Goal: Task Accomplishment & Management: Use online tool/utility

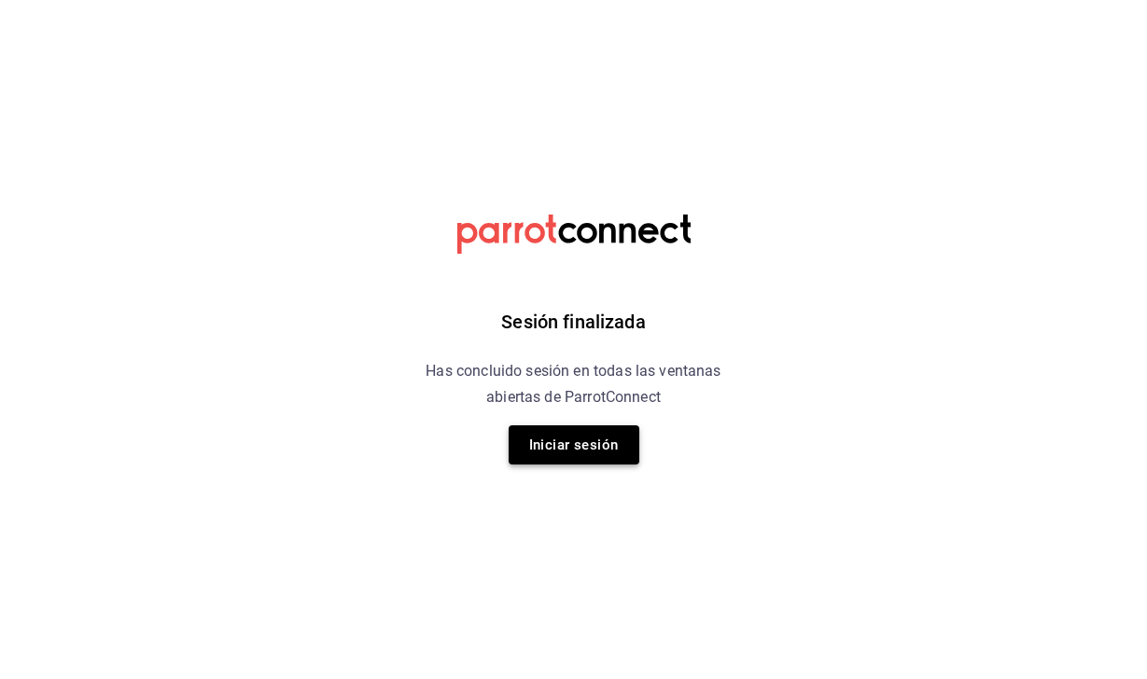
click at [560, 449] on button "Iniciar sesión" at bounding box center [574, 445] width 131 height 39
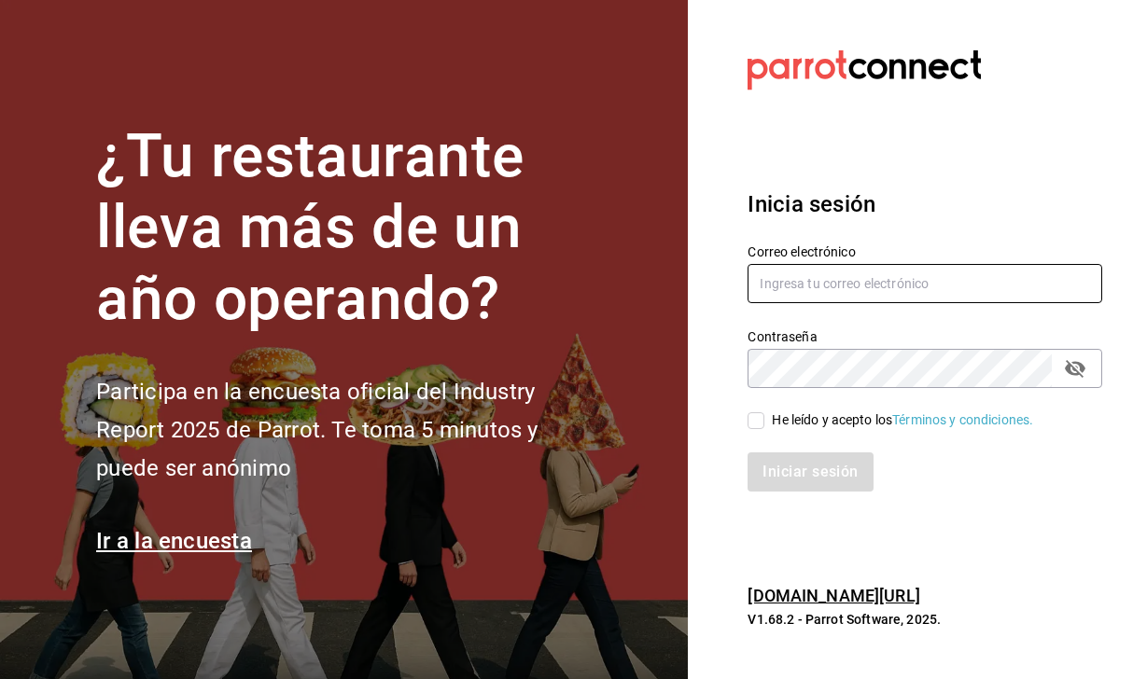
type input "[PERSON_NAME][EMAIL_ADDRESS][PERSON_NAME][DOMAIN_NAME]"
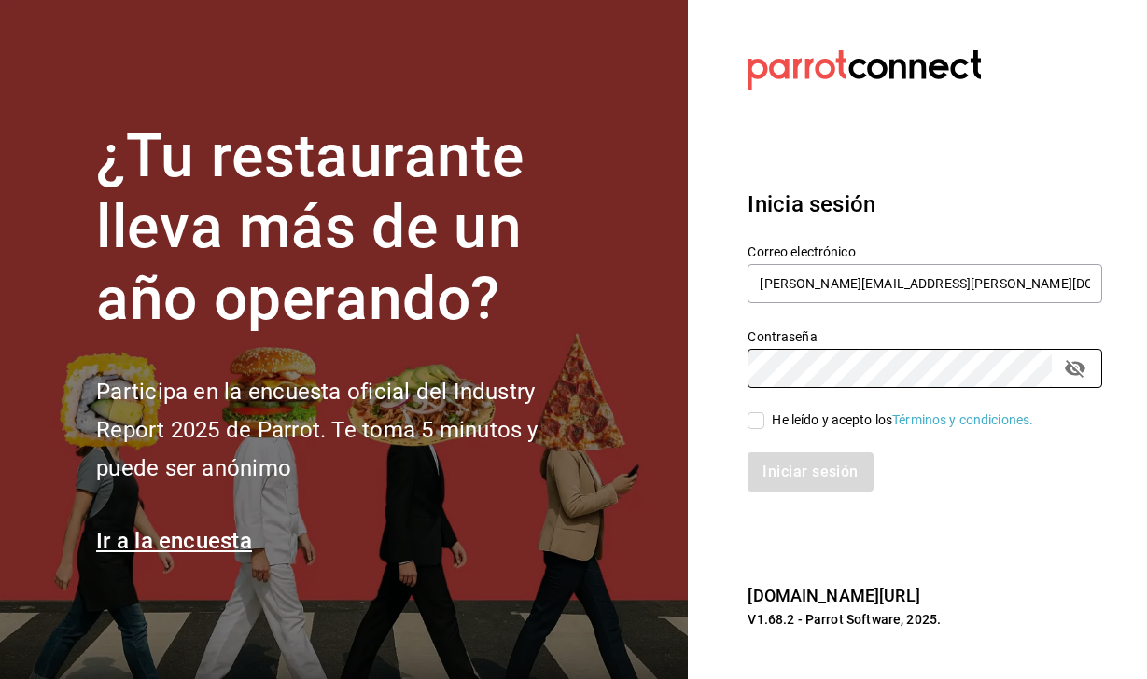
click at [756, 421] on input "He leído y acepto los Términos y condiciones." at bounding box center [755, 420] width 17 height 17
checkbox input "true"
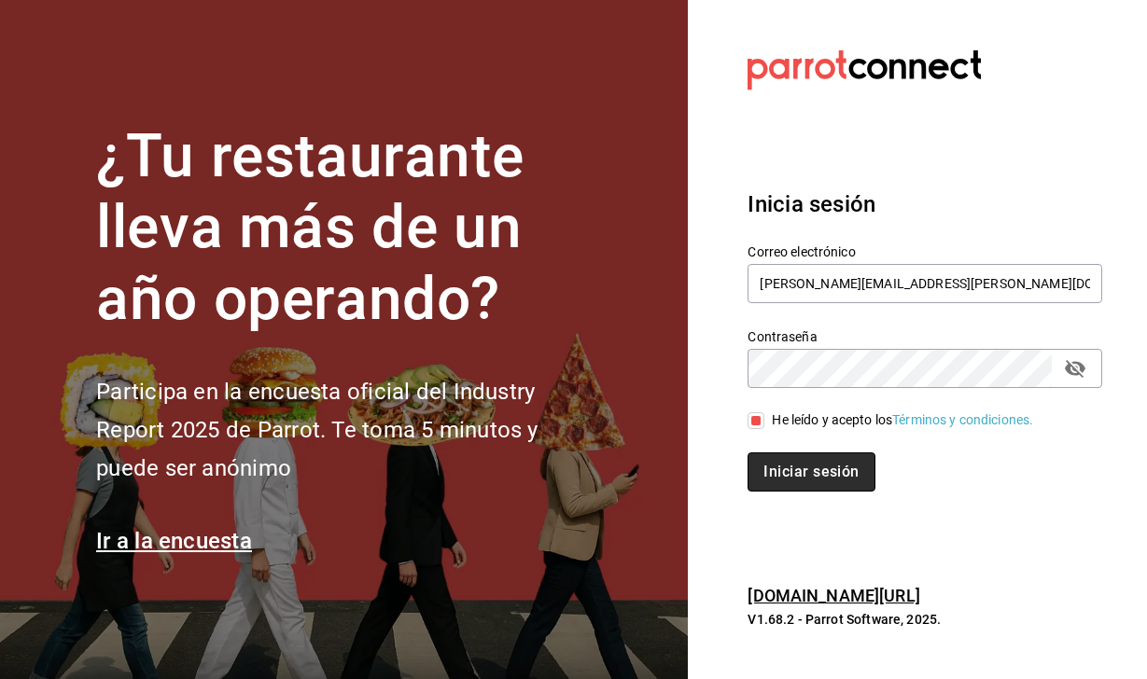
click at [802, 472] on button "Iniciar sesión" at bounding box center [810, 472] width 127 height 39
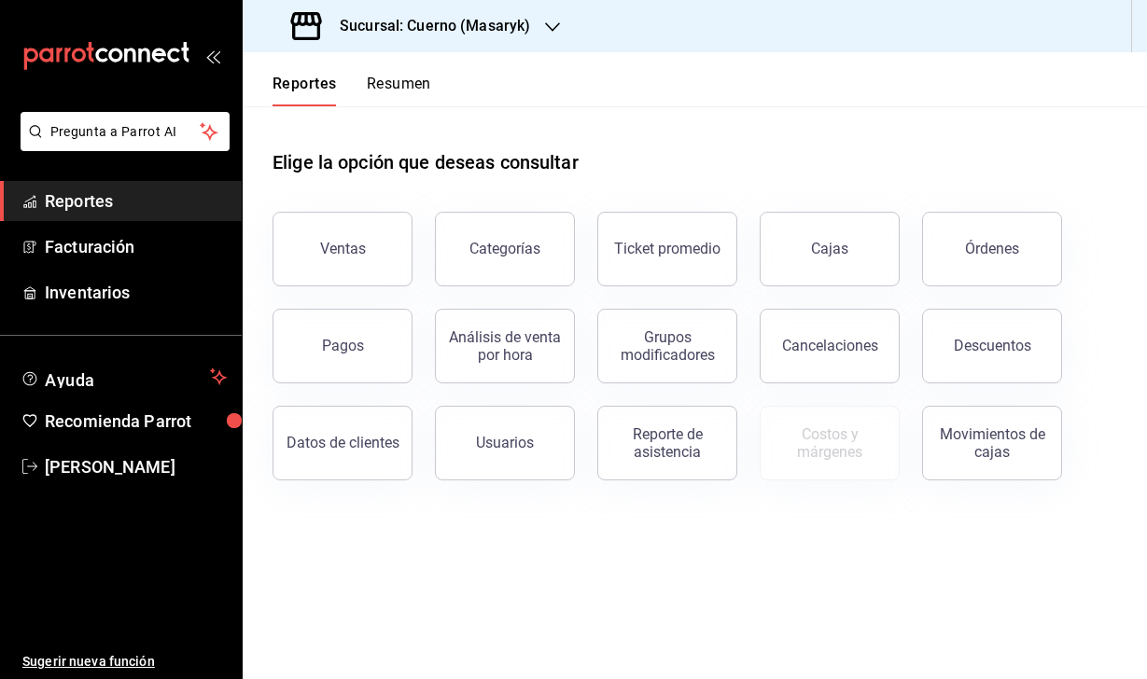
click at [972, 255] on div "Órdenes" at bounding box center [992, 249] width 54 height 18
click at [993, 247] on div "Órdenes" at bounding box center [992, 249] width 54 height 18
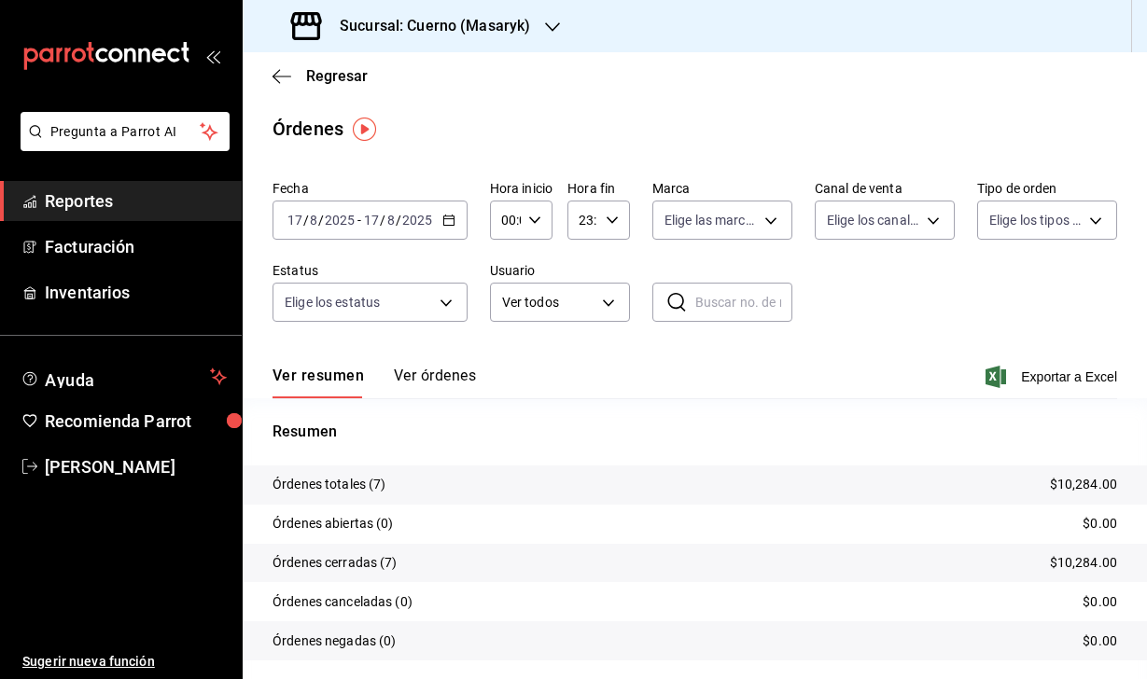
click at [310, 216] on input "8" at bounding box center [313, 220] width 9 height 15
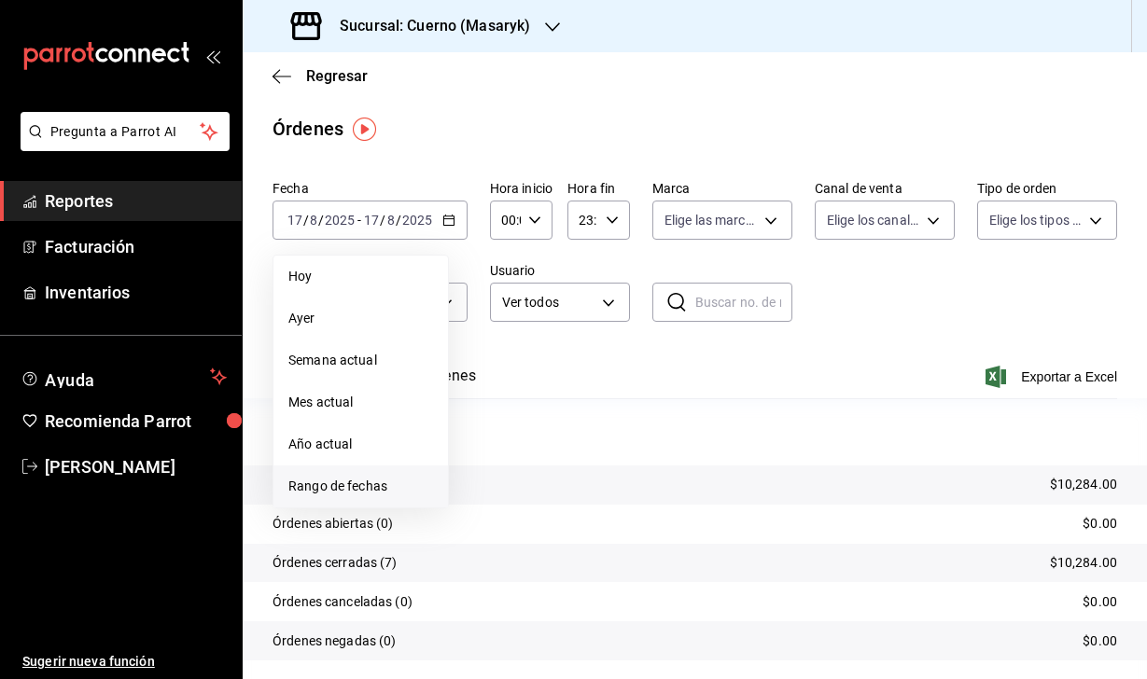
click at [372, 489] on span "Rango de fechas" at bounding box center [360, 487] width 145 height 20
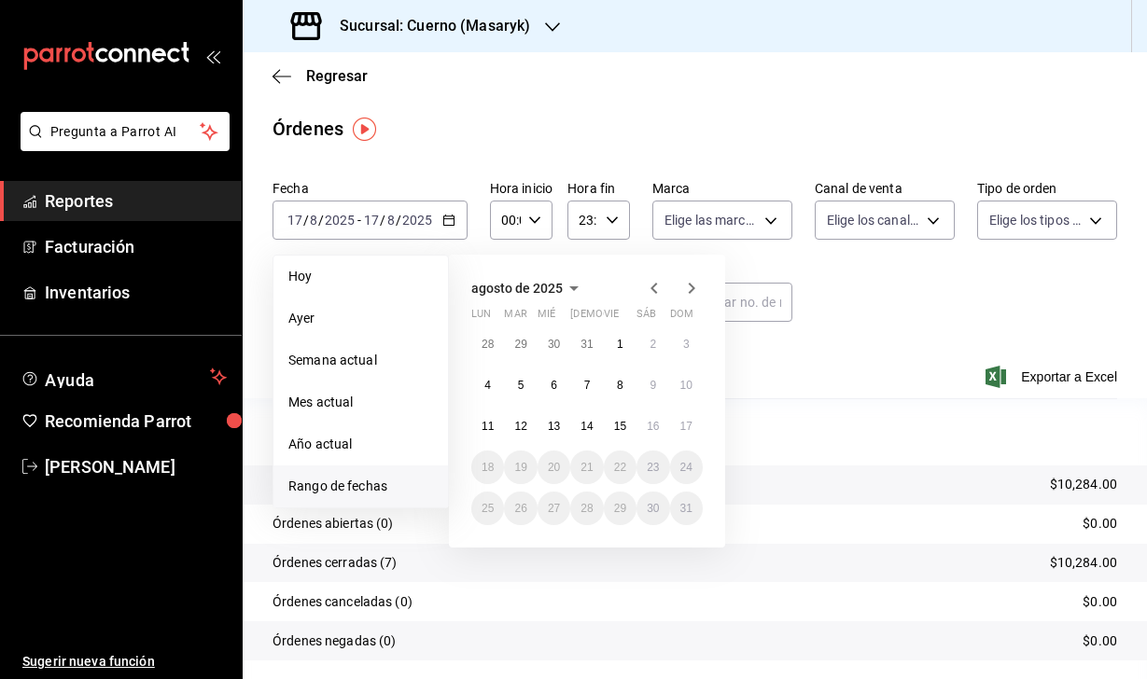
click at [653, 433] on abbr "16" at bounding box center [653, 426] width 12 height 13
click at [685, 433] on abbr "17" at bounding box center [686, 426] width 12 height 13
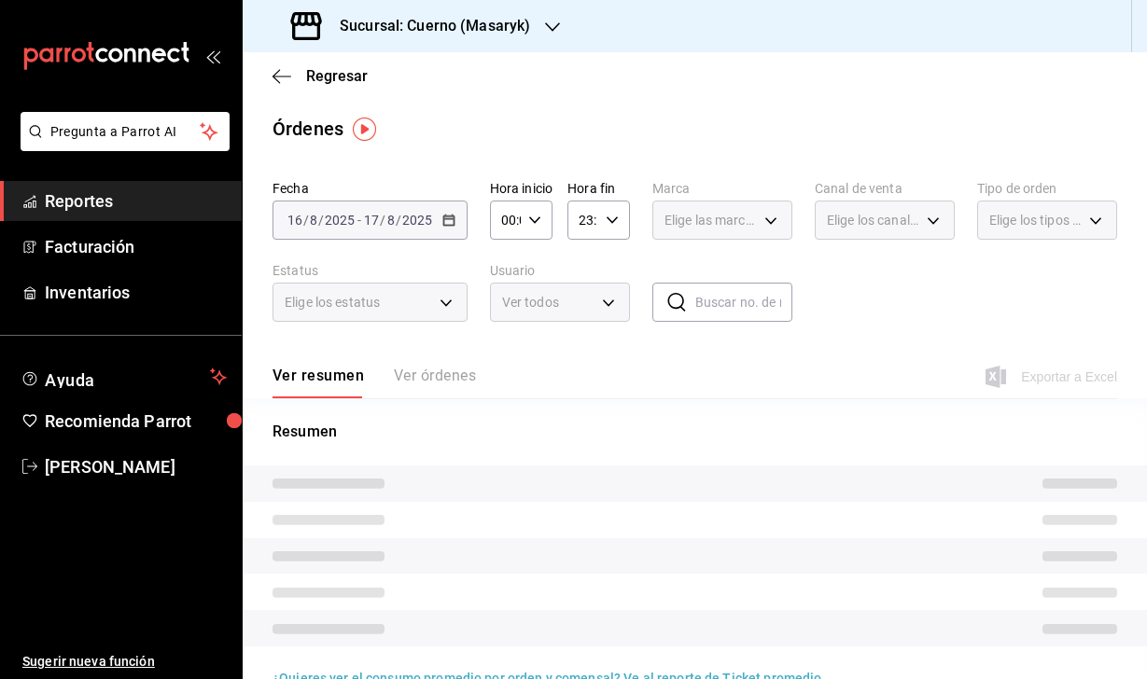
click at [524, 219] on div "00:00 Hora inicio" at bounding box center [521, 220] width 63 height 39
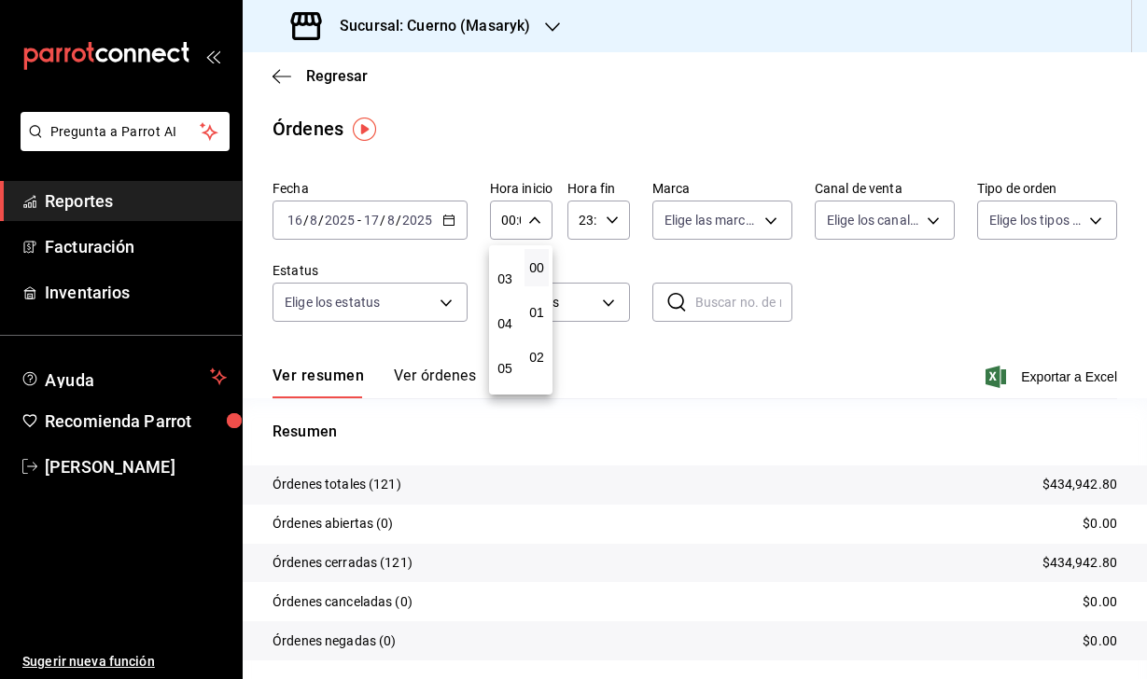
scroll to position [133, 0]
click at [504, 317] on span "04" at bounding box center [505, 313] width 2 height 15
type input "04:00"
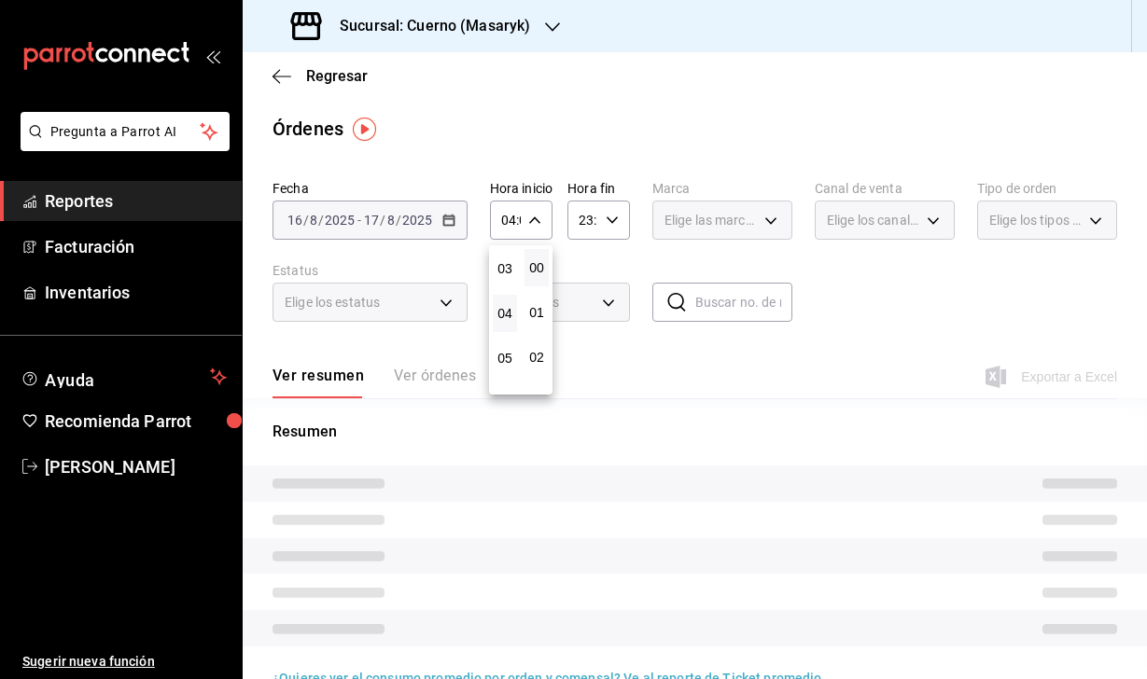
click at [606, 218] on div at bounding box center [573, 339] width 1147 height 679
click at [609, 218] on icon "button" at bounding box center [612, 220] width 13 height 13
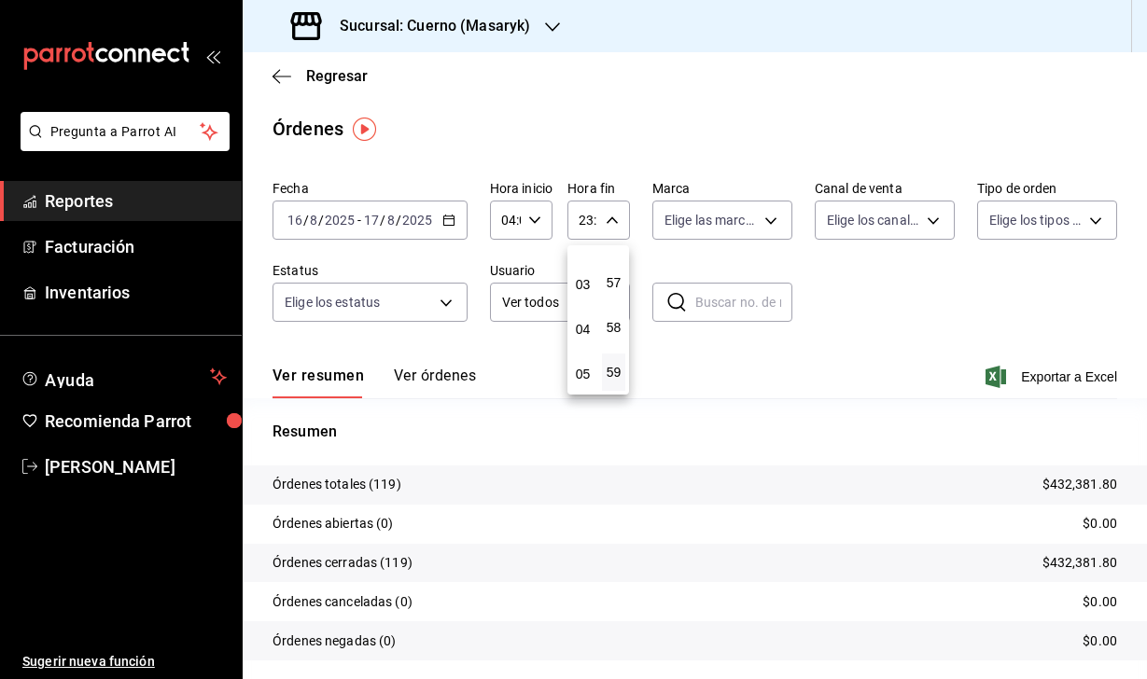
scroll to position [122, 0]
click at [583, 329] on span "04" at bounding box center [582, 324] width 1 height 15
click at [613, 264] on span "00" at bounding box center [613, 267] width 1 height 15
type input "04:00"
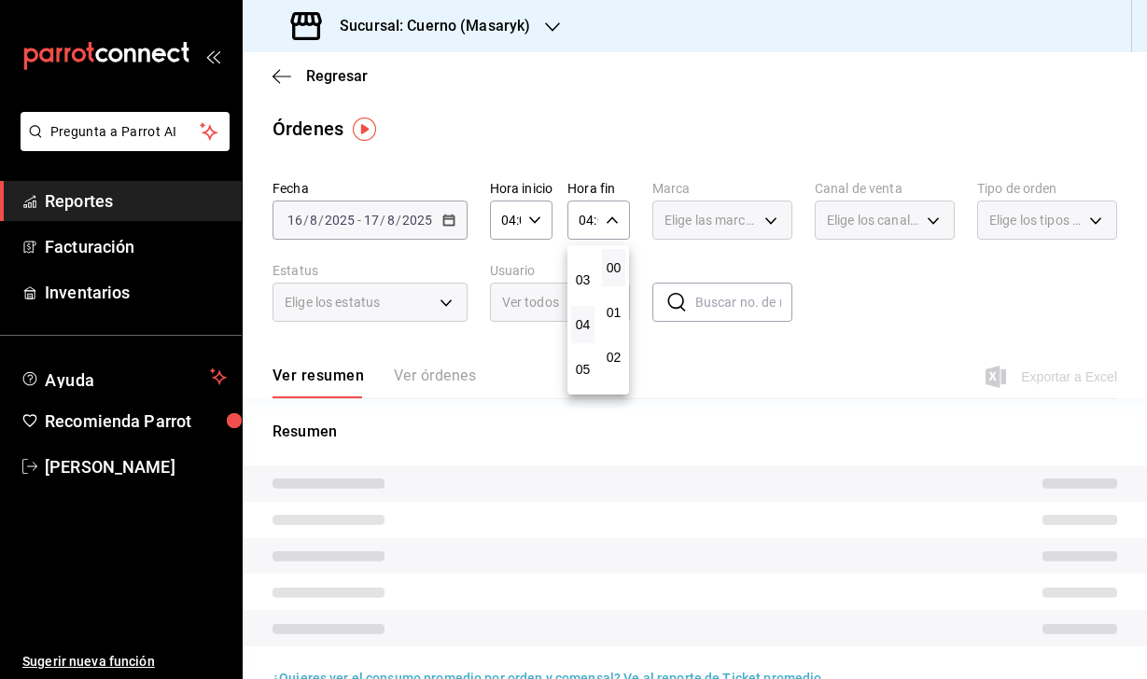
click at [901, 309] on div at bounding box center [573, 339] width 1147 height 679
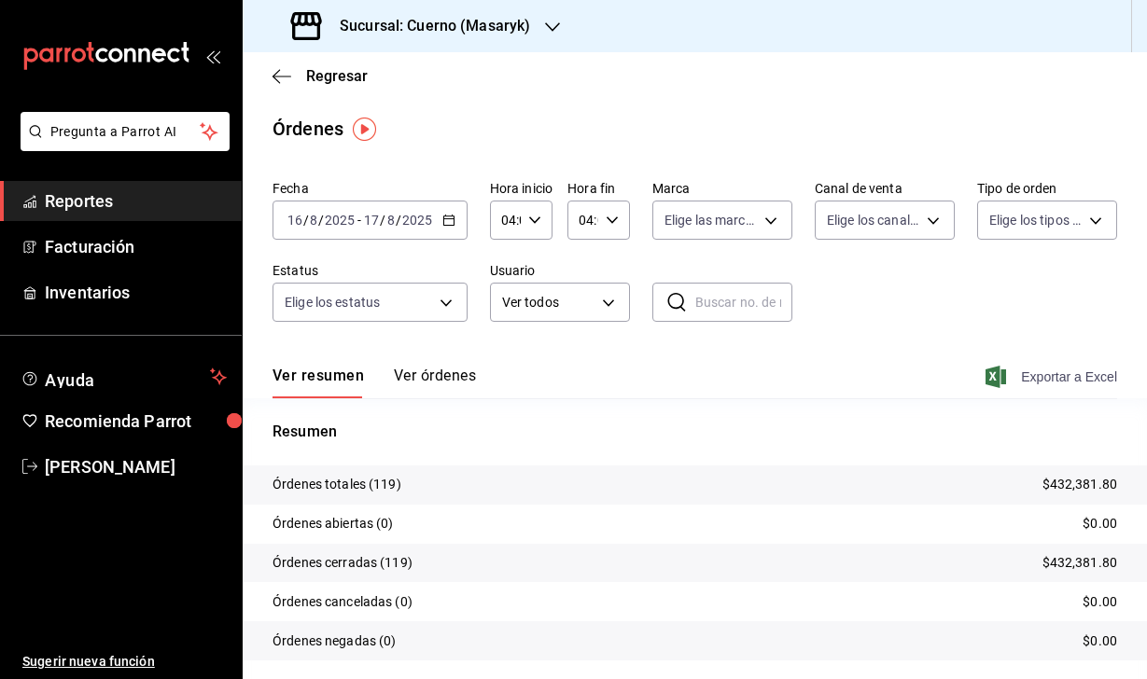
click at [997, 378] on icon "button" at bounding box center [995, 377] width 21 height 22
click at [467, 35] on h3 "Sucursal: Cuerno (Masaryk)" at bounding box center [427, 26] width 205 height 22
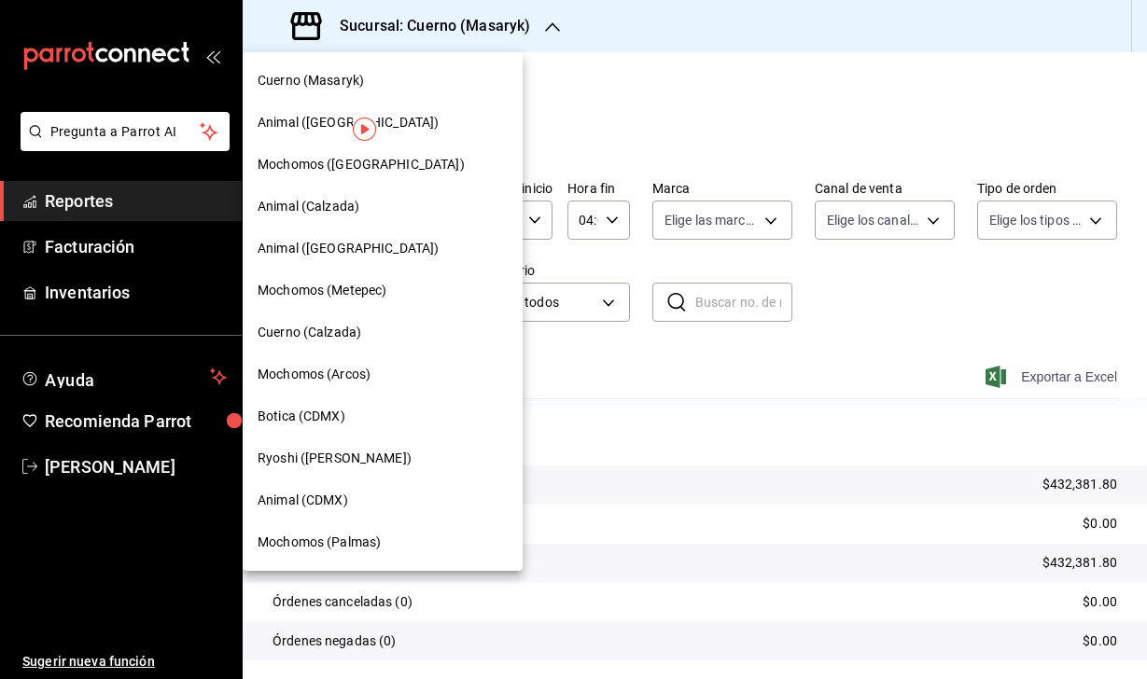
click at [314, 508] on span "Animal (CDMX)" at bounding box center [303, 501] width 91 height 20
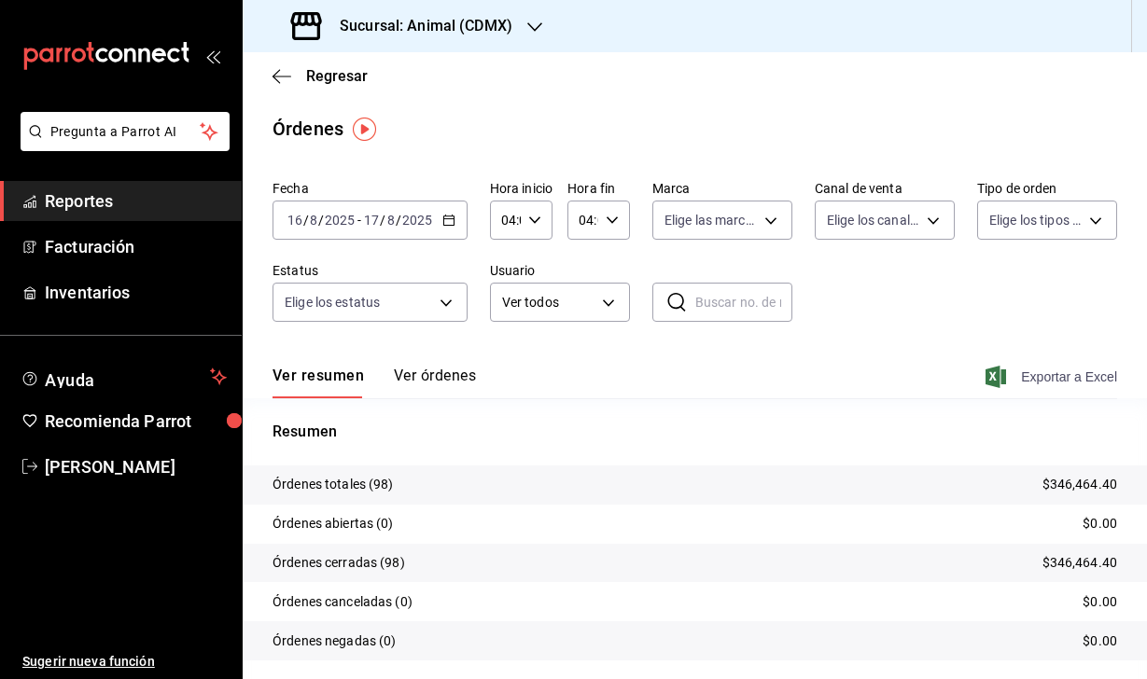
click at [987, 379] on icon "button" at bounding box center [995, 377] width 21 height 22
click at [496, 21] on h3 "Sucursal: Animal (CDMX)" at bounding box center [419, 26] width 188 height 22
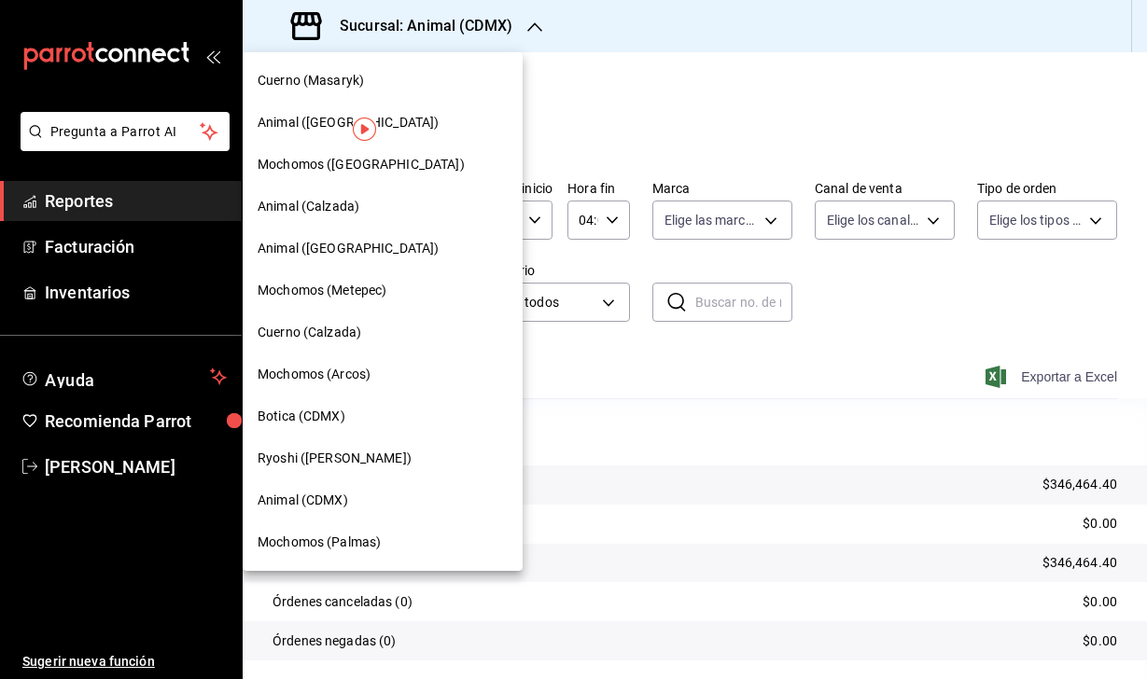
click at [308, 121] on span "Animal (St Regis)" at bounding box center [348, 123] width 181 height 20
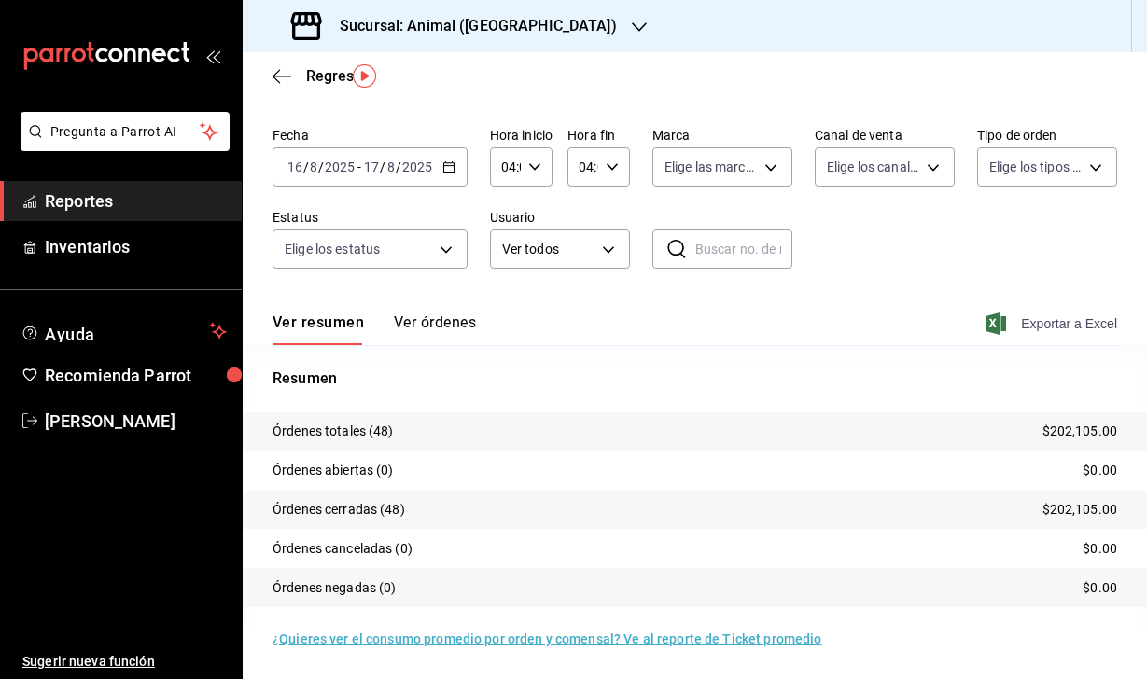
scroll to position [53, 0]
click at [994, 322] on icon "button" at bounding box center [995, 324] width 21 height 22
click at [456, 32] on h3 "Sucursal: Animal (St Regis)" at bounding box center [471, 26] width 292 height 22
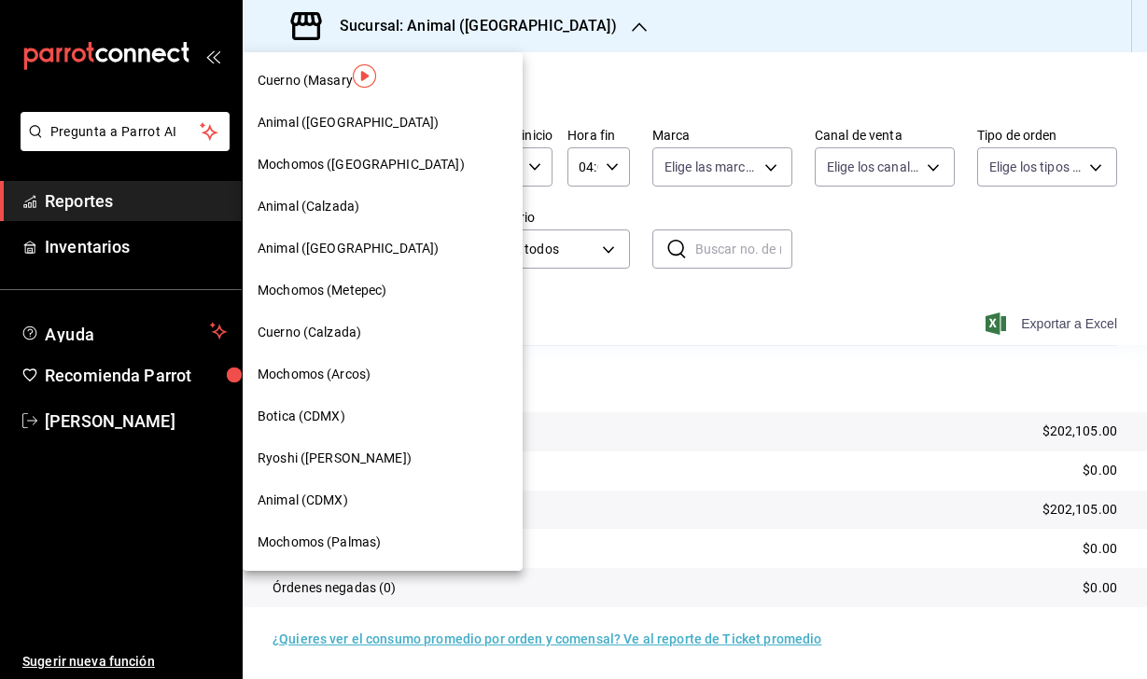
click at [313, 238] on div "Animal (Puebla)" at bounding box center [383, 249] width 280 height 42
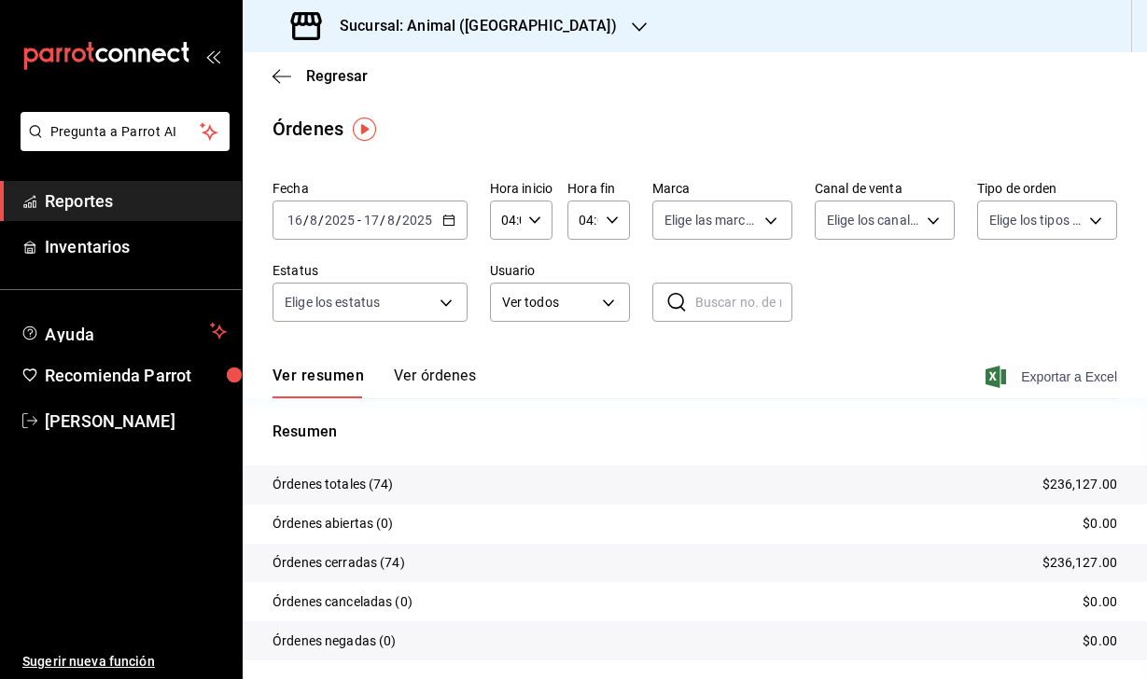
click at [990, 378] on icon "button" at bounding box center [995, 377] width 21 height 22
click at [523, 35] on div "Sucursal: Animal (Puebla)" at bounding box center [456, 26] width 397 height 52
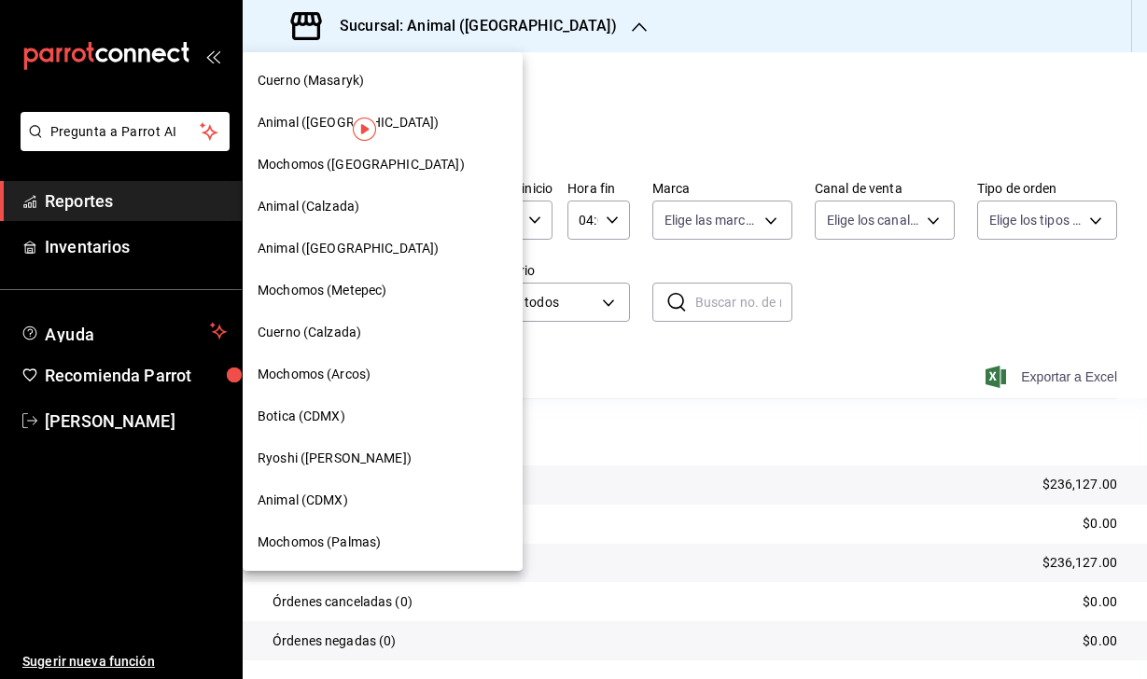
click at [384, 542] on div "Mochomos (Palmas)" at bounding box center [383, 543] width 250 height 20
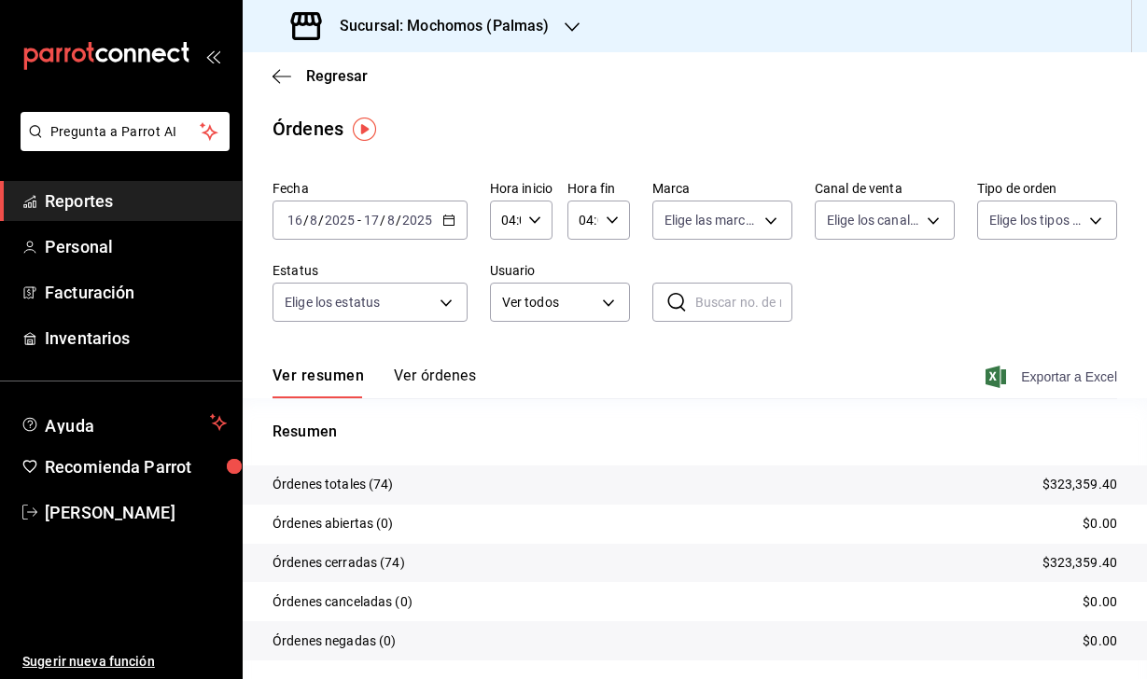
click at [1000, 375] on icon "button" at bounding box center [995, 377] width 21 height 22
click at [480, 37] on div "Sucursal: Mochomos (Palmas)" at bounding box center [422, 26] width 329 height 52
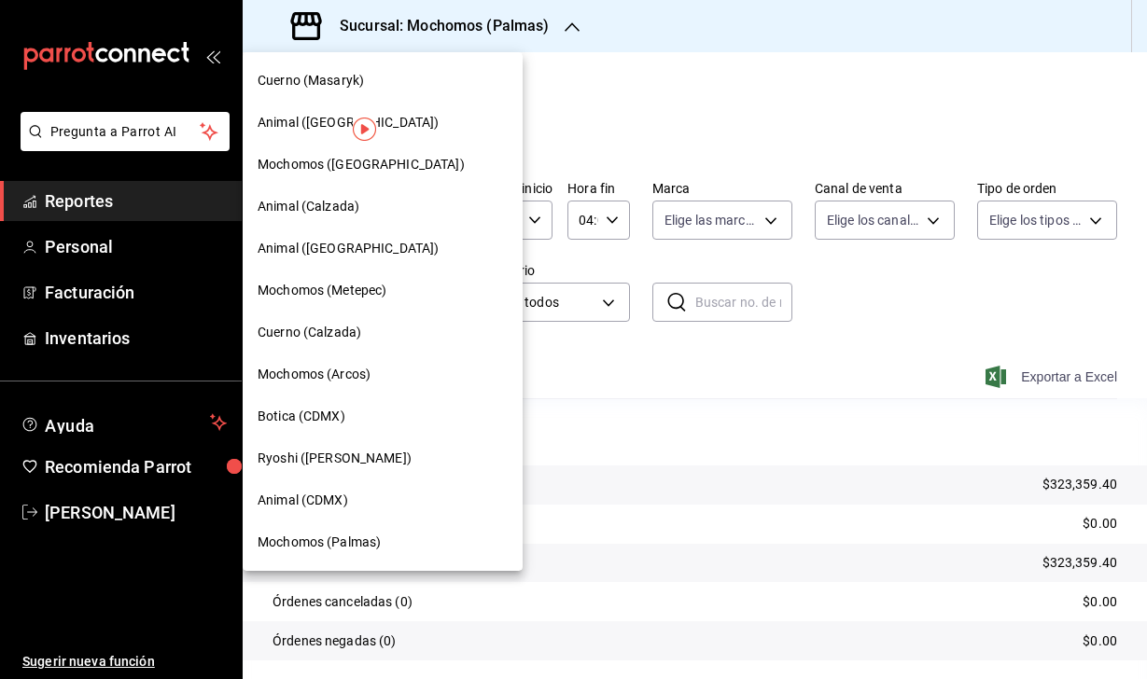
click at [322, 294] on span "Mochomos (Metepec)" at bounding box center [322, 291] width 129 height 20
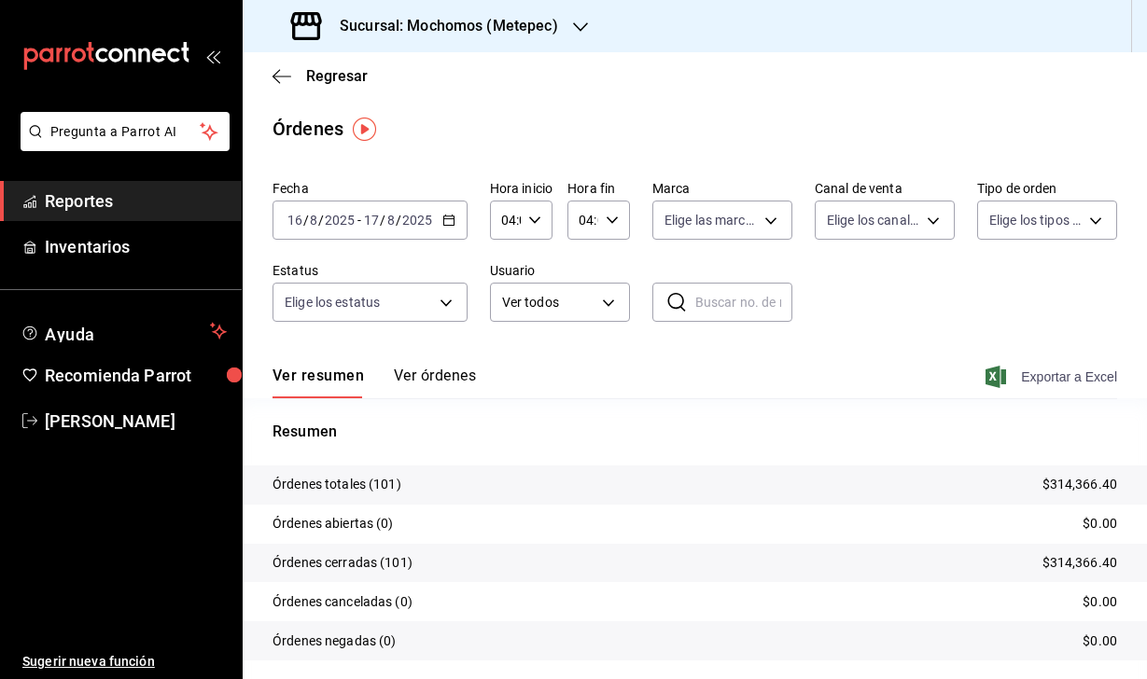
click at [992, 373] on icon "button" at bounding box center [995, 377] width 21 height 22
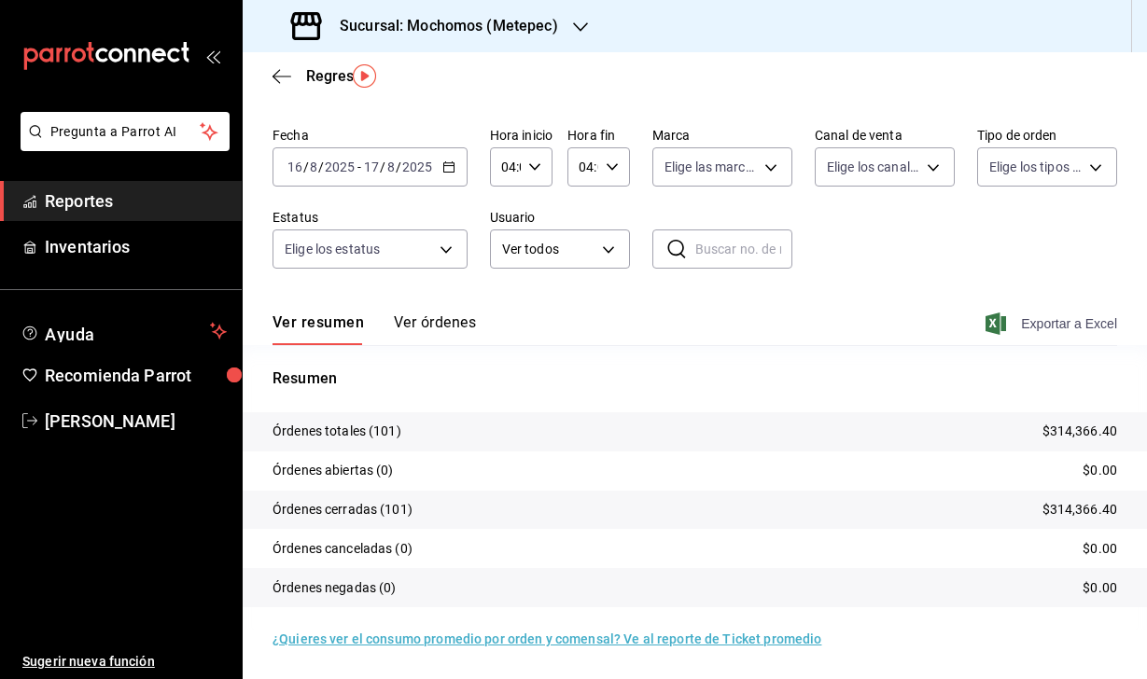
click at [666, 102] on main "Regresar Órdenes Fecha 2025-08-16 16 / 8 / 2025 - 2025-08-17 17 / 8 / 2025 Hora…" at bounding box center [695, 339] width 904 height 680
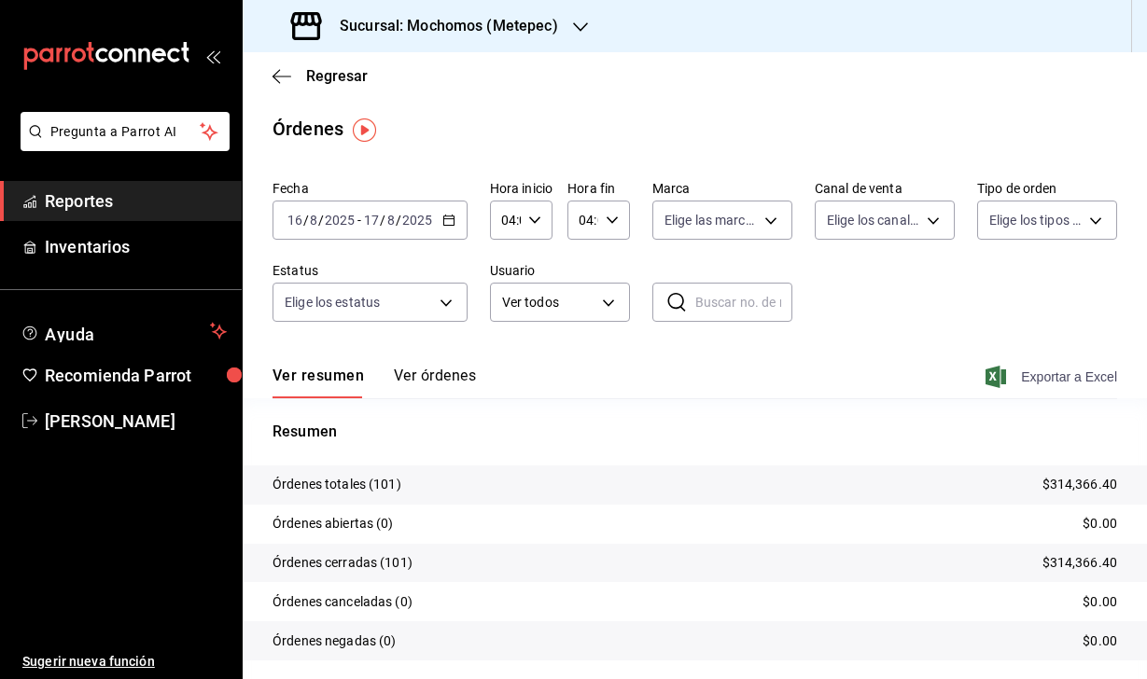
scroll to position [-1, 0]
click at [552, 20] on h3 "Sucursal: Mochomos (Metepec)" at bounding box center [441, 26] width 233 height 22
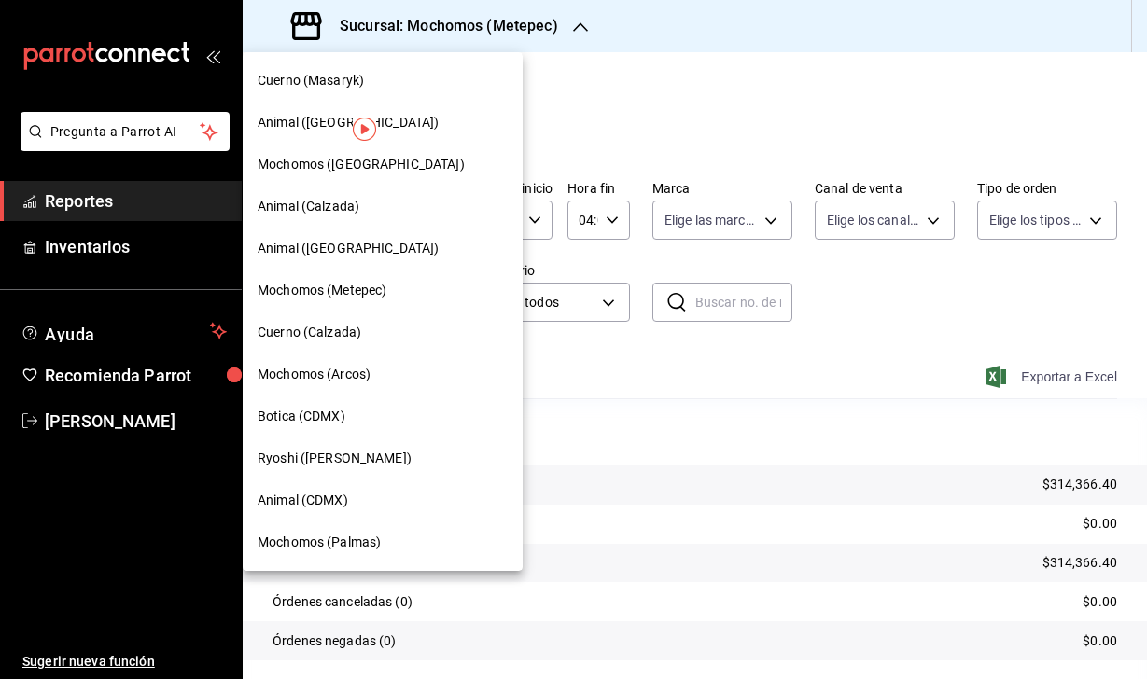
click at [325, 172] on span "Mochomos (Puebla)" at bounding box center [361, 165] width 207 height 20
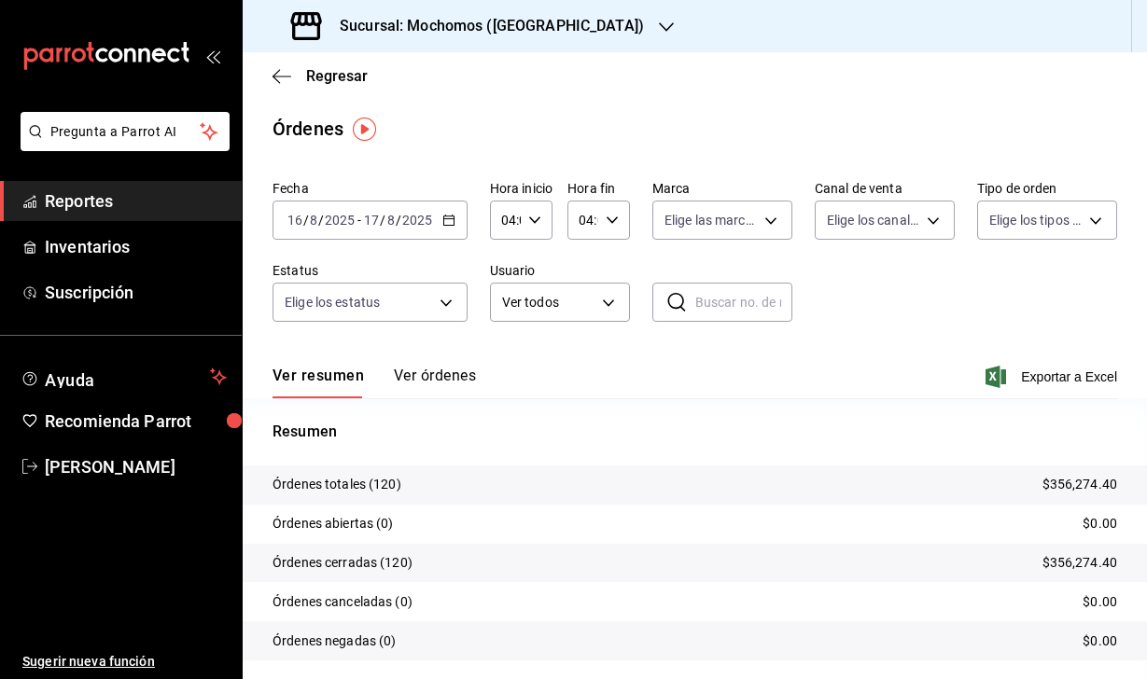
click at [988, 362] on div "Ver resumen Ver órdenes Exportar a Excel" at bounding box center [694, 371] width 845 height 54
click at [988, 372] on icon "button" at bounding box center [995, 377] width 21 height 22
click at [290, 70] on span "Regresar" at bounding box center [319, 76] width 95 height 18
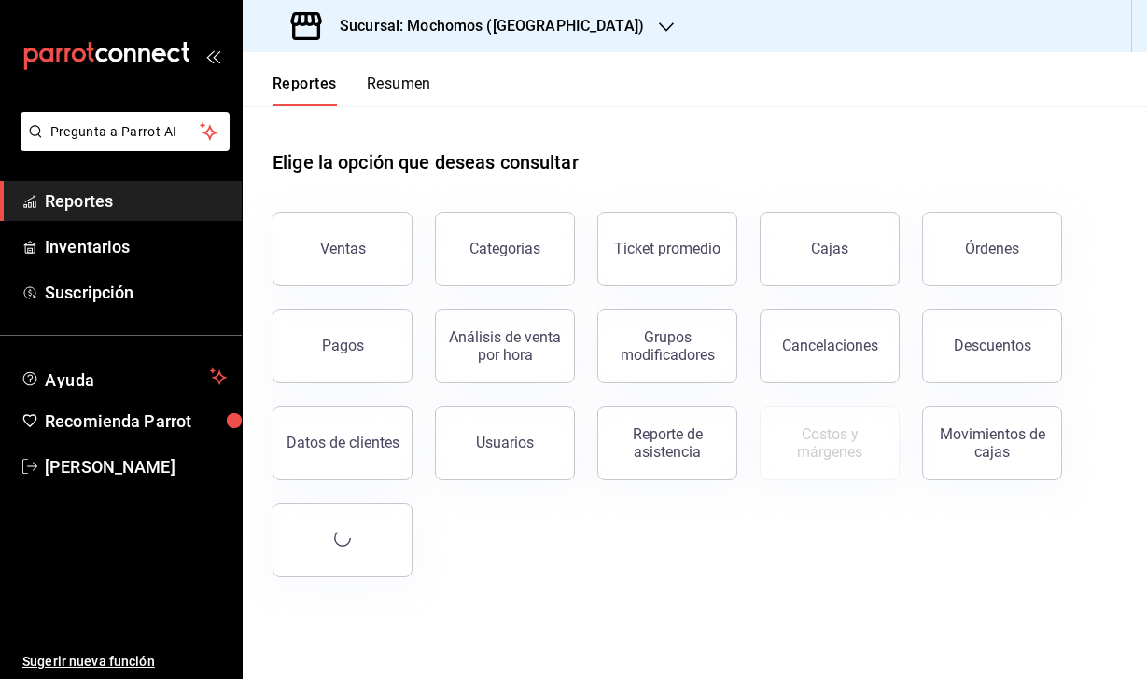
click at [278, 85] on button "Reportes" at bounding box center [304, 91] width 64 height 32
click at [406, 280] on div "Ventas" at bounding box center [331, 237] width 162 height 97
click at [348, 272] on button "Ventas" at bounding box center [342, 249] width 140 height 75
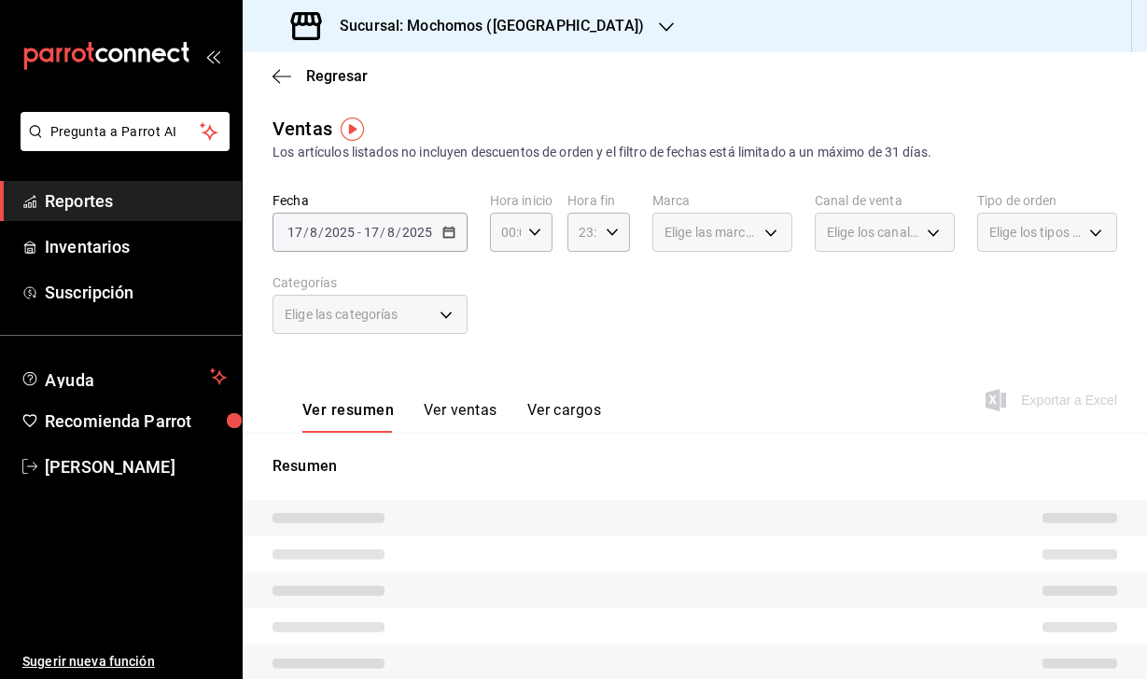
click at [342, 247] on div "2025-08-17 17 / 8 / 2025 - 2025-08-17 17 / 8 / 2025" at bounding box center [369, 232] width 195 height 39
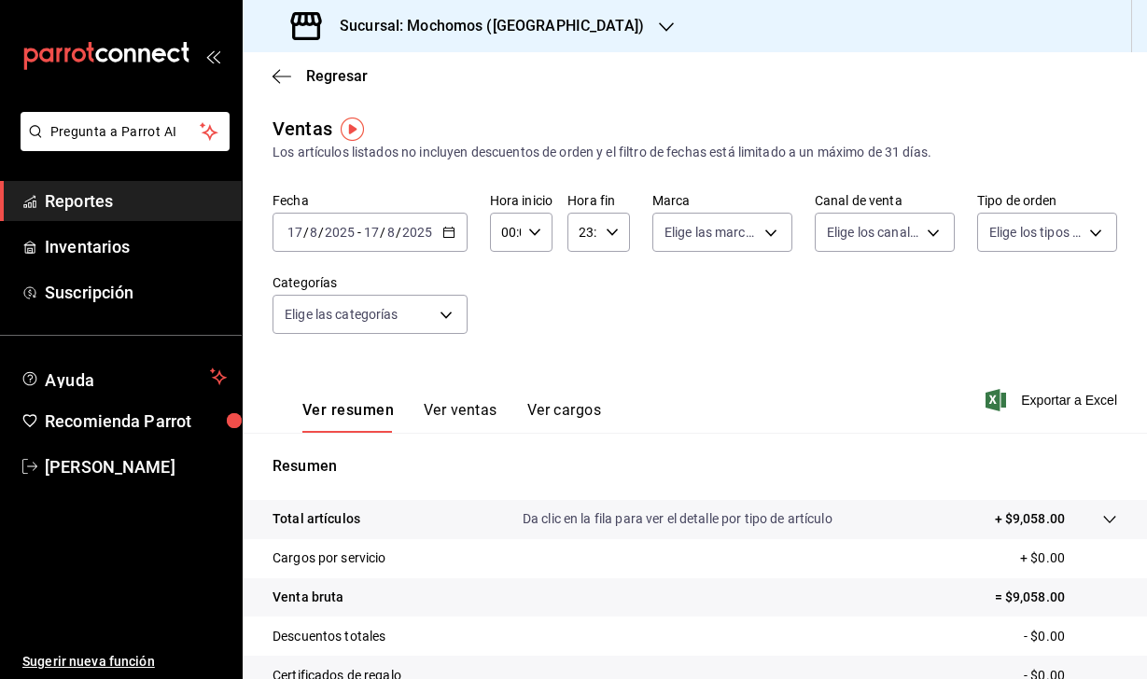
click at [352, 235] on input "2025" at bounding box center [340, 232] width 32 height 15
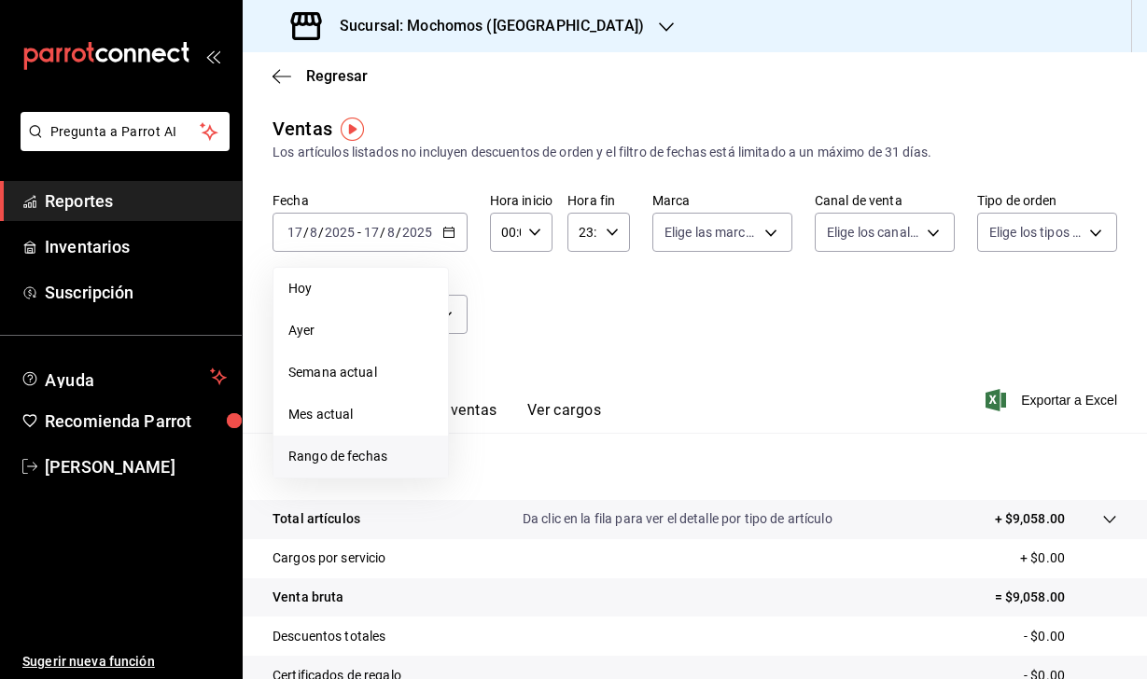
click at [357, 464] on span "Rango de fechas" at bounding box center [360, 457] width 145 height 20
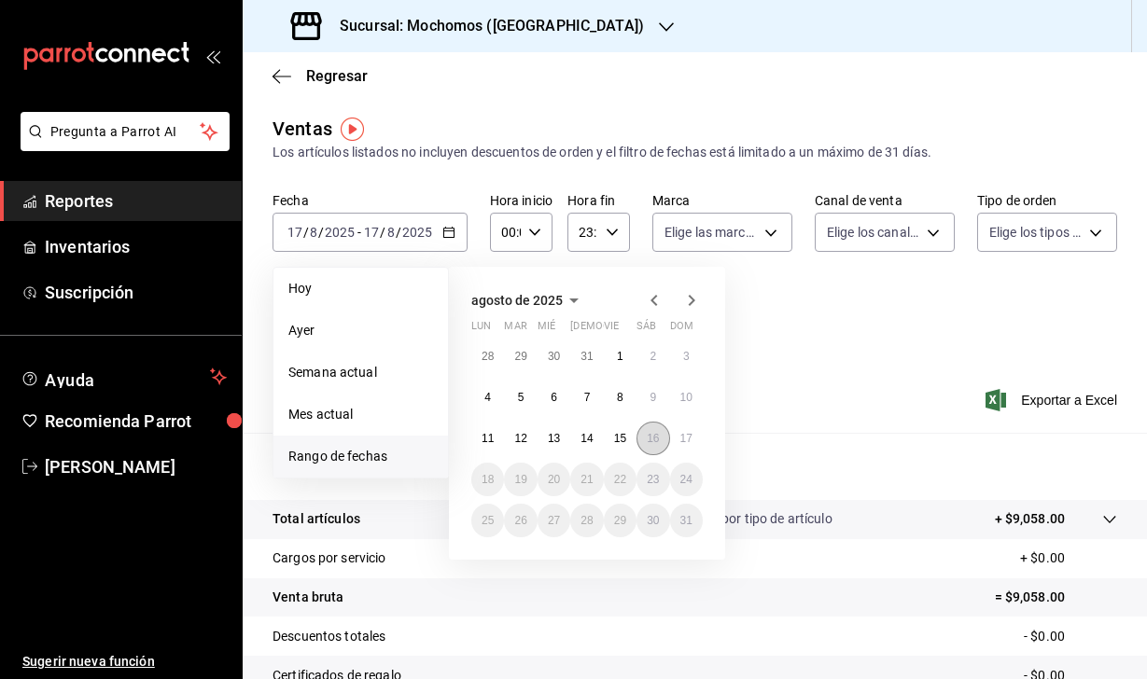
click at [659, 441] on abbr "16" at bounding box center [653, 438] width 12 height 13
click at [687, 441] on abbr "17" at bounding box center [686, 438] width 12 height 13
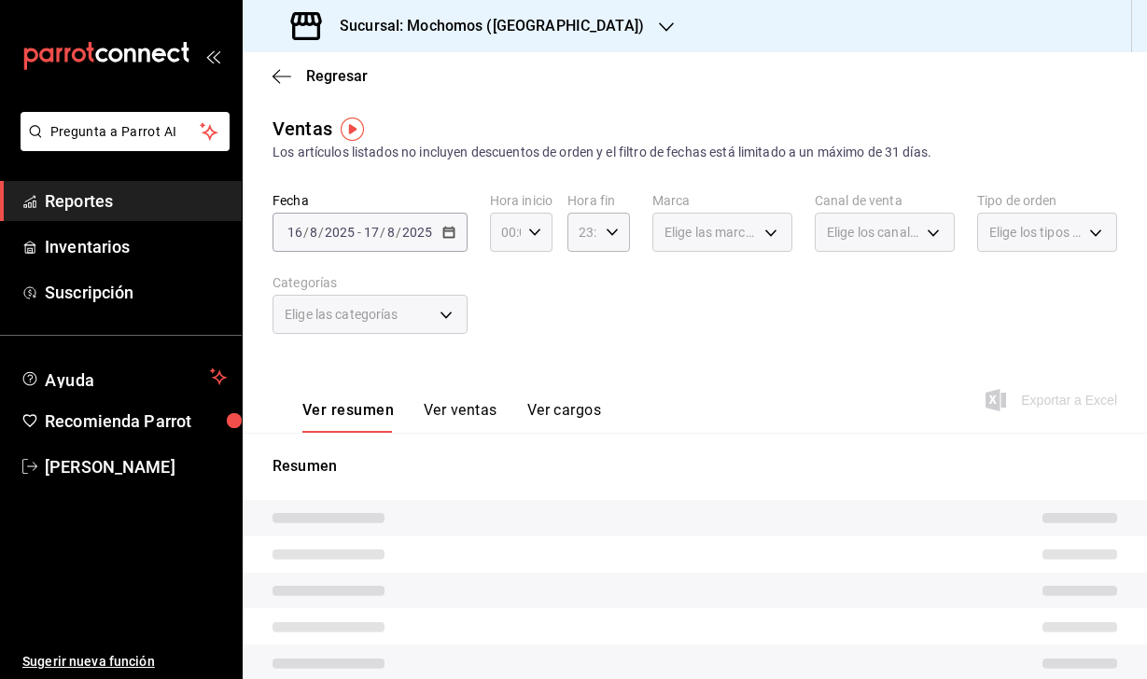
click at [537, 246] on div "00:00 Hora inicio" at bounding box center [521, 232] width 63 height 39
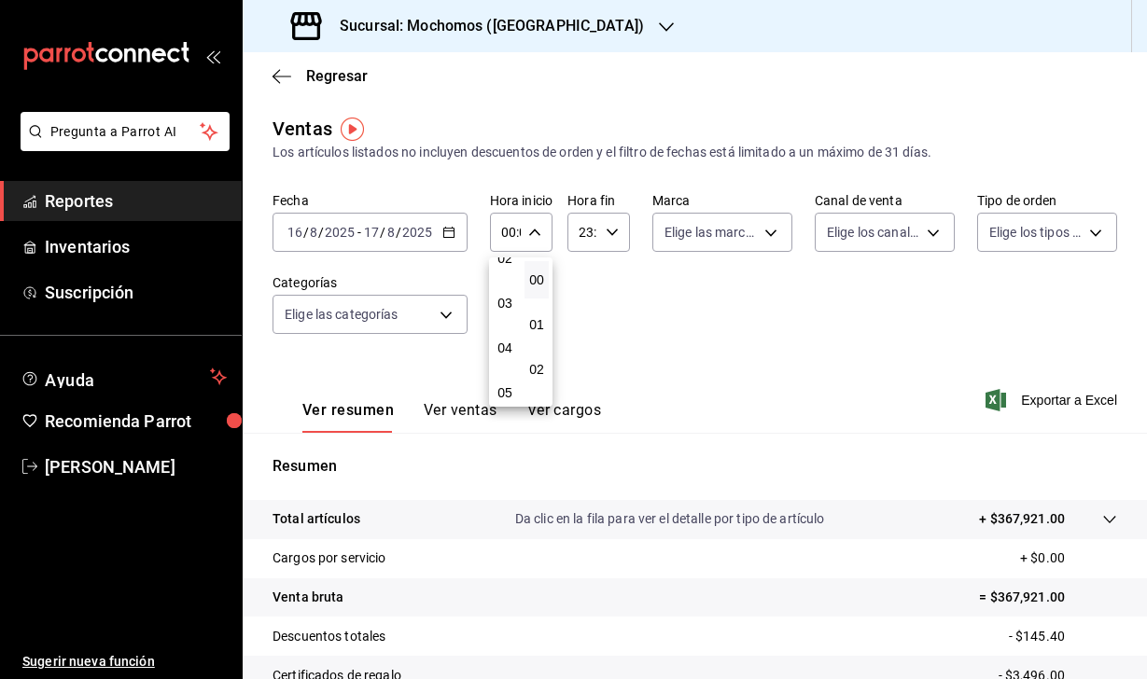
scroll to position [112, 0]
click at [506, 347] on span "04" at bounding box center [505, 347] width 2 height 15
type input "04:00"
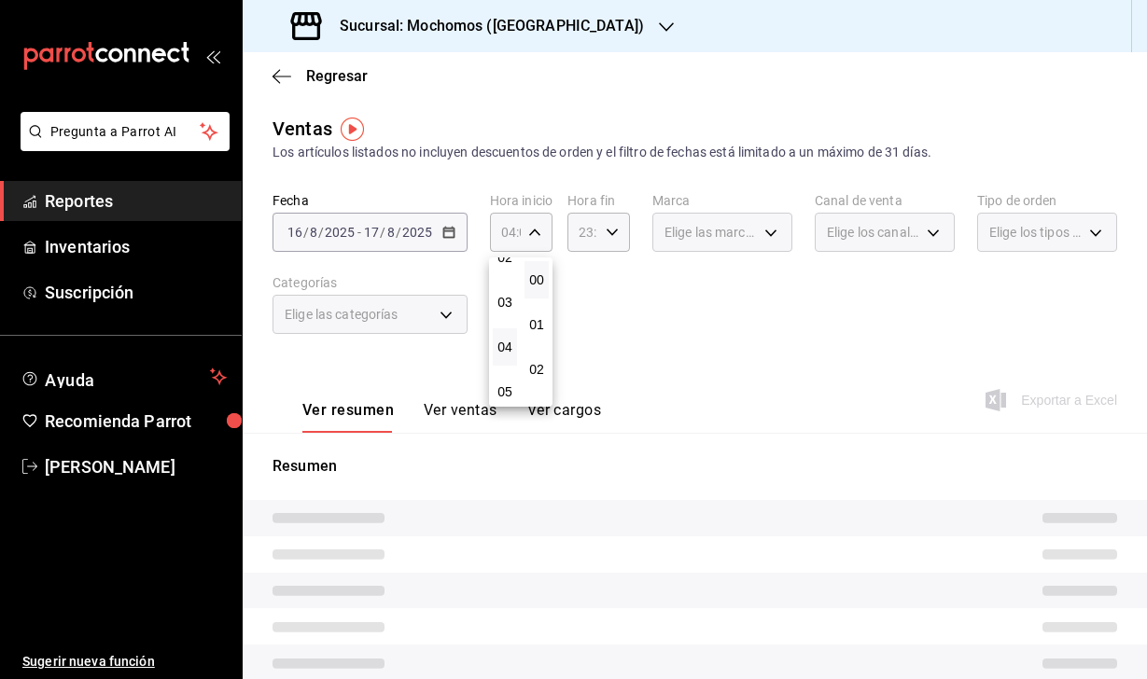
click at [606, 226] on div at bounding box center [573, 339] width 1147 height 679
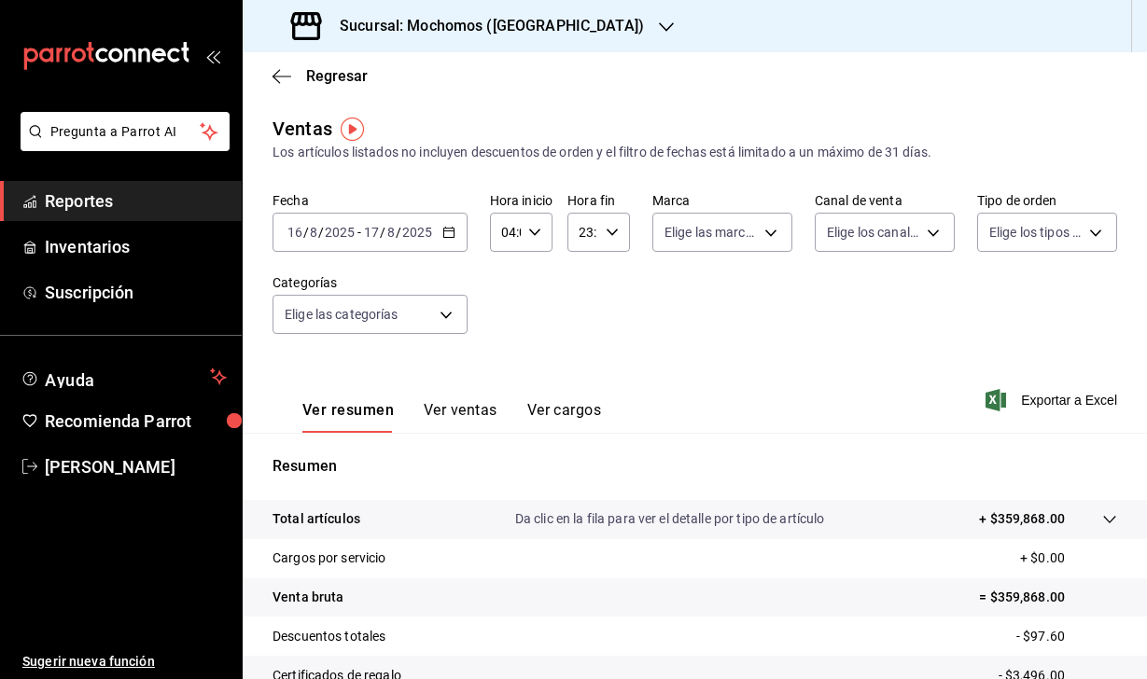
click at [606, 235] on icon "button" at bounding box center [612, 232] width 13 height 13
click at [583, 354] on span "04" at bounding box center [582, 354] width 1 height 15
click at [614, 280] on span "00" at bounding box center [613, 279] width 1 height 15
type input "04:00"
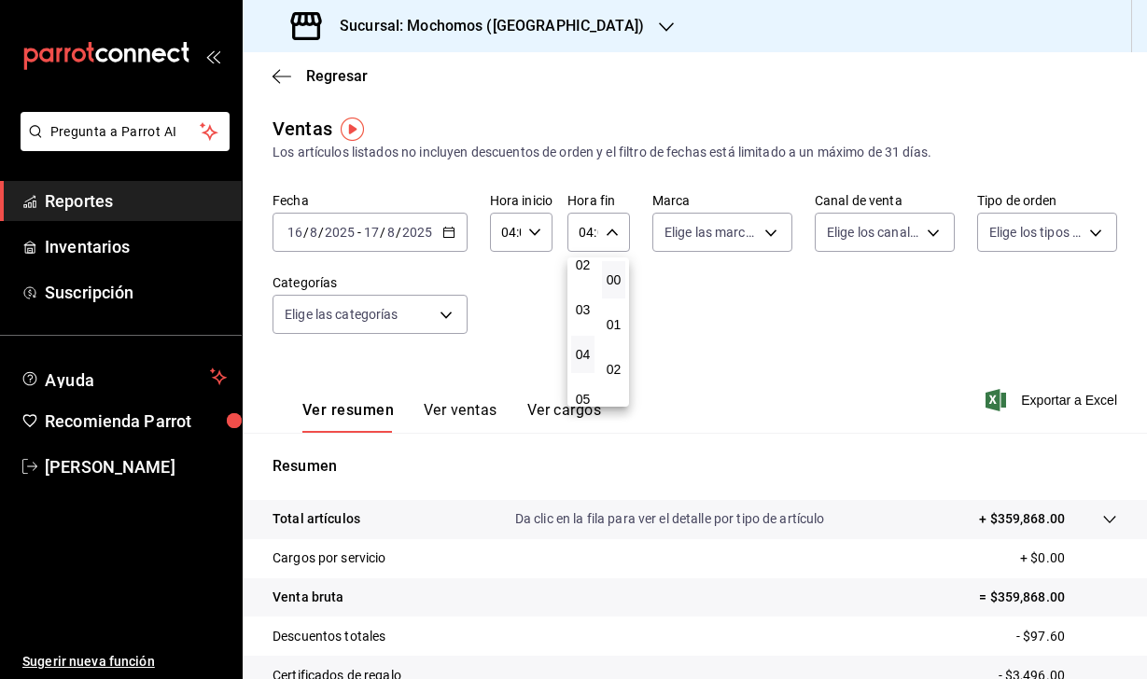
click at [804, 356] on div at bounding box center [573, 339] width 1147 height 679
click at [295, 239] on div "2025-08-16 16 / 8 / 2025 - 2025-08-17 17 / 8 / 2025" at bounding box center [369, 232] width 195 height 39
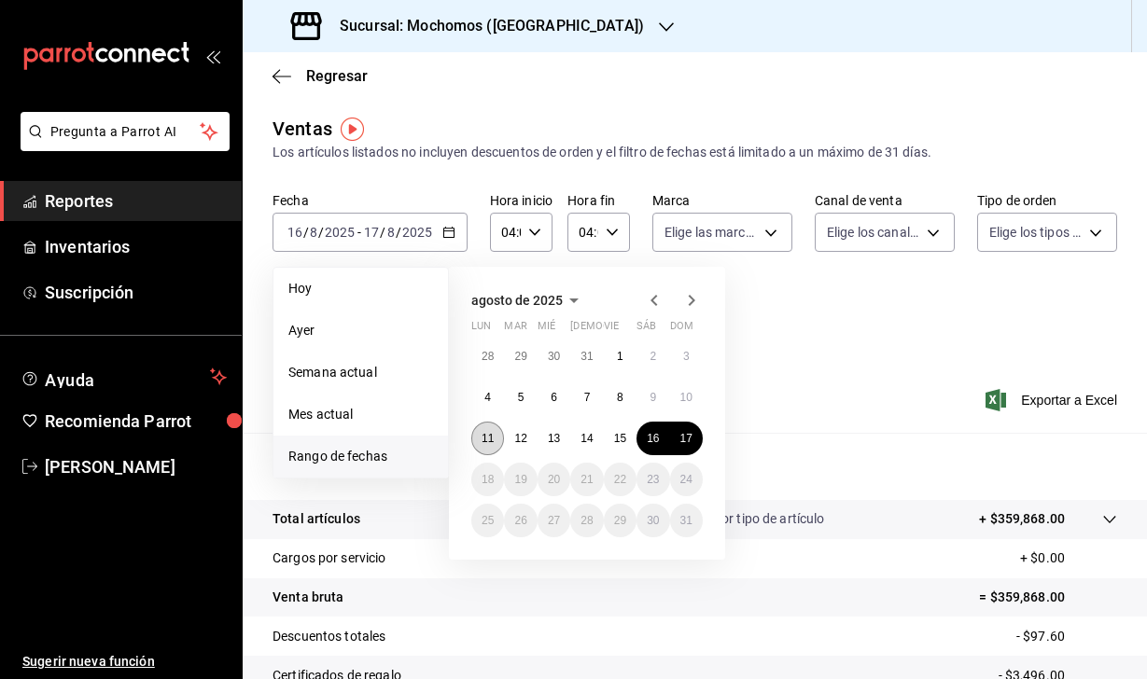
click at [482, 442] on button "11" at bounding box center [487, 439] width 33 height 34
click at [691, 440] on abbr "17" at bounding box center [686, 438] width 12 height 13
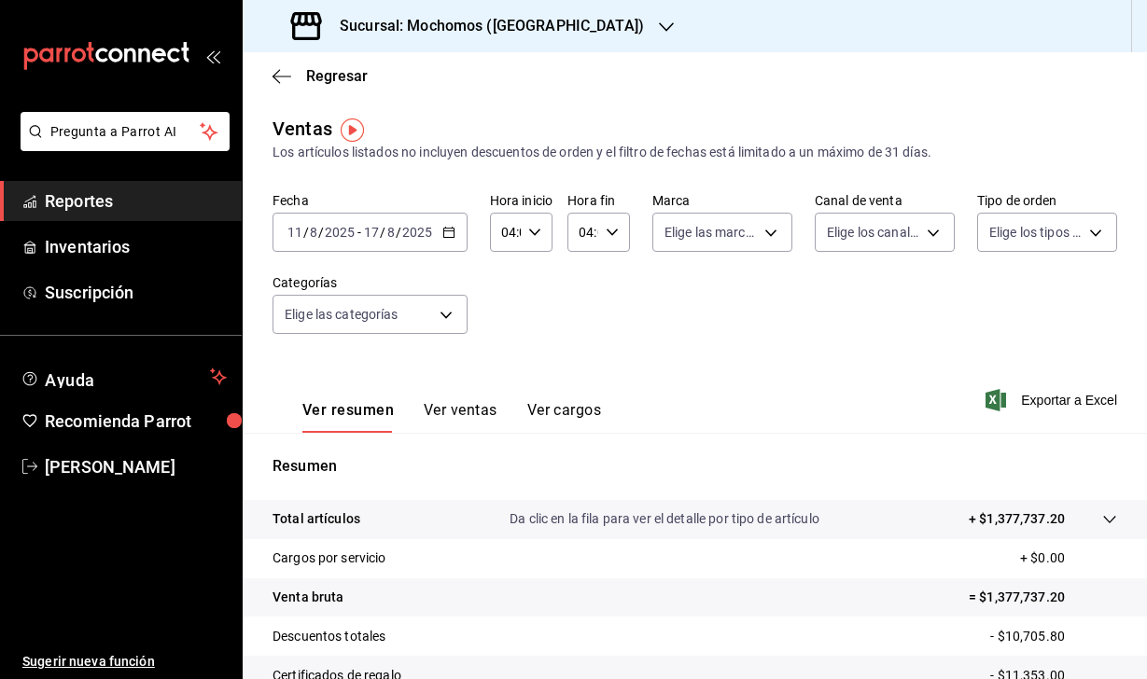
scroll to position [-1, 0]
click at [520, 14] on div "Sucursal: Mochomos (Puebla)" at bounding box center [470, 26] width 424 height 52
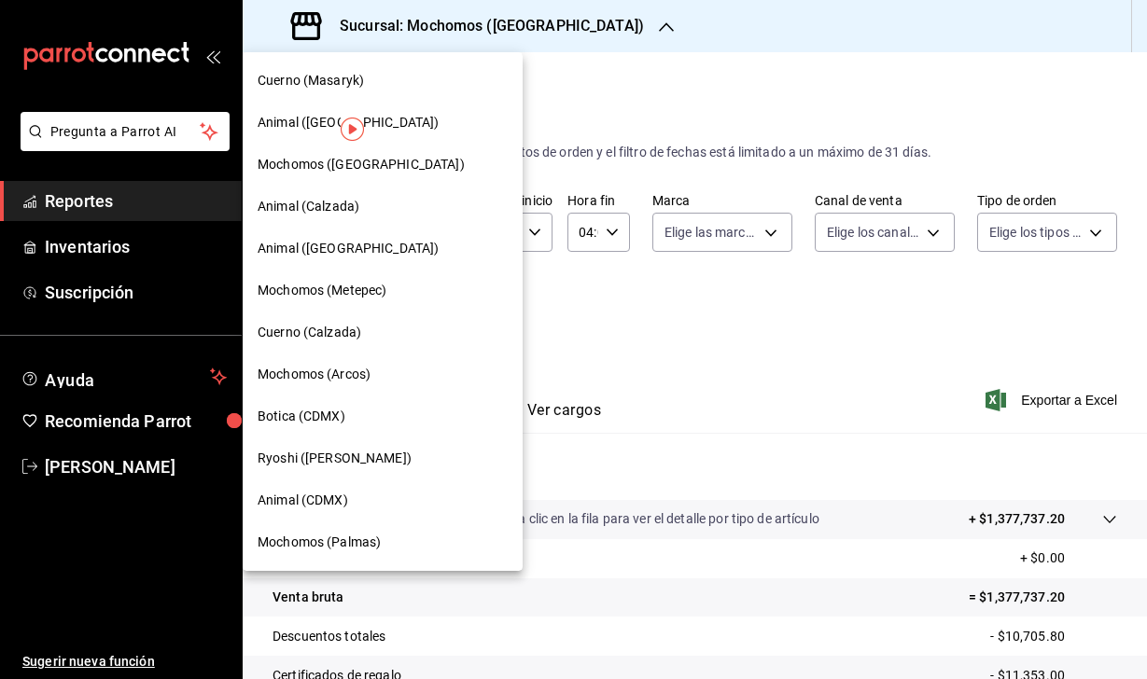
click at [315, 292] on span "Mochomos (Metepec)" at bounding box center [322, 291] width 129 height 20
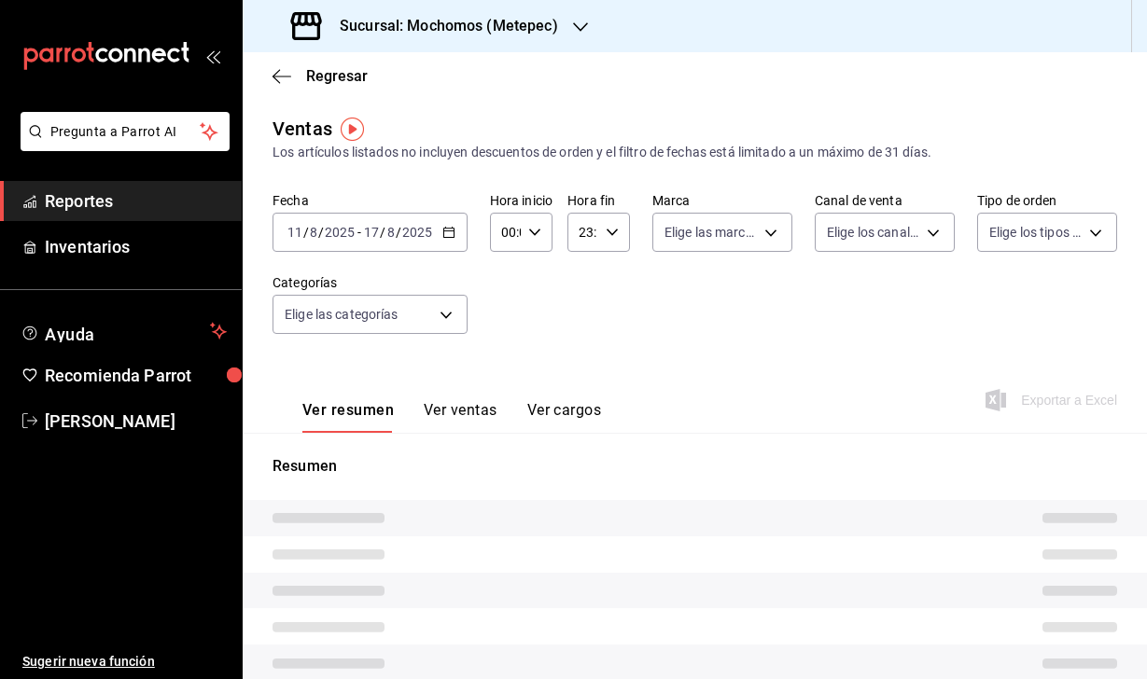
type input "04:00"
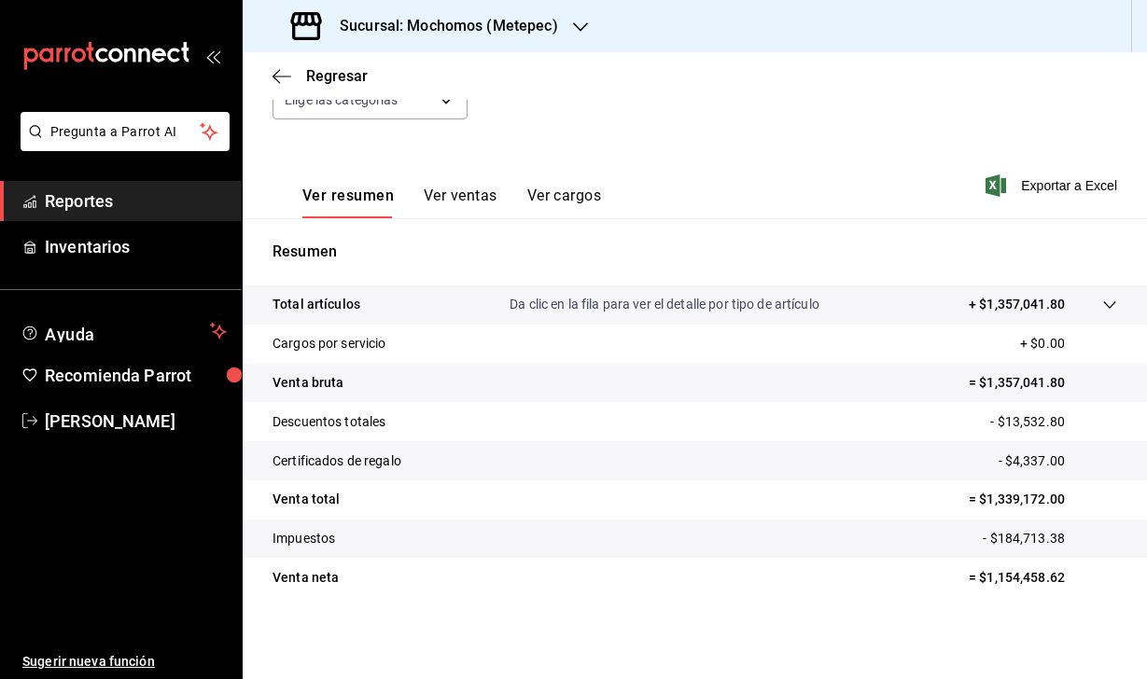
scroll to position [215, 0]
click at [511, 41] on div "Sucursal: Mochomos (Metepec)" at bounding box center [427, 26] width 338 height 52
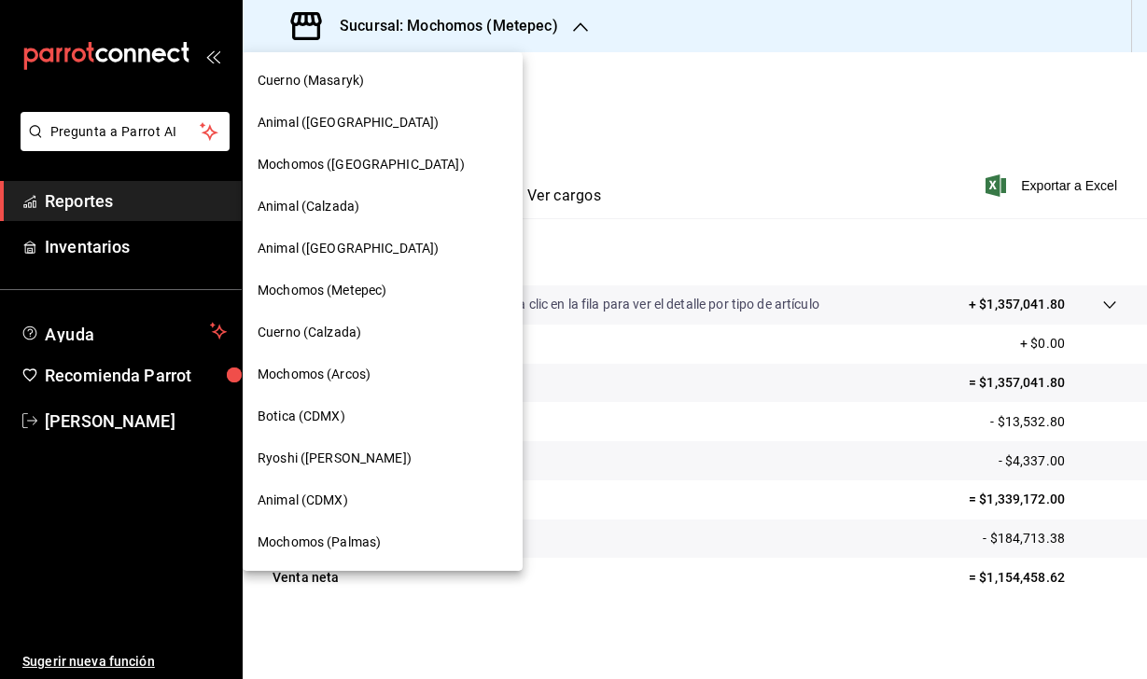
click at [341, 541] on span "Mochomos (Palmas)" at bounding box center [319, 543] width 123 height 20
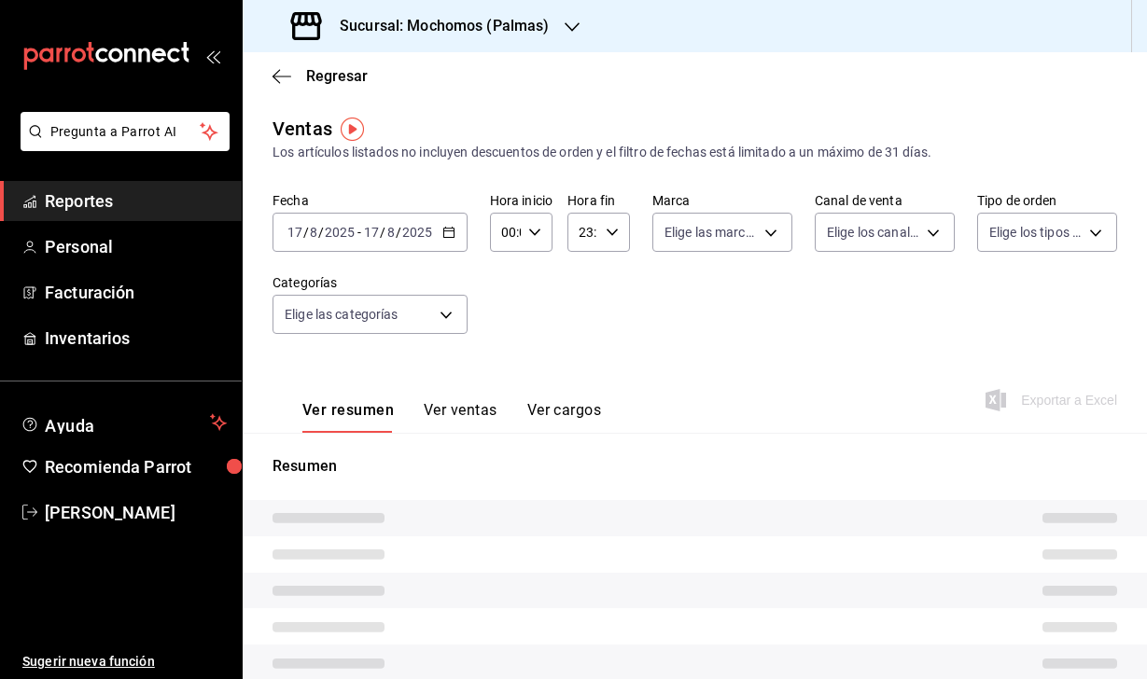
type input "04:00"
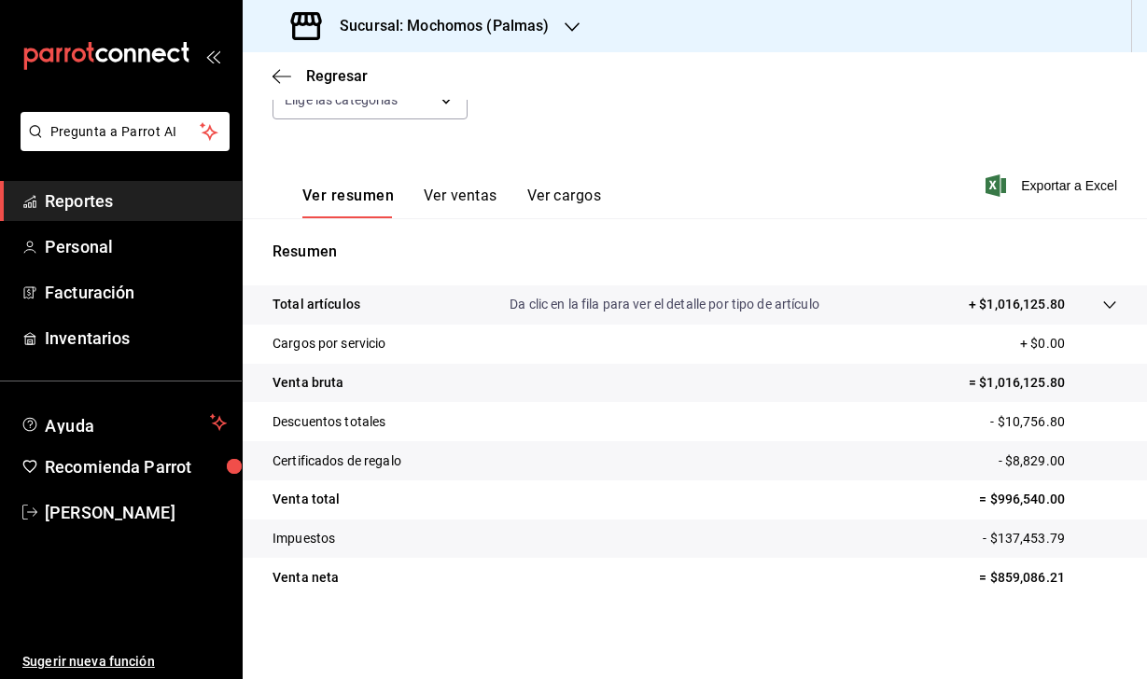
scroll to position [215, 0]
click at [579, 34] on div "Sucursal: Mochomos (Palmas)" at bounding box center [422, 26] width 329 height 52
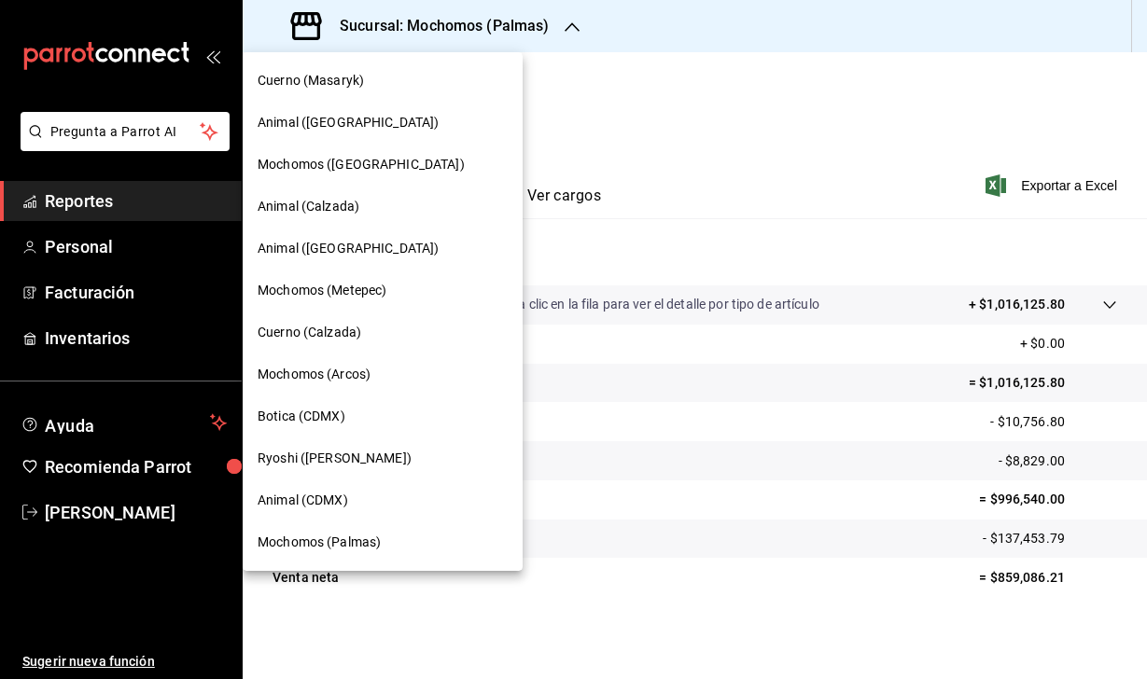
click at [324, 252] on span "Animal (Puebla)" at bounding box center [348, 249] width 181 height 20
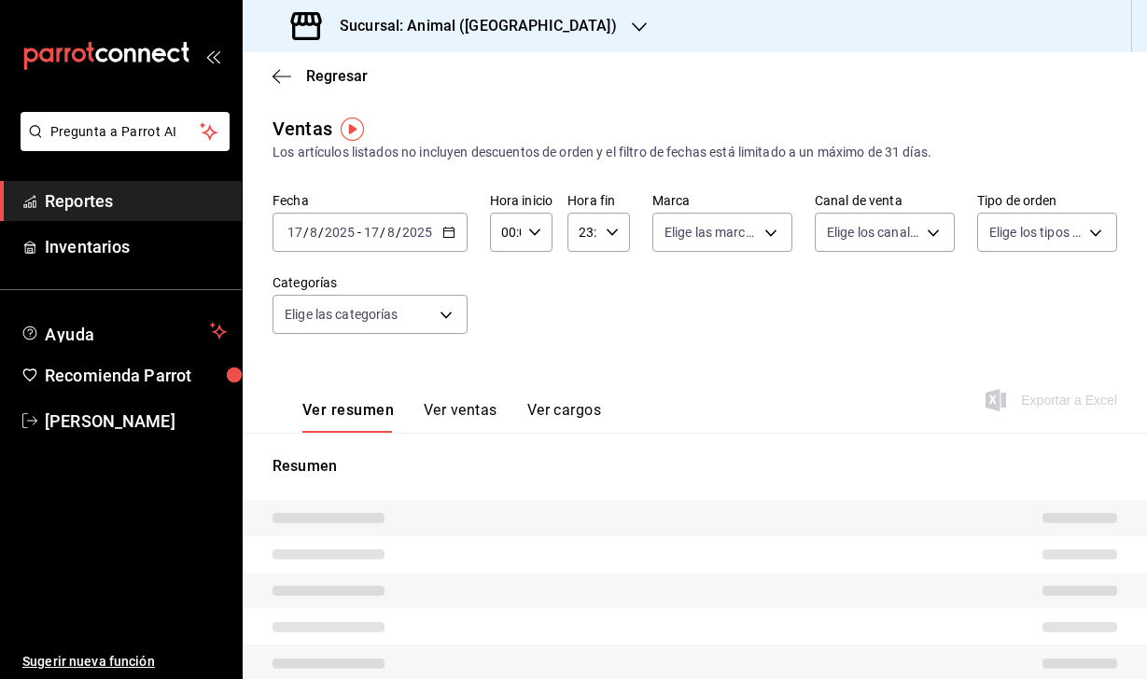
type input "04:00"
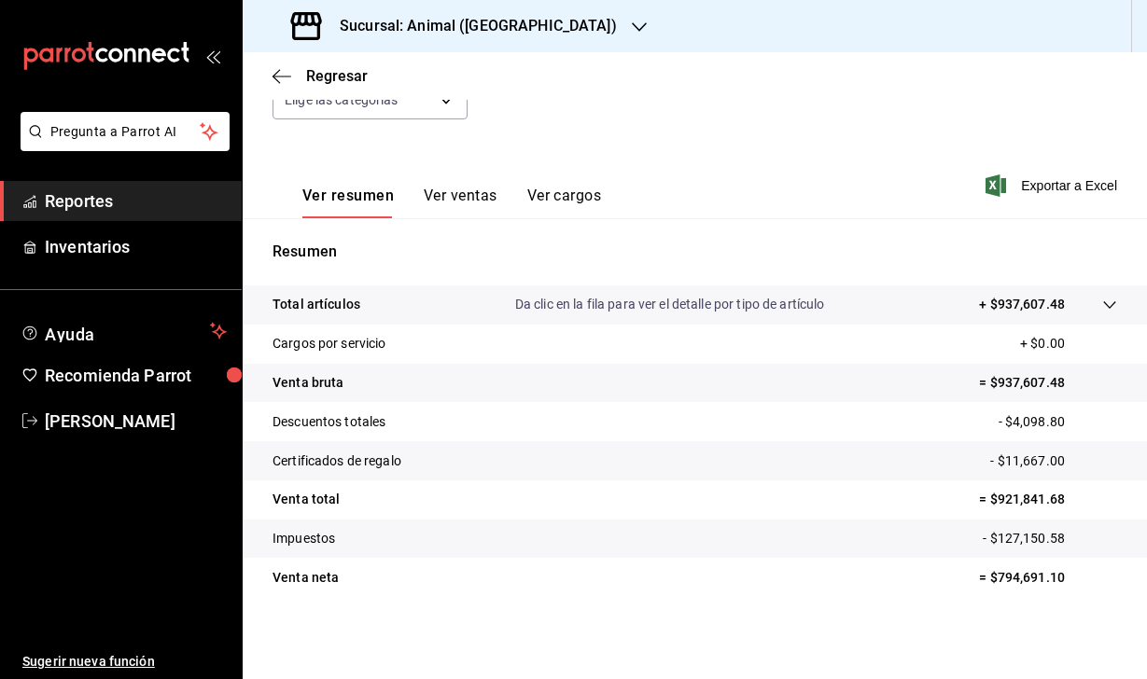
scroll to position [215, 0]
click at [477, 26] on h3 "Sucursal: Animal (Puebla)" at bounding box center [471, 26] width 292 height 22
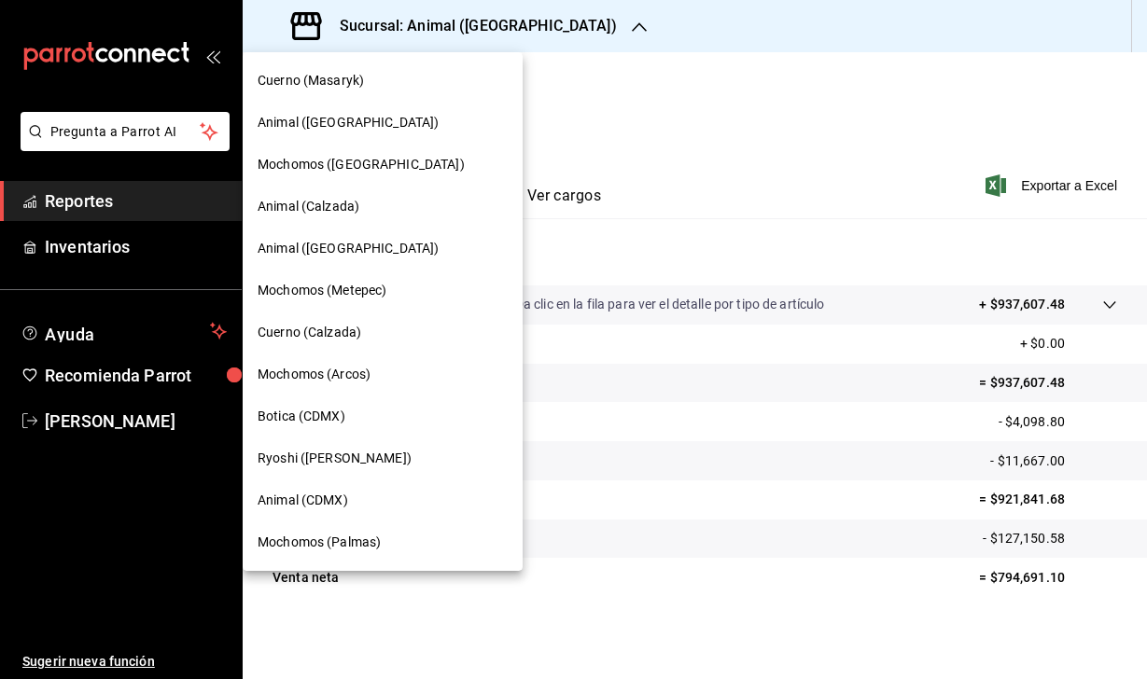
click at [345, 119] on span "Animal (St Regis)" at bounding box center [348, 123] width 181 height 20
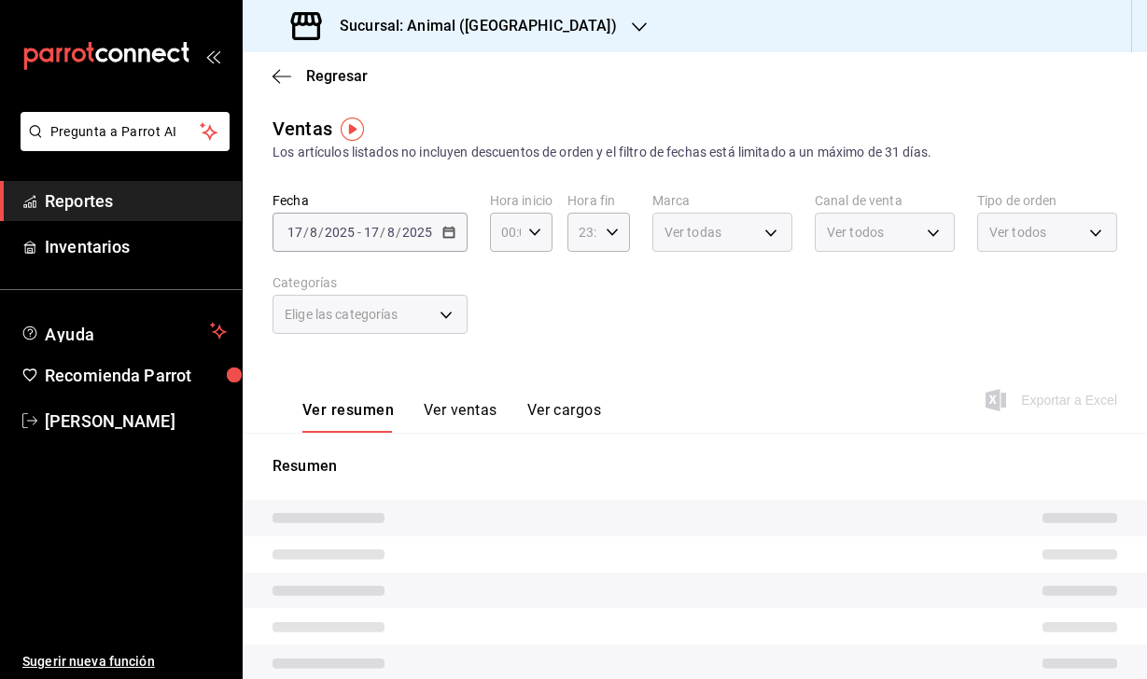
type input "04:00"
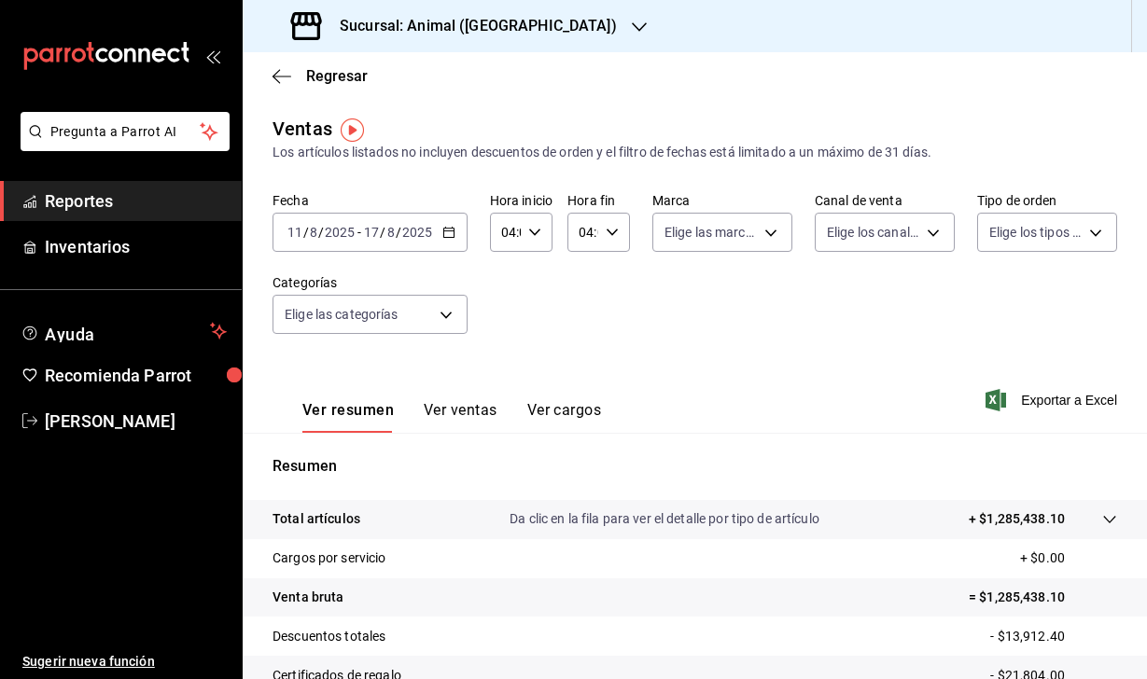
scroll to position [-1, 0]
click at [533, 34] on div "Sucursal: Animal (St Regis)" at bounding box center [456, 26] width 397 height 52
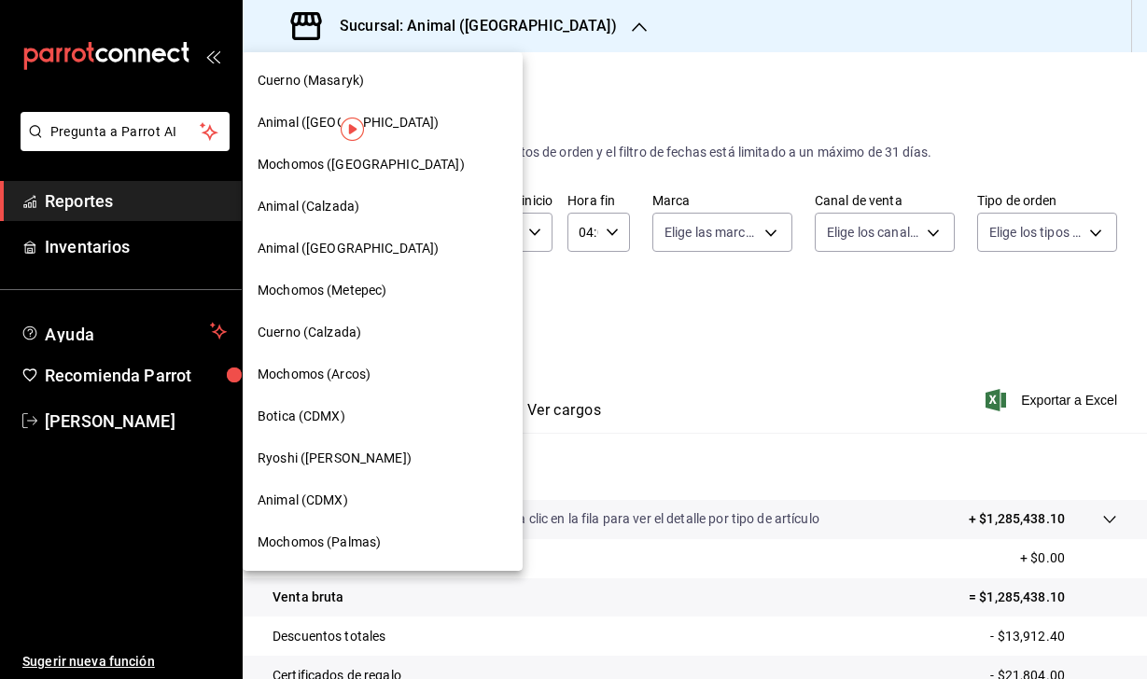
click at [300, 500] on span "Animal (CDMX)" at bounding box center [303, 501] width 91 height 20
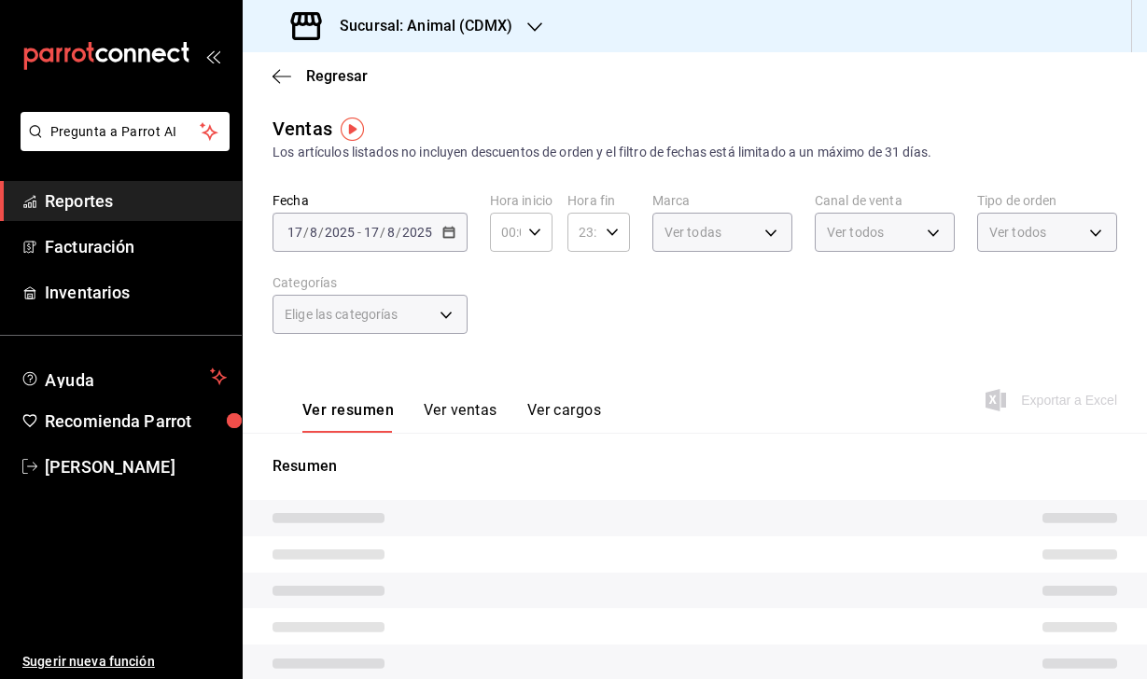
type input "04:00"
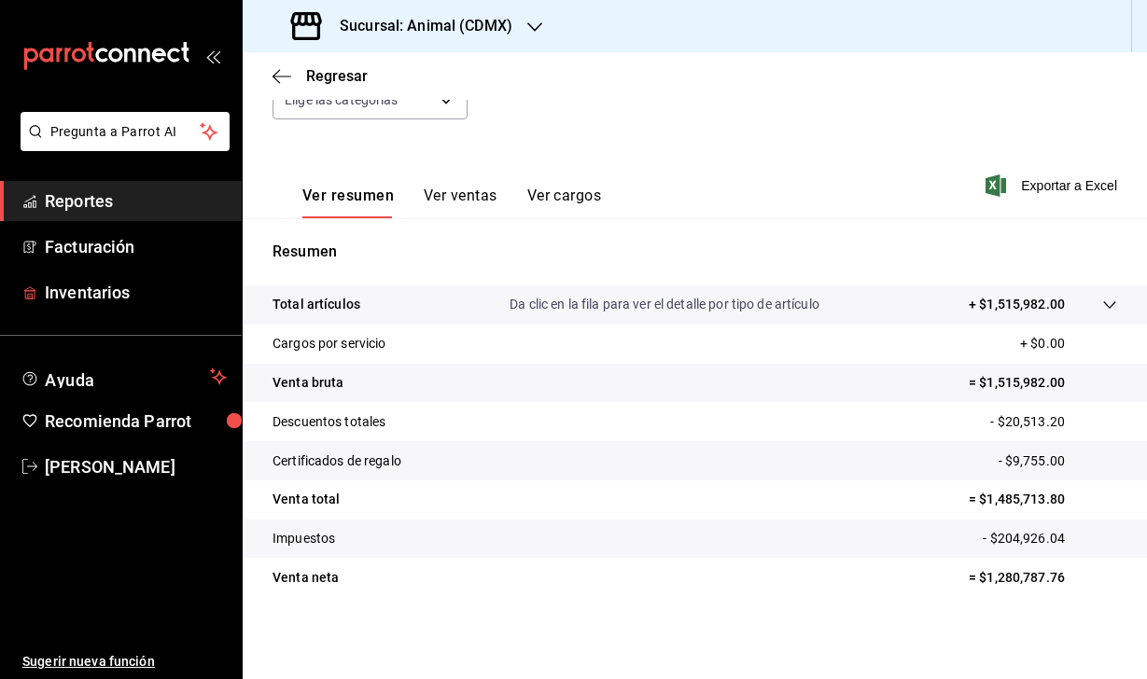
scroll to position [215, 0]
click at [504, 9] on div "Sucursal: Animal (CDMX)" at bounding box center [404, 26] width 292 height 52
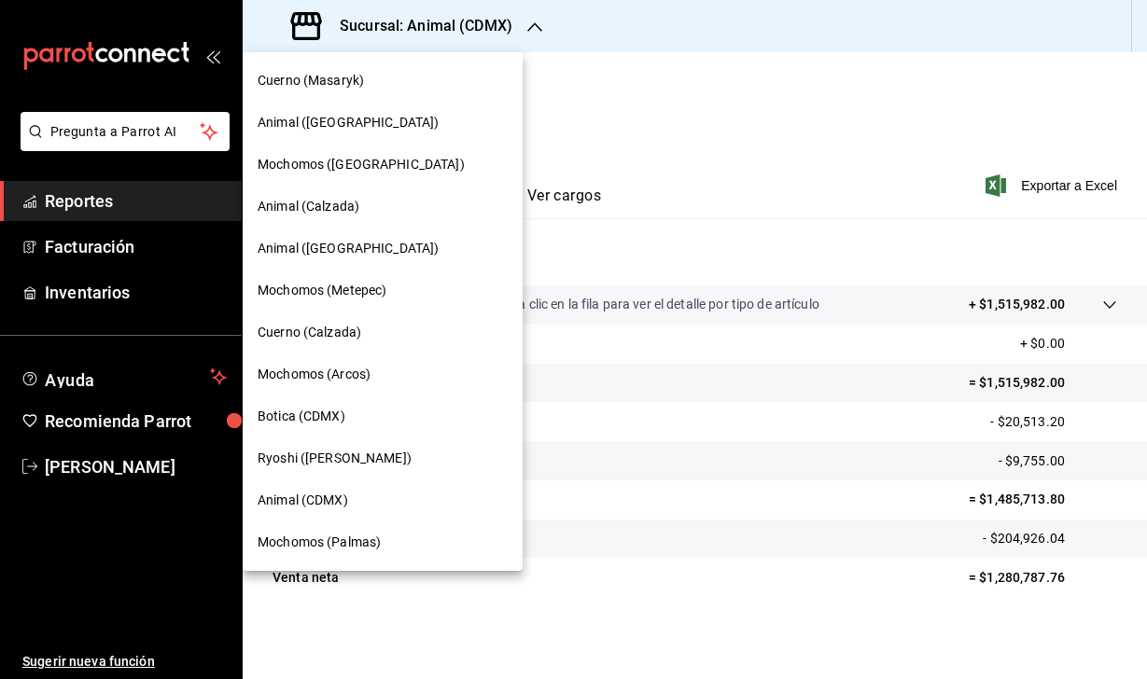
click at [338, 80] on span "Cuerno (Masaryk)" at bounding box center [311, 81] width 106 height 20
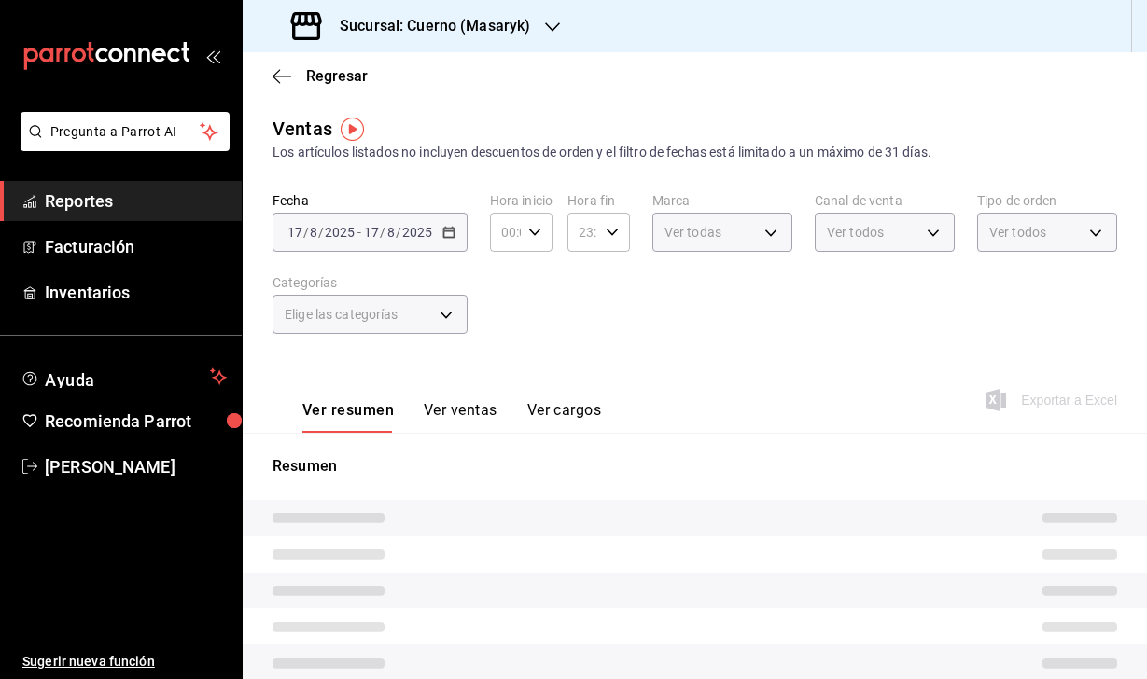
type input "04:00"
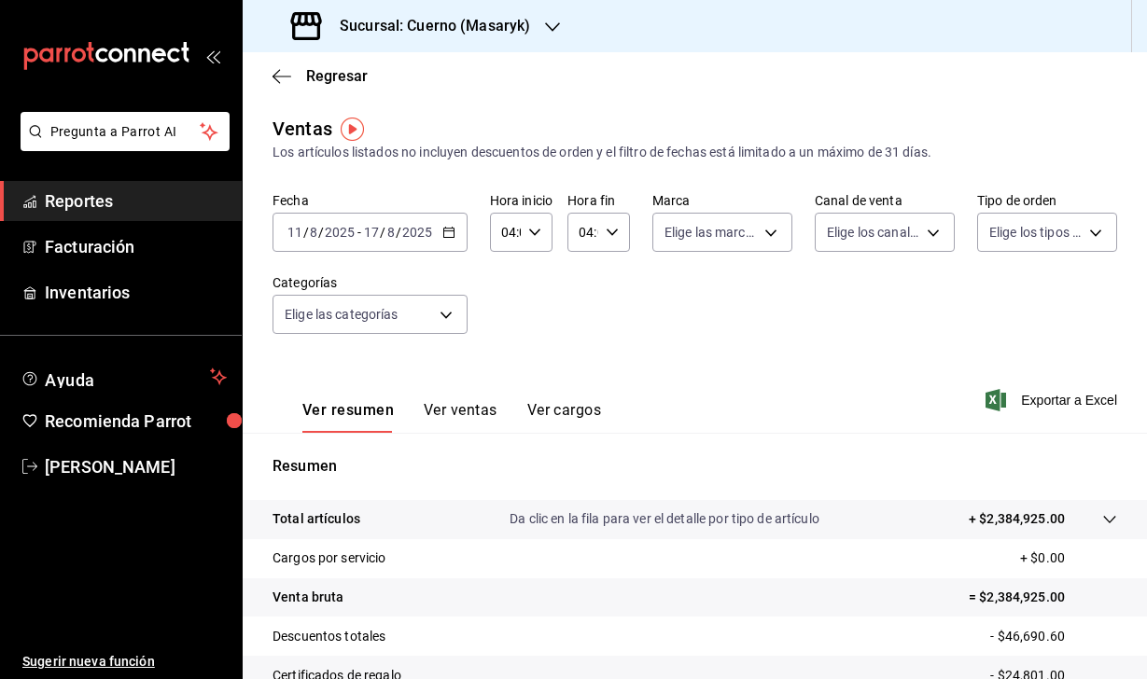
click at [324, 222] on div "2025-08-11 11 / 8 / 2025 - 2025-08-17 17 / 8 / 2025" at bounding box center [369, 232] width 195 height 39
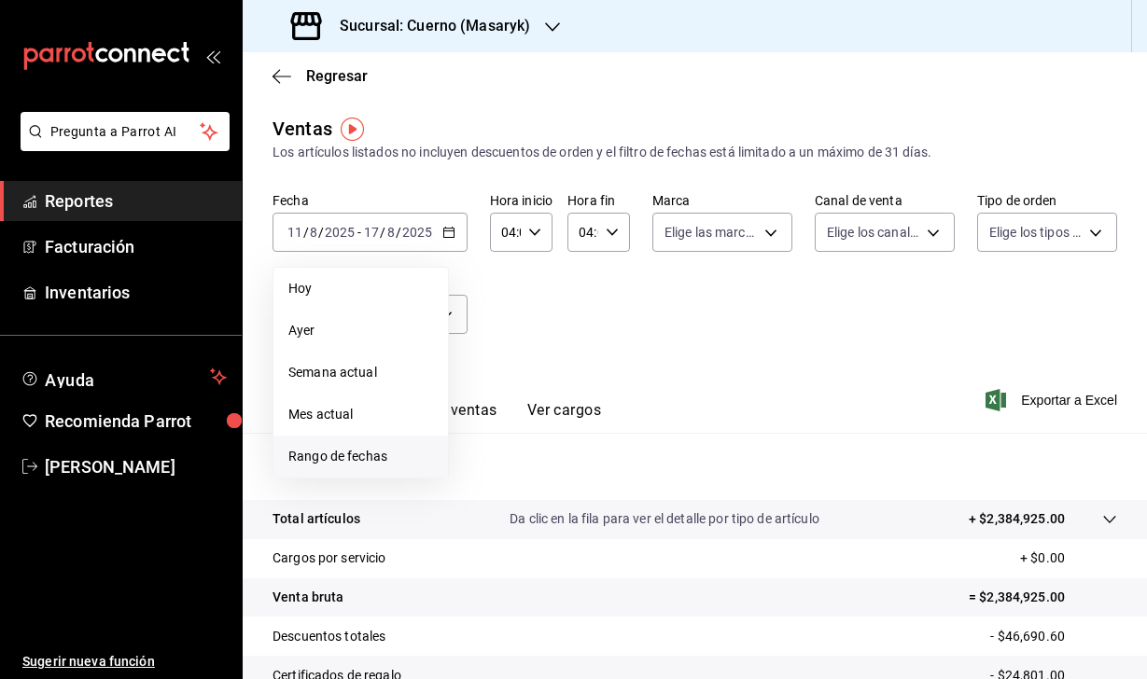
click at [387, 453] on span "Rango de fechas" at bounding box center [360, 457] width 145 height 20
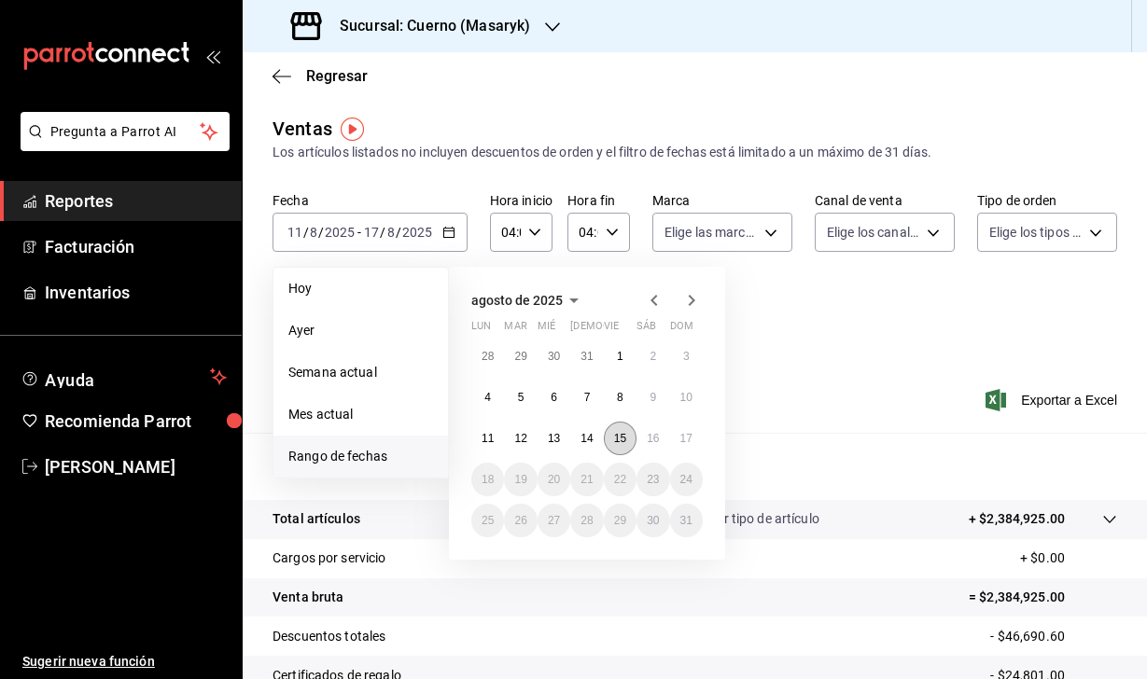
click at [609, 441] on button "15" at bounding box center [620, 439] width 33 height 34
click at [653, 441] on abbr "16" at bounding box center [653, 438] width 12 height 13
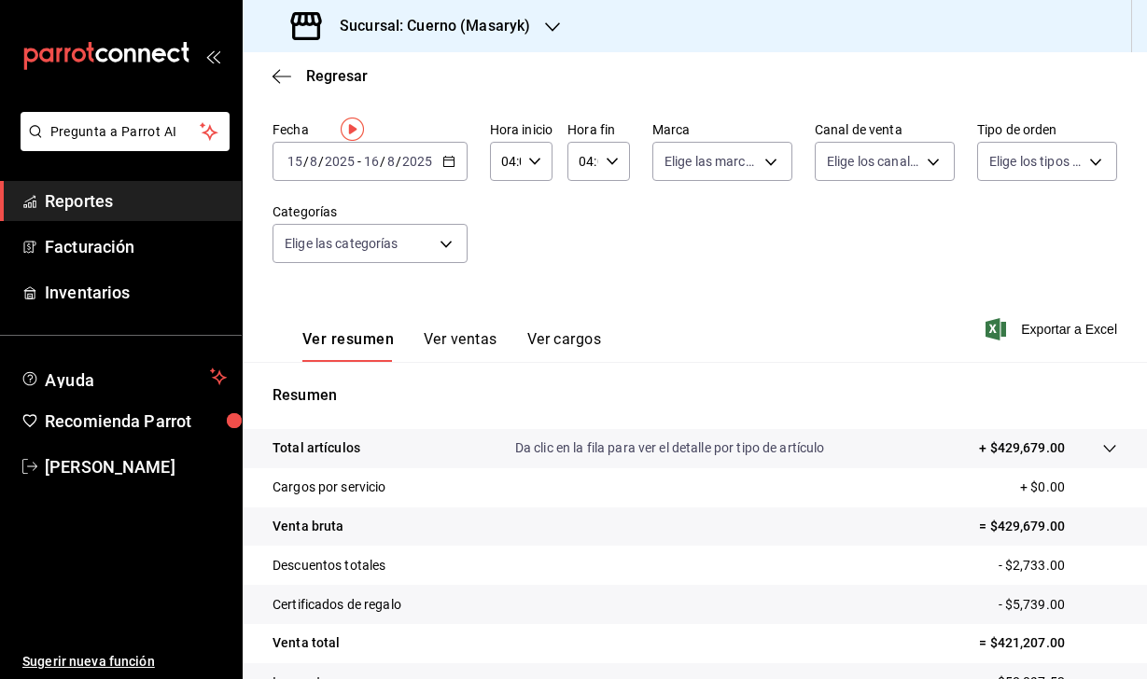
scroll to position [143, 0]
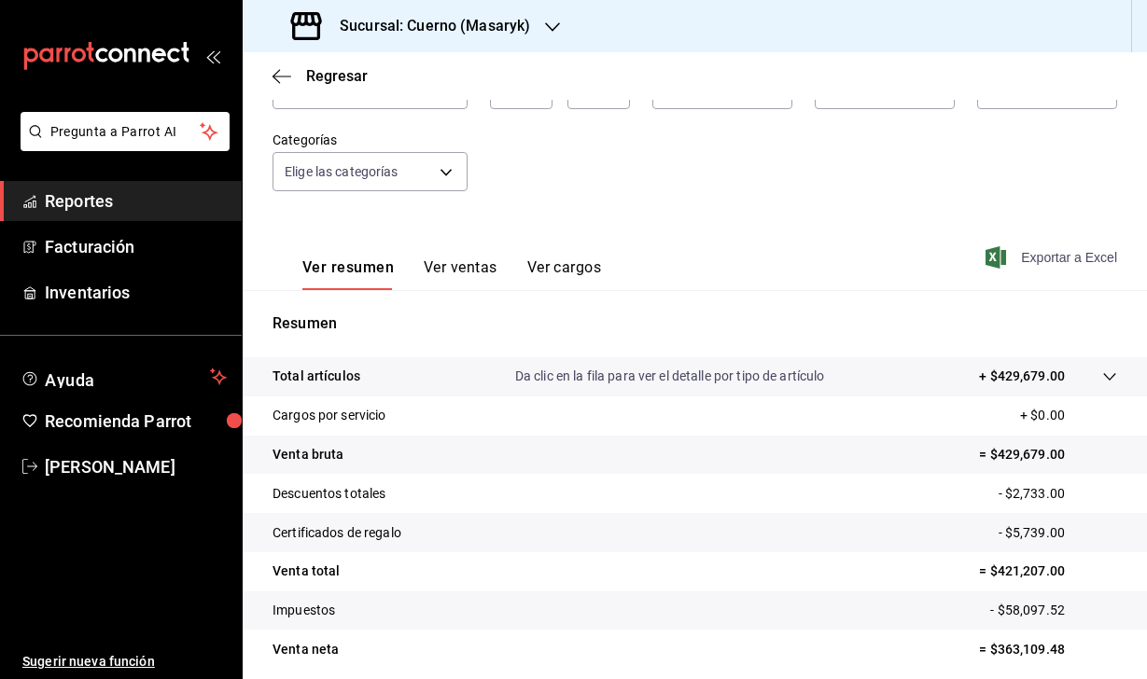
click at [995, 258] on icon "button" at bounding box center [995, 257] width 21 height 22
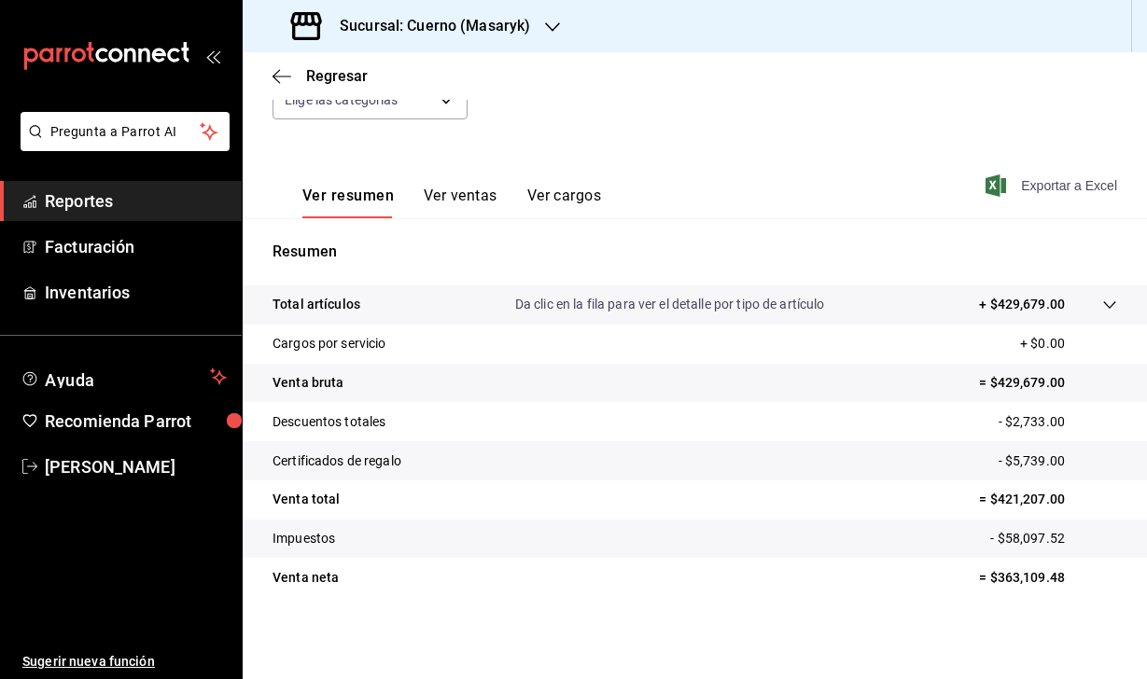
scroll to position [215, 0]
click at [610, 109] on div "Fecha 2025-08-15 15 / 8 / 2025 - 2025-08-16 16 / 8 / 2025 Hora inicio 04:00 Hor…" at bounding box center [694, 60] width 845 height 164
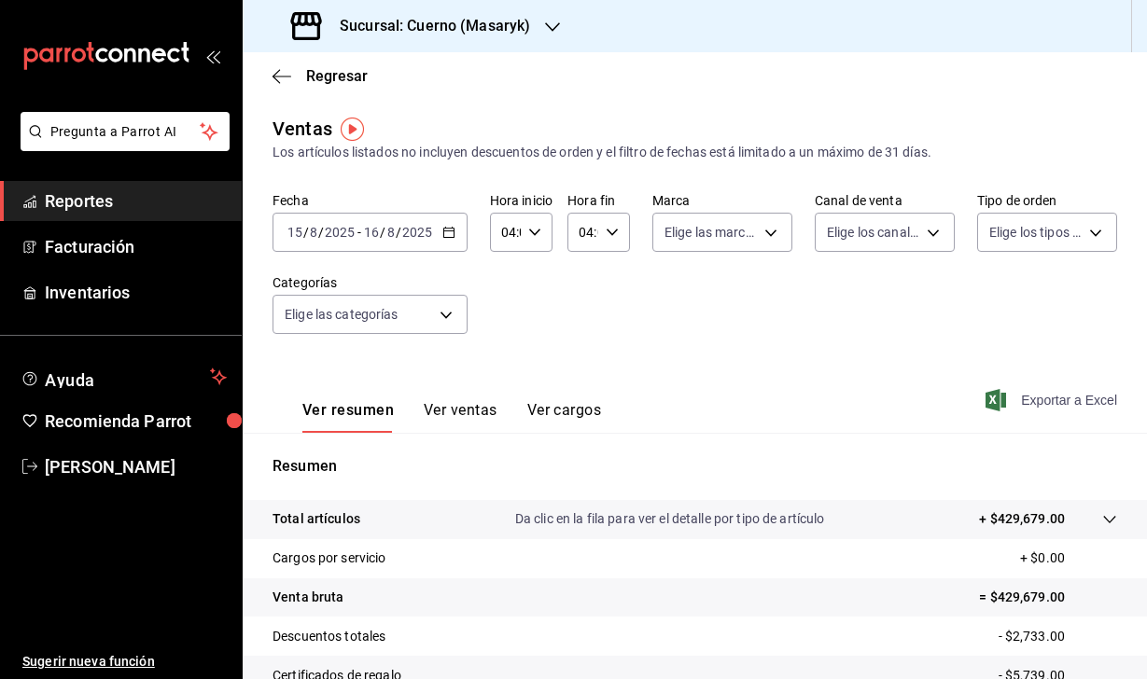
scroll to position [0, 0]
click at [297, 230] on input "15" at bounding box center [294, 232] width 17 height 15
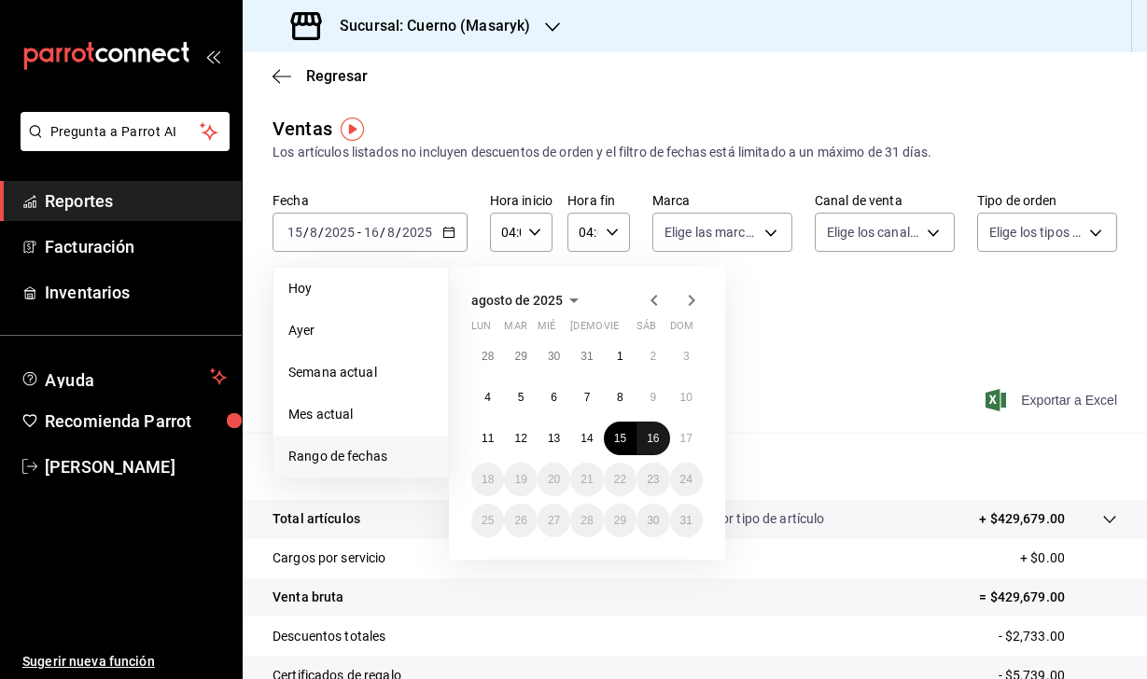
click at [652, 437] on abbr "16" at bounding box center [653, 438] width 12 height 13
click at [674, 437] on button "17" at bounding box center [686, 439] width 33 height 34
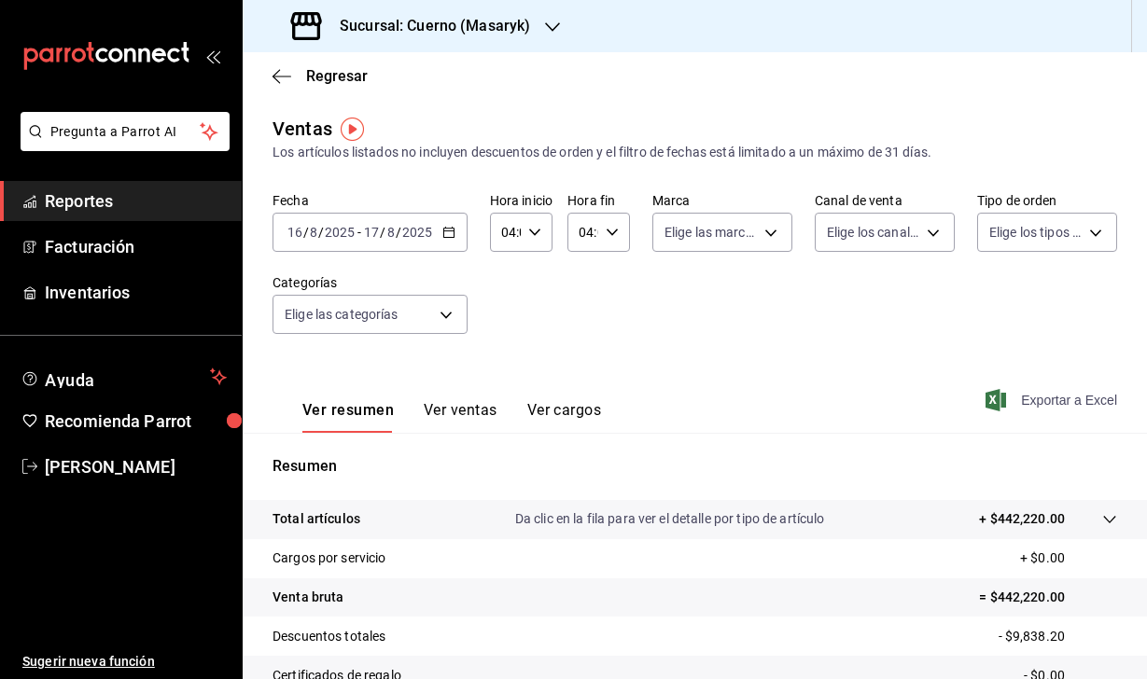
click at [779, 337] on div "Fecha 2025-08-16 16 / 8 / 2025 - 2025-08-17 17 / 8 / 2025 Hora inicio 04:00 Hor…" at bounding box center [694, 274] width 845 height 164
click at [986, 399] on icon "button" at bounding box center [995, 400] width 21 height 22
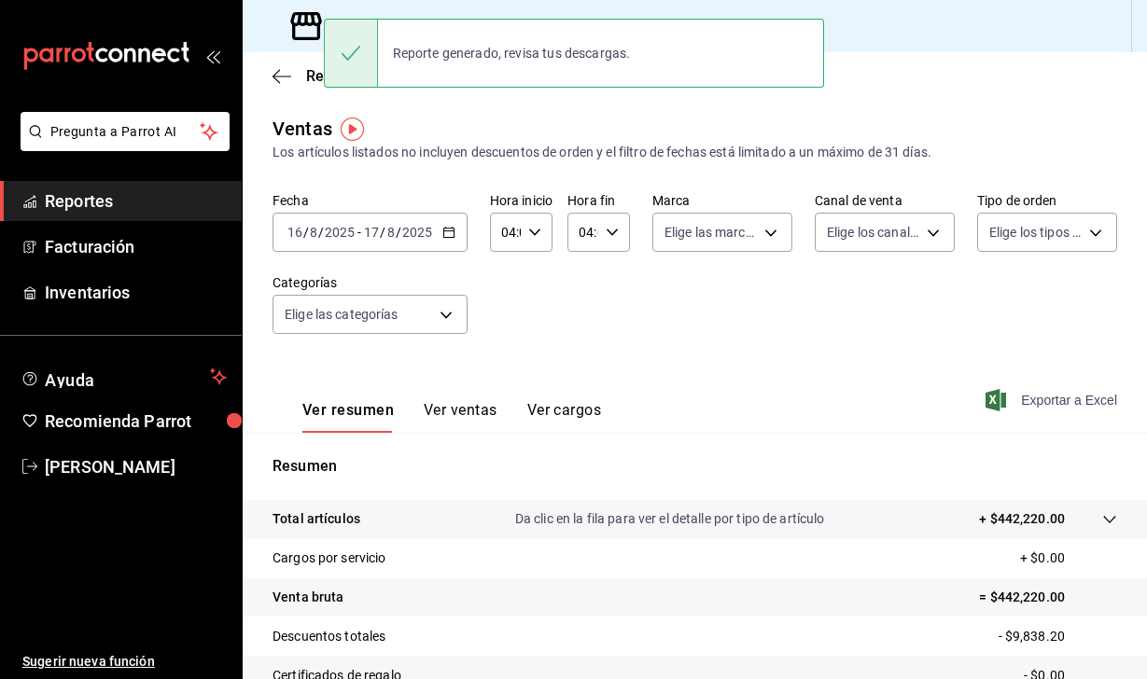
click at [584, 142] on div "Ventas Los artículos listados no incluyen descuentos de orden y el filtro de fe…" at bounding box center [694, 139] width 845 height 48
click at [312, 35] on icon at bounding box center [305, 25] width 37 height 37
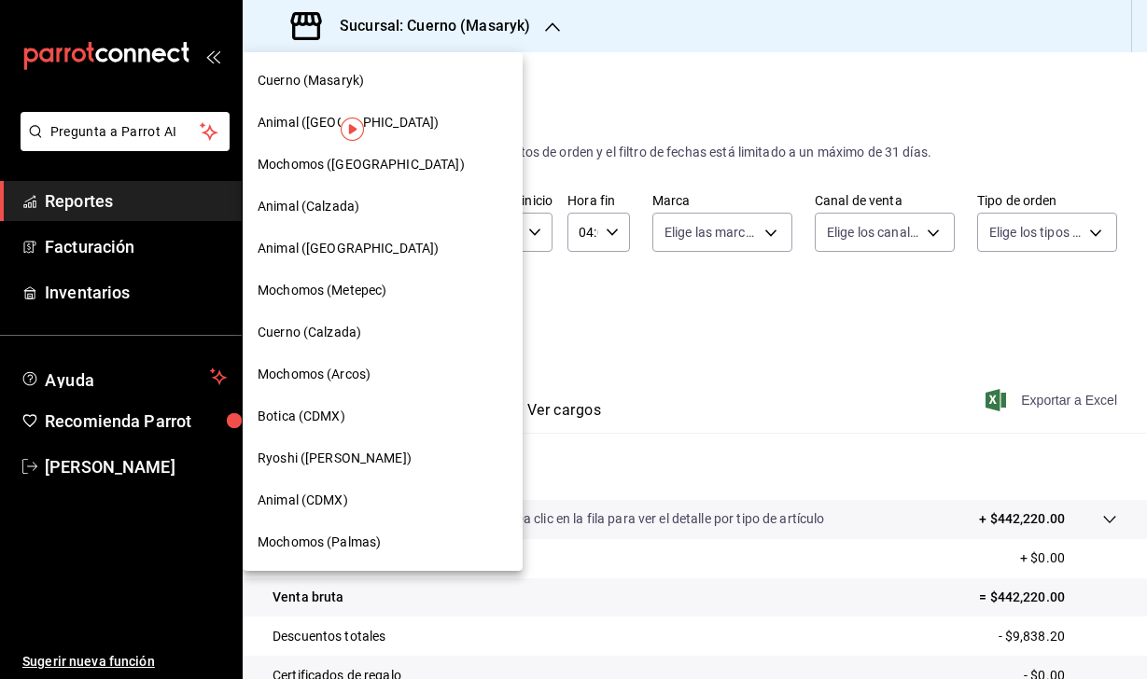
click at [332, 504] on span "Animal (CDMX)" at bounding box center [303, 501] width 91 height 20
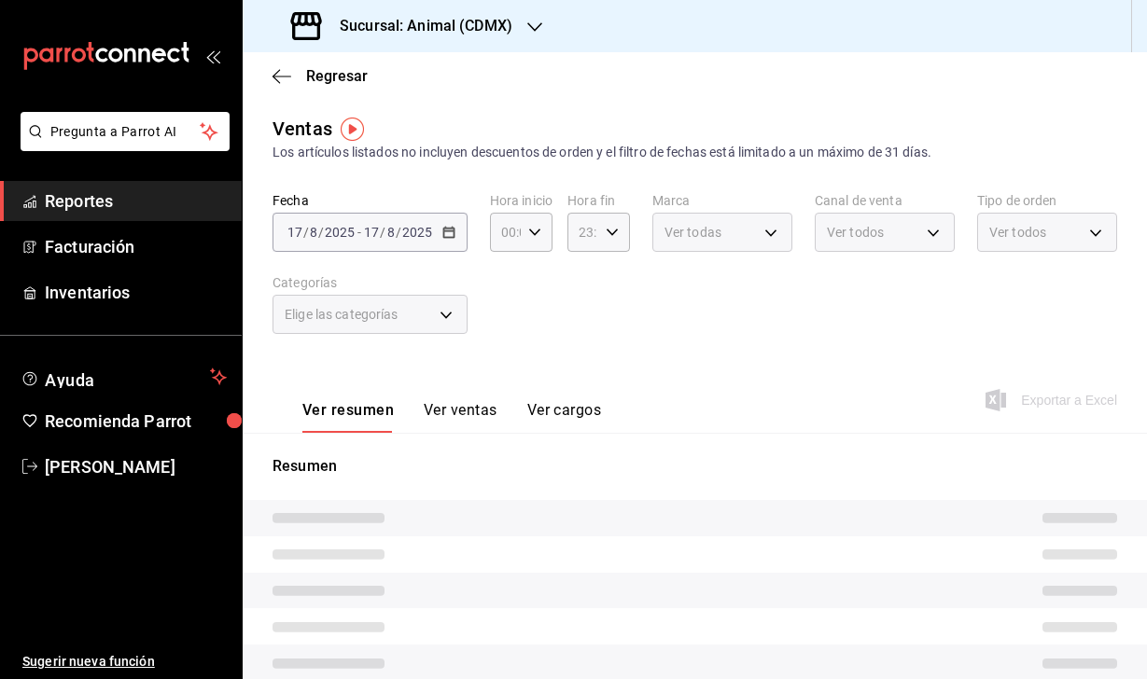
type input "04:00"
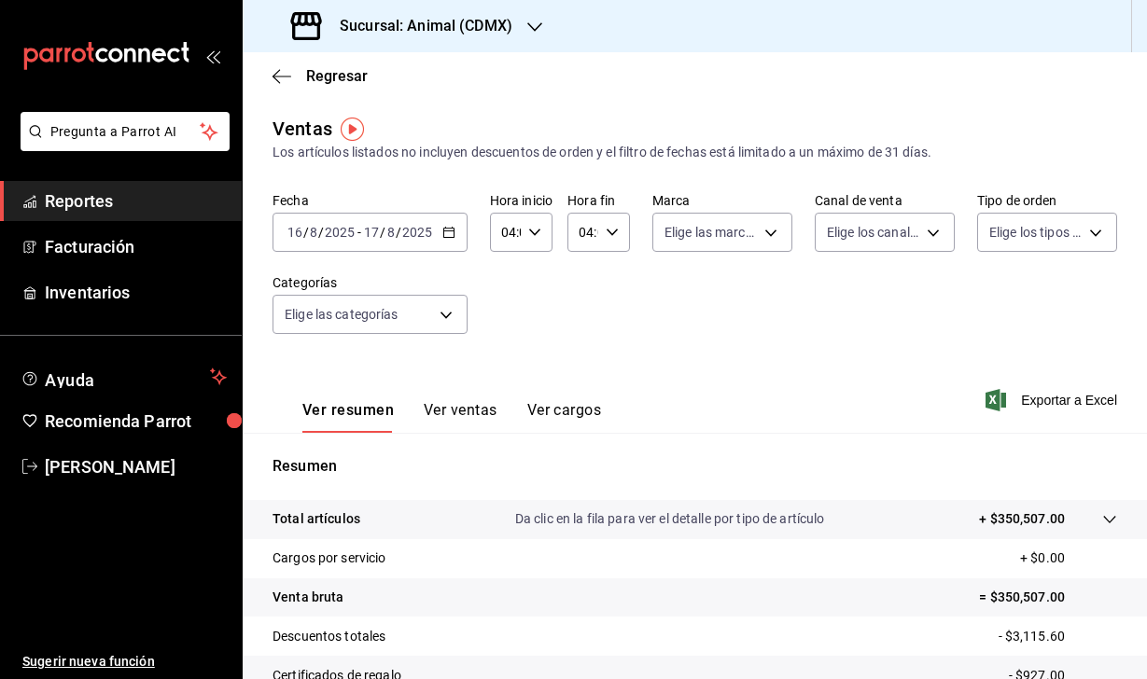
click at [326, 230] on input "2025" at bounding box center [340, 232] width 32 height 15
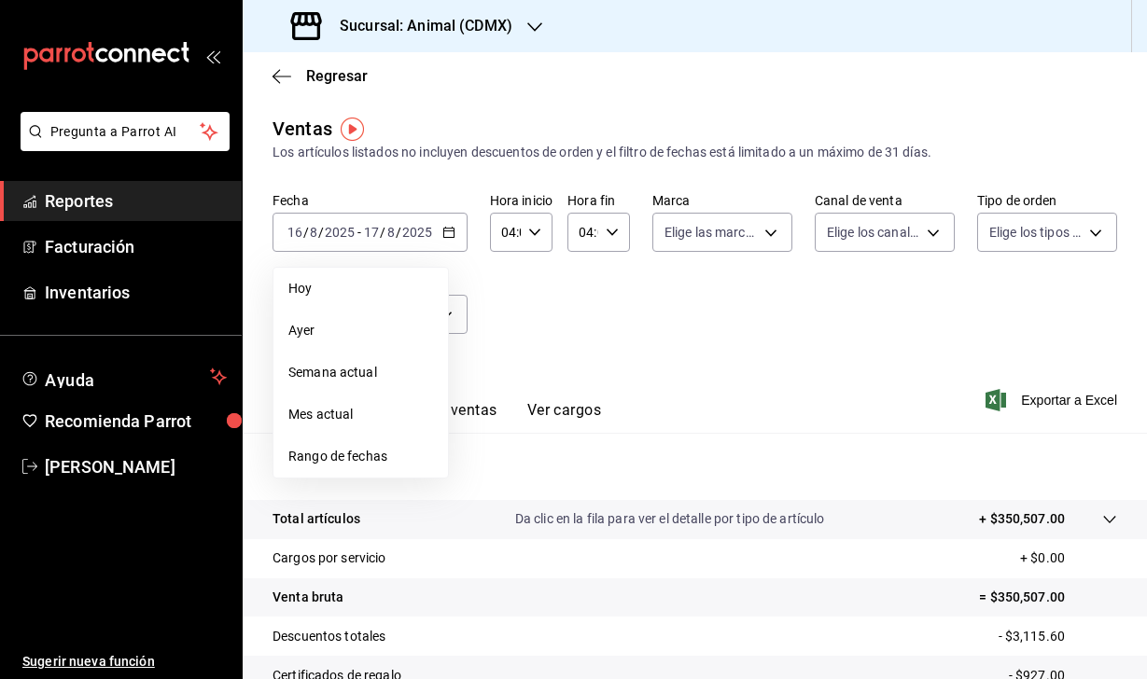
click at [374, 463] on span "Rango de fechas" at bounding box center [360, 457] width 145 height 20
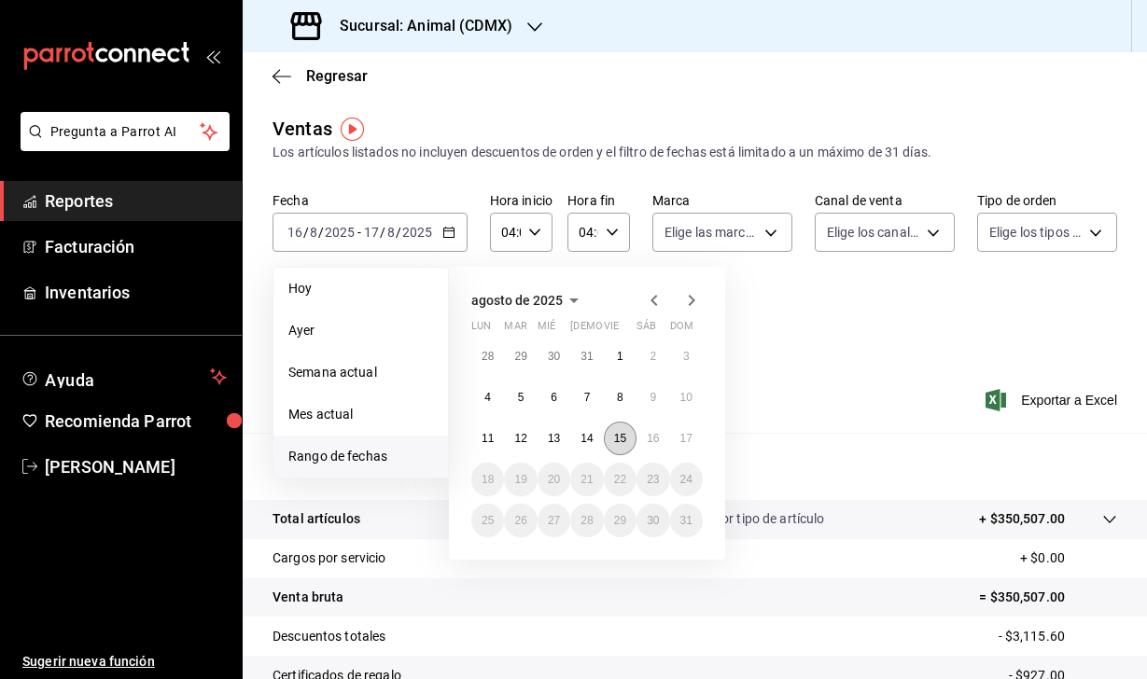
click at [625, 440] on abbr "15" at bounding box center [620, 438] width 12 height 13
click at [646, 440] on button "16" at bounding box center [652, 439] width 33 height 34
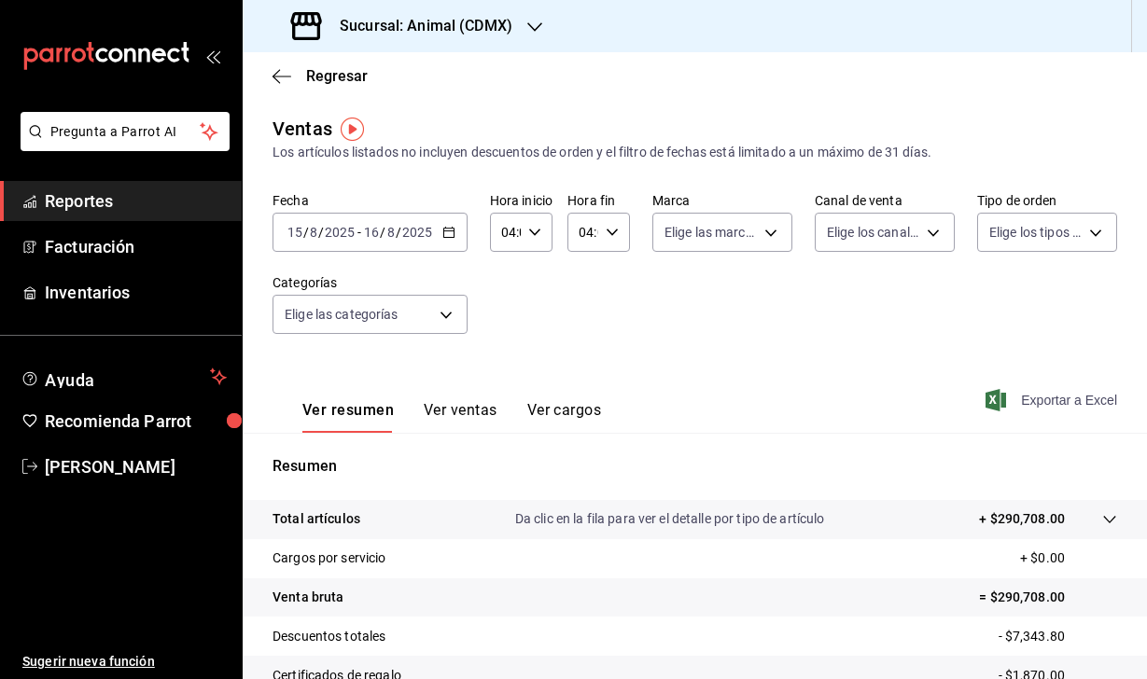
click at [1006, 403] on span "Exportar a Excel" at bounding box center [1053, 400] width 128 height 22
click at [333, 227] on input "2025" at bounding box center [340, 232] width 32 height 15
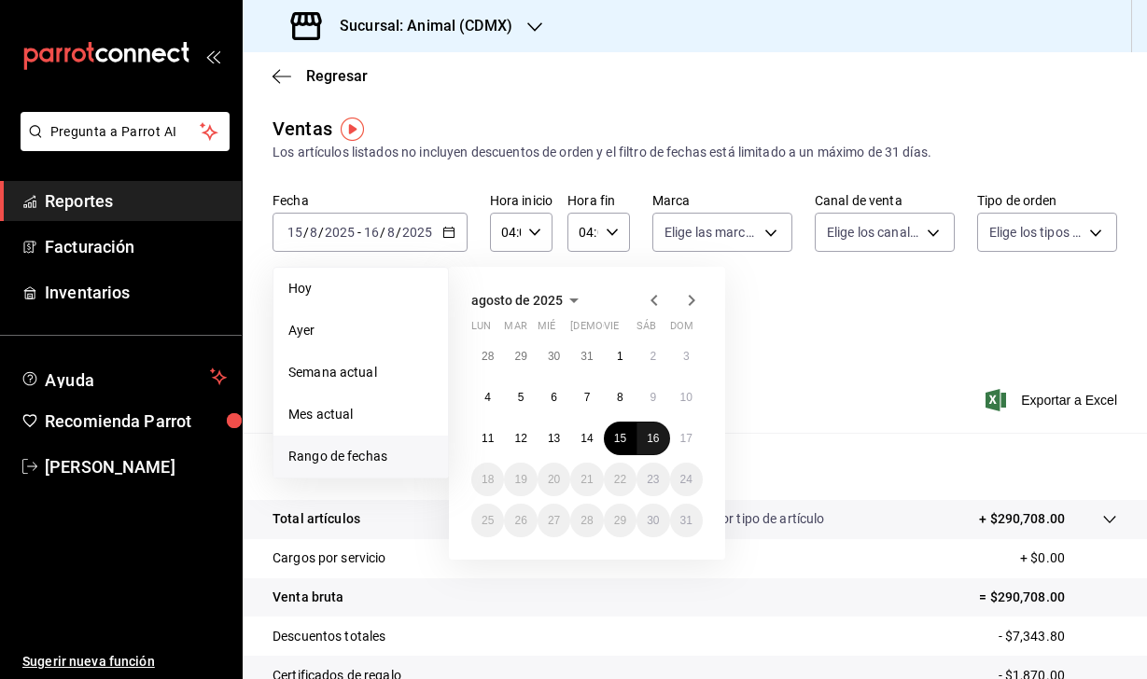
click at [654, 445] on abbr "16" at bounding box center [653, 438] width 12 height 13
click at [687, 445] on abbr "17" at bounding box center [686, 438] width 12 height 13
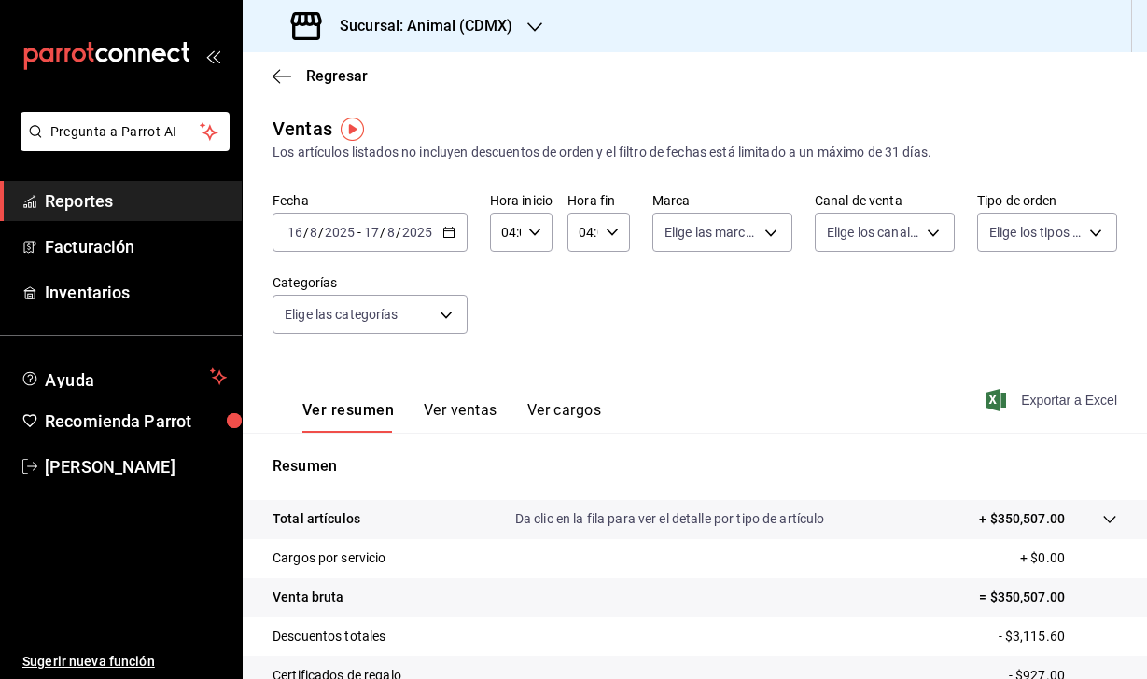
click at [990, 404] on icon "button" at bounding box center [995, 400] width 21 height 22
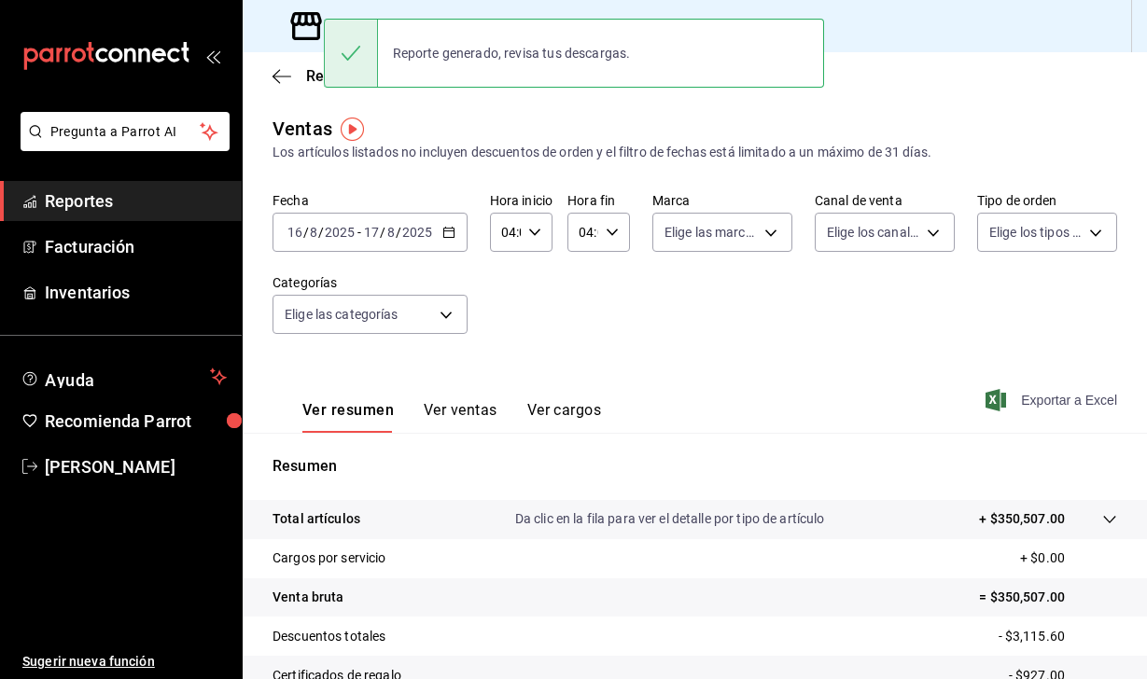
click at [309, 29] on icon at bounding box center [305, 25] width 37 height 37
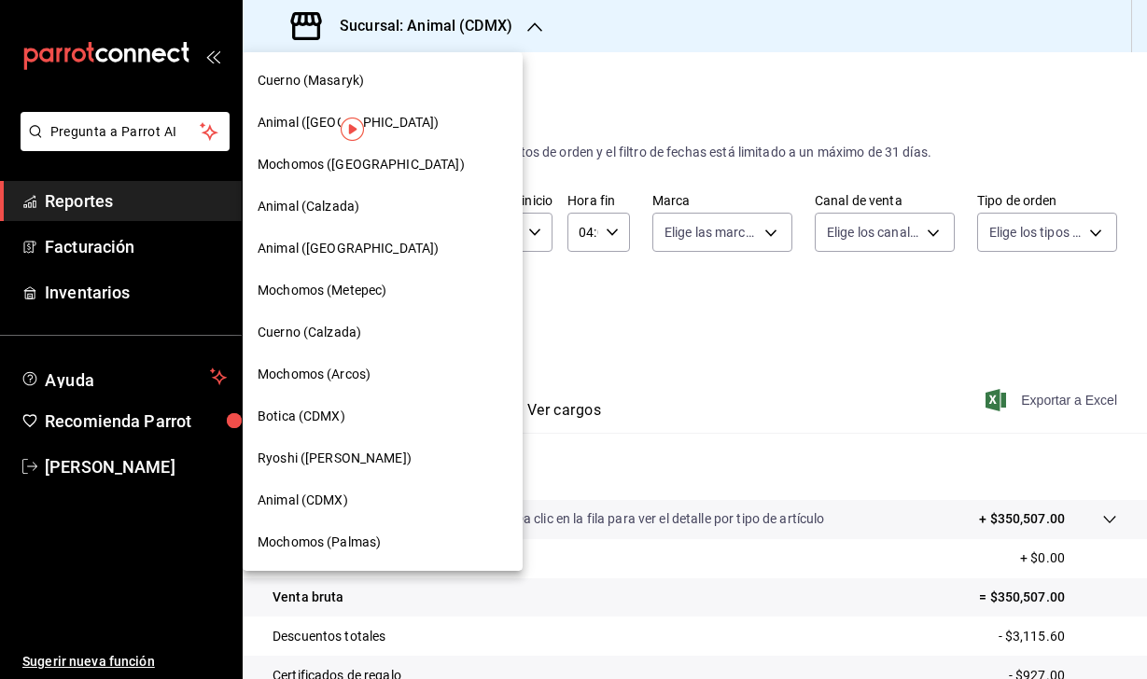
click at [300, 127] on span "Animal (St Regis)" at bounding box center [348, 123] width 181 height 20
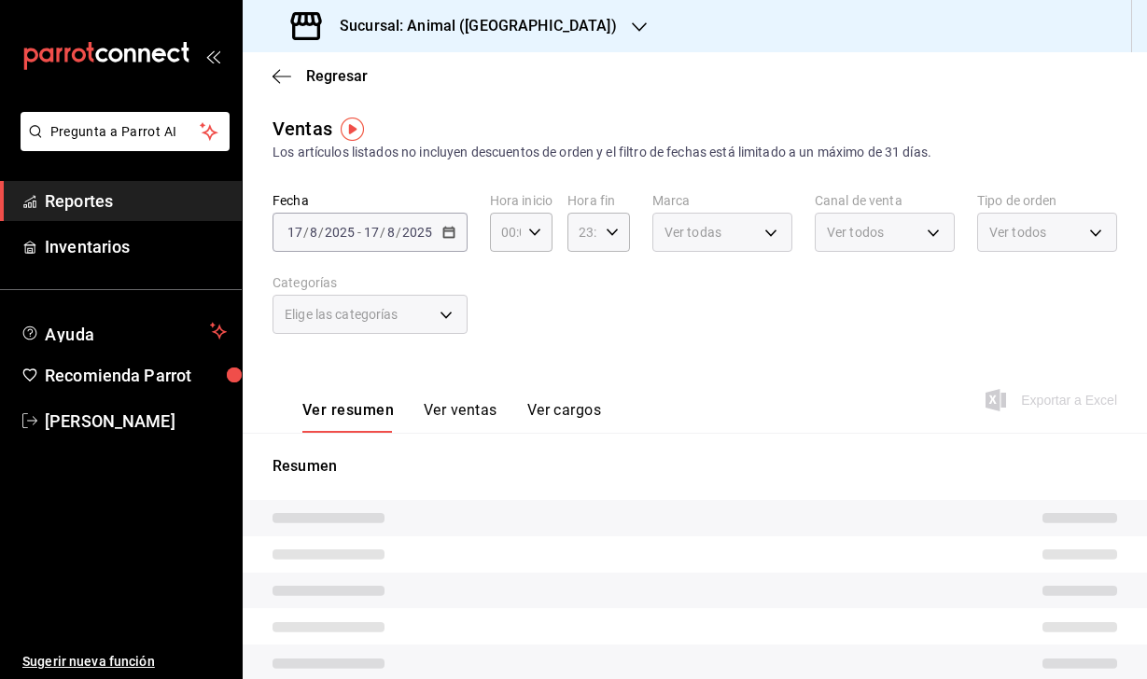
type input "04:00"
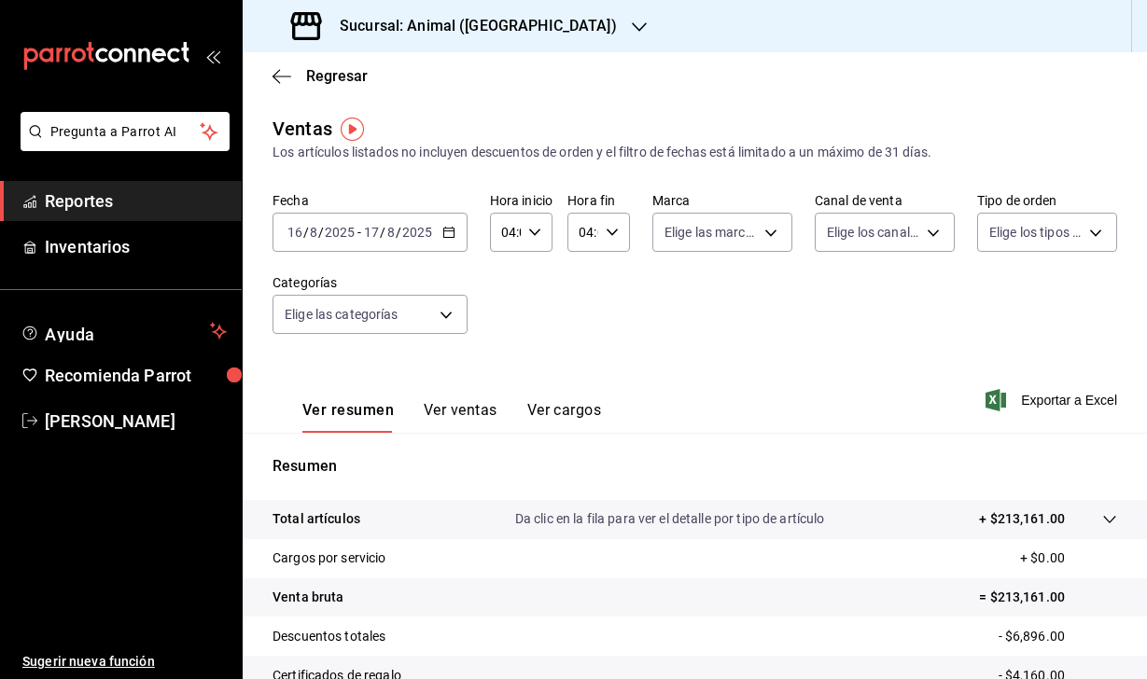
click at [295, 232] on input "16" at bounding box center [294, 232] width 17 height 15
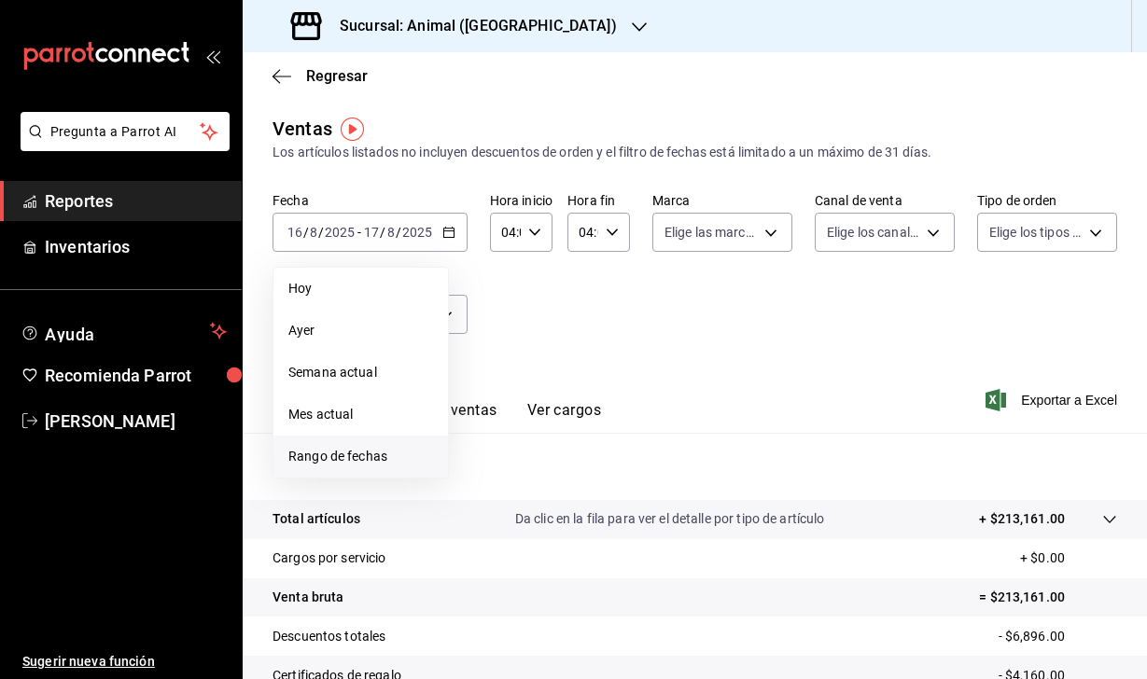
click at [389, 465] on span "Rango de fechas" at bounding box center [360, 457] width 145 height 20
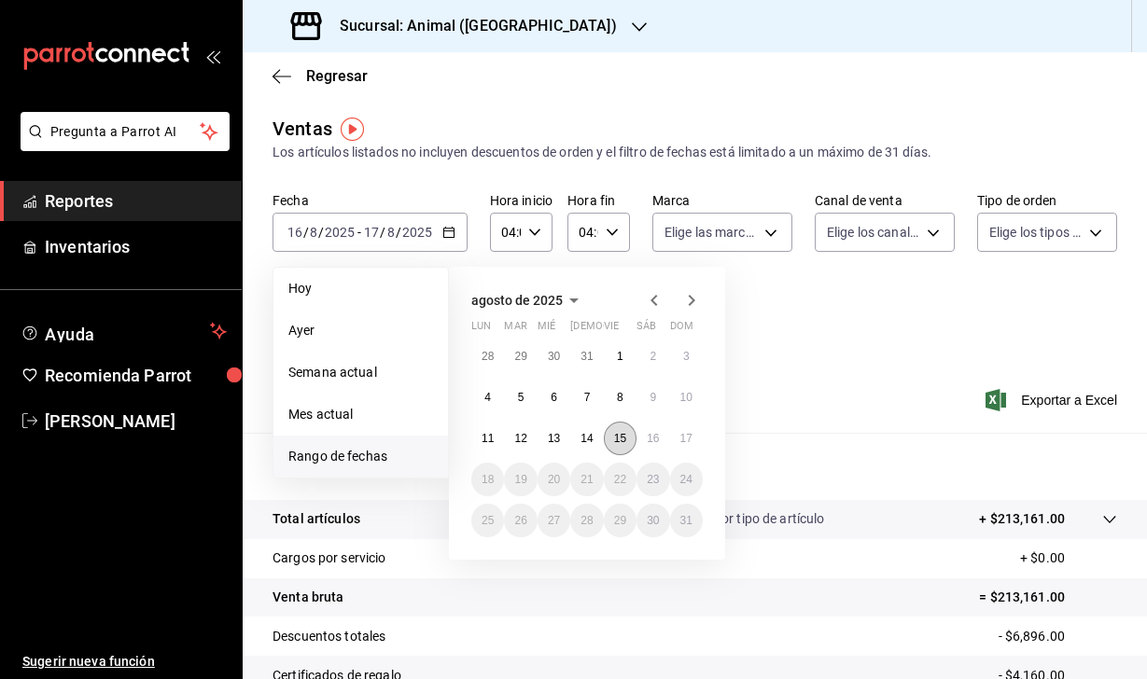
click at [627, 440] on button "15" at bounding box center [620, 439] width 33 height 34
click at [649, 440] on abbr "16" at bounding box center [653, 438] width 12 height 13
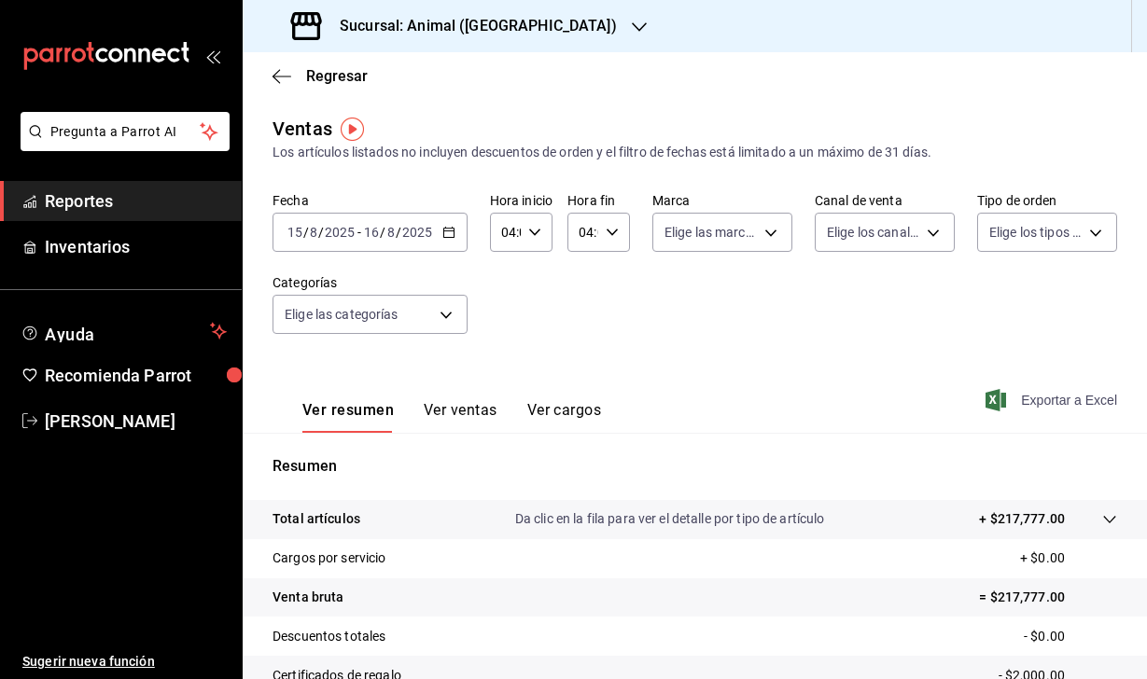
click at [999, 402] on icon "button" at bounding box center [995, 400] width 21 height 22
click at [994, 394] on icon "button" at bounding box center [995, 400] width 21 height 22
click at [997, 406] on icon "button" at bounding box center [995, 400] width 21 height 22
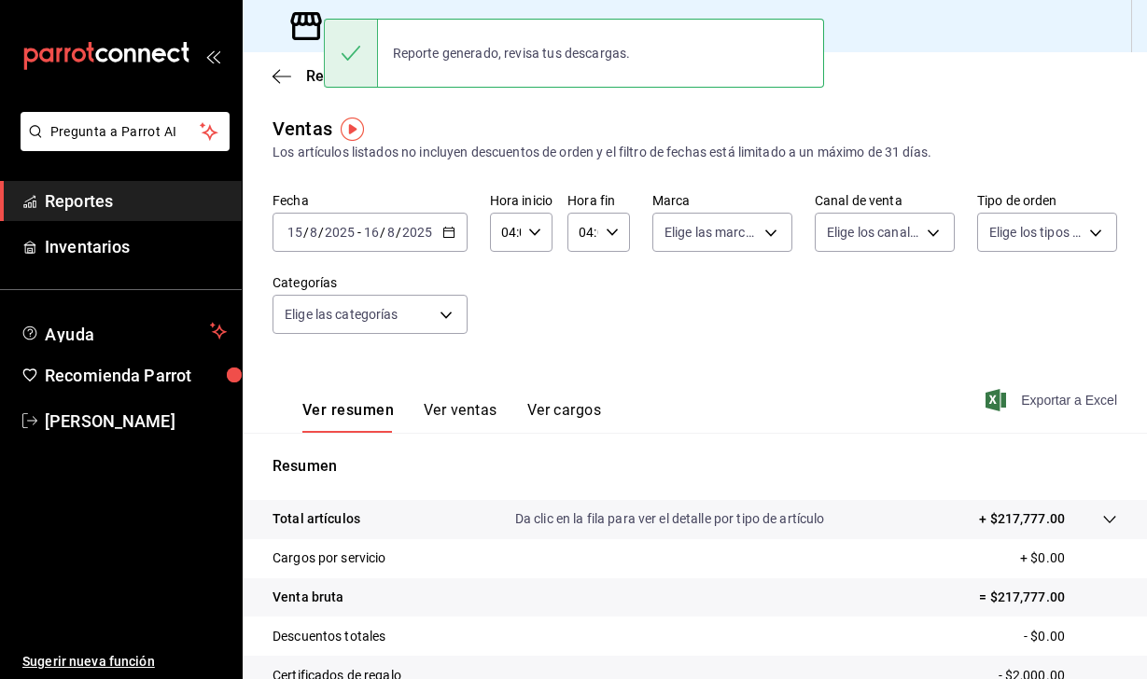
click at [713, 332] on div "Fecha 2025-08-15 15 / 8 / 2025 - 2025-08-16 16 / 8 / 2025 Hora inicio 04:00 Hor…" at bounding box center [694, 274] width 845 height 164
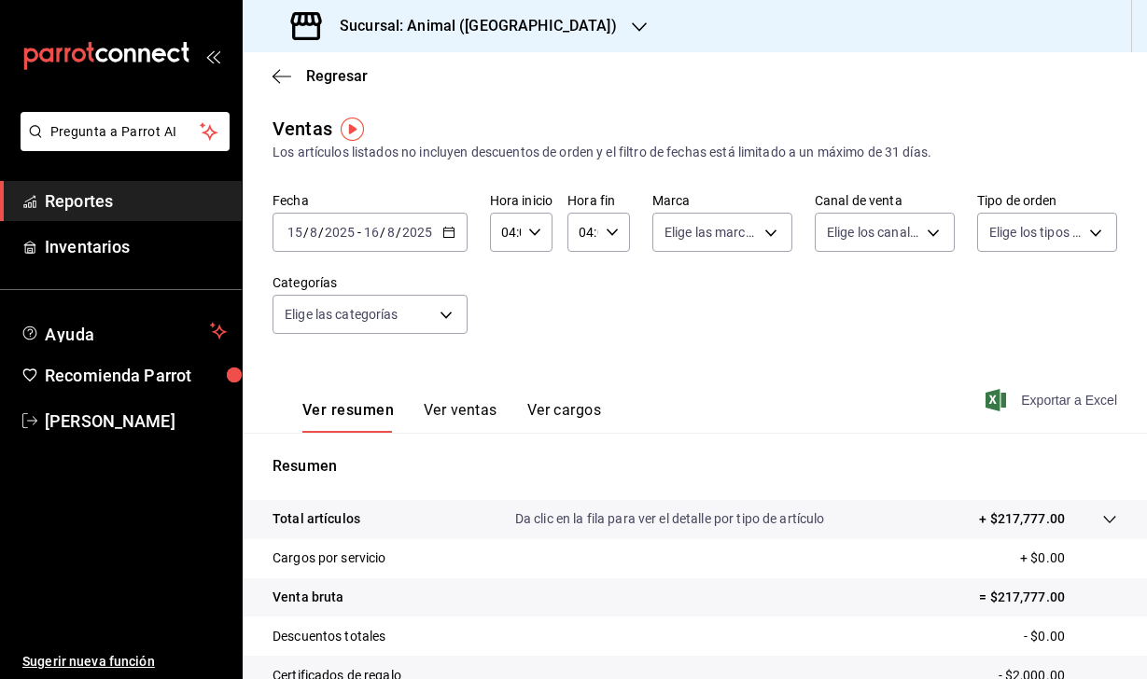
click at [338, 237] on input "2025" at bounding box center [340, 232] width 32 height 15
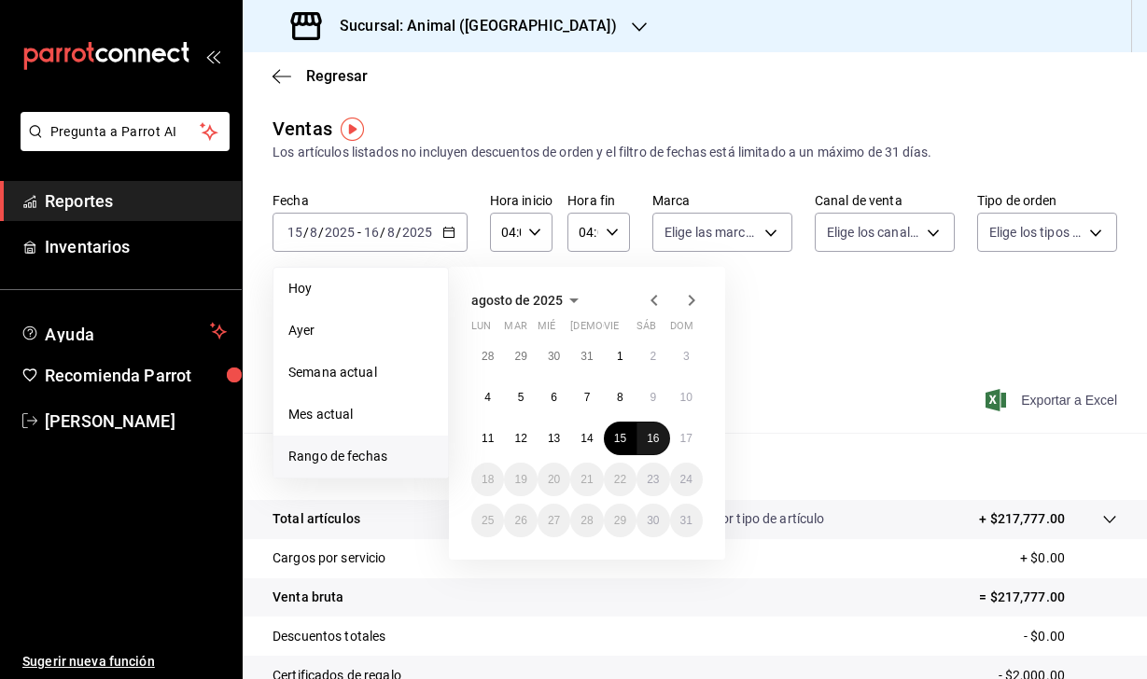
click at [655, 434] on abbr "16" at bounding box center [653, 438] width 12 height 13
click at [680, 436] on abbr "17" at bounding box center [686, 438] width 12 height 13
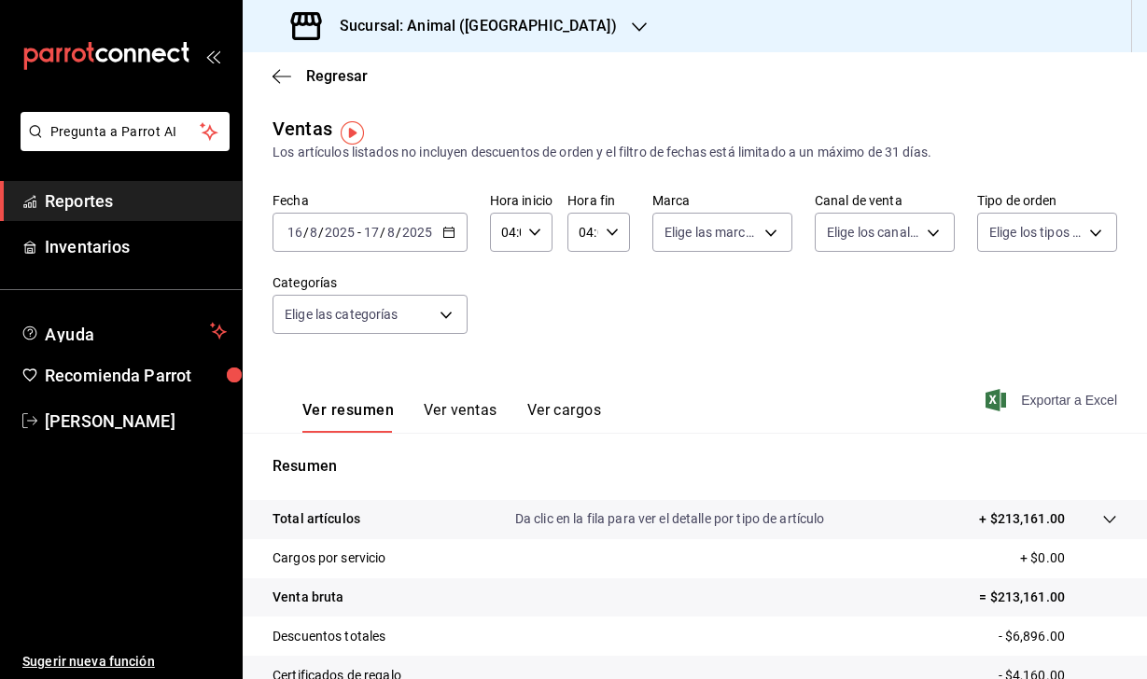
scroll to position [-1, 0]
click at [673, 310] on div "Fecha 2025-08-16 16 / 8 / 2025 - 2025-08-17 17 / 8 / 2025 Hora inicio 04:00 Hor…" at bounding box center [694, 274] width 845 height 164
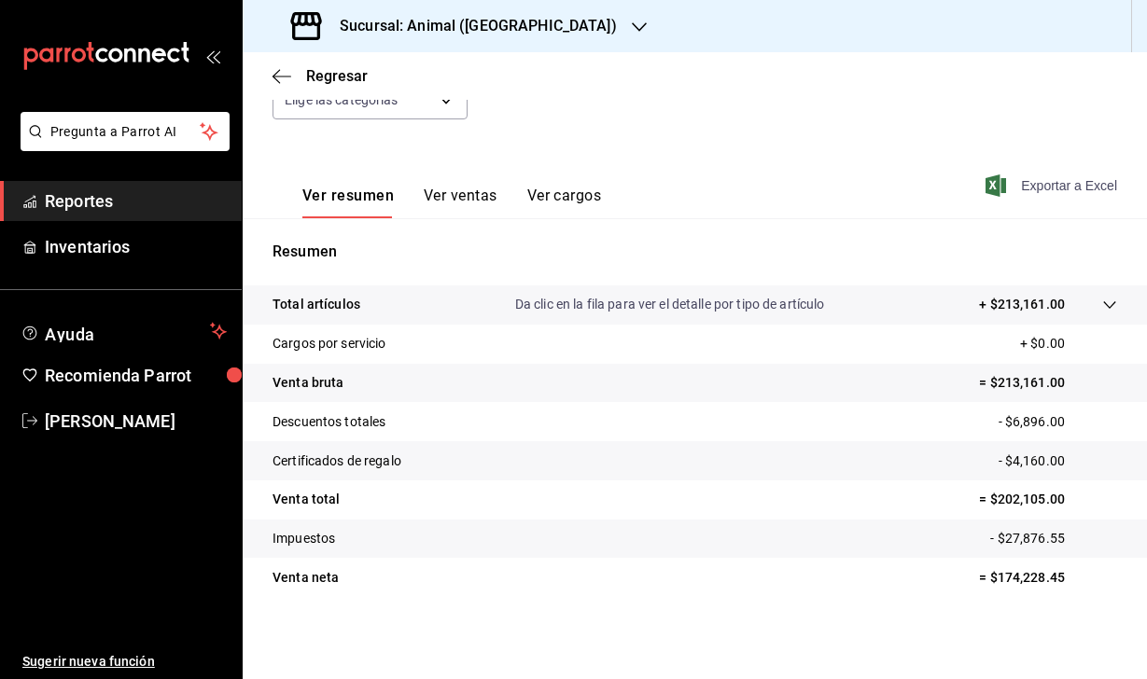
scroll to position [215, 0]
click at [999, 179] on icon "button" at bounding box center [995, 186] width 21 height 22
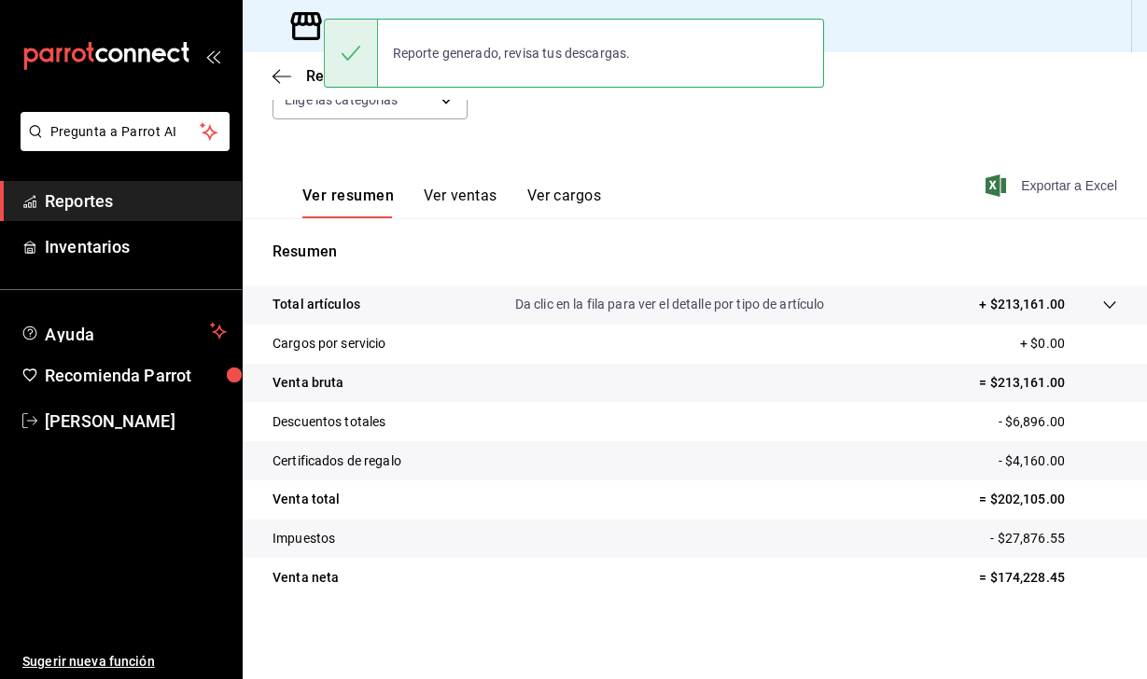
click at [704, 125] on div "Fecha 2025-08-16 16 / 8 / 2025 - 2025-08-17 17 / 8 / 2025 Hora inicio 04:00 Hor…" at bounding box center [694, 60] width 845 height 164
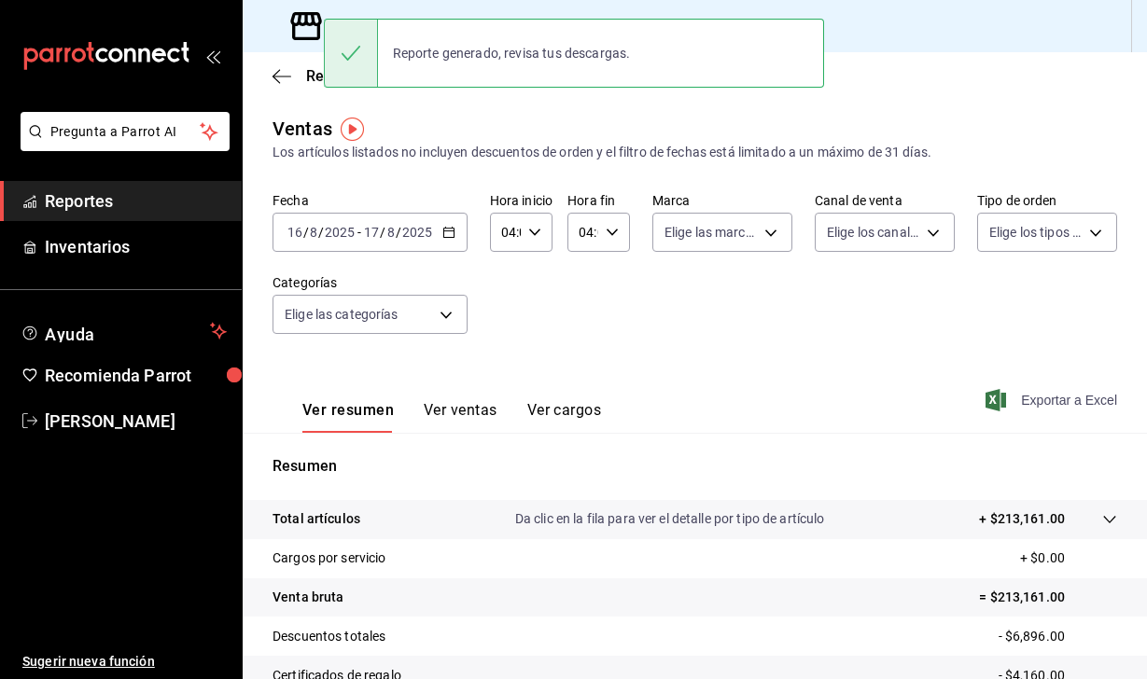
scroll to position [0, 0]
click at [305, 27] on icon at bounding box center [305, 25] width 37 height 37
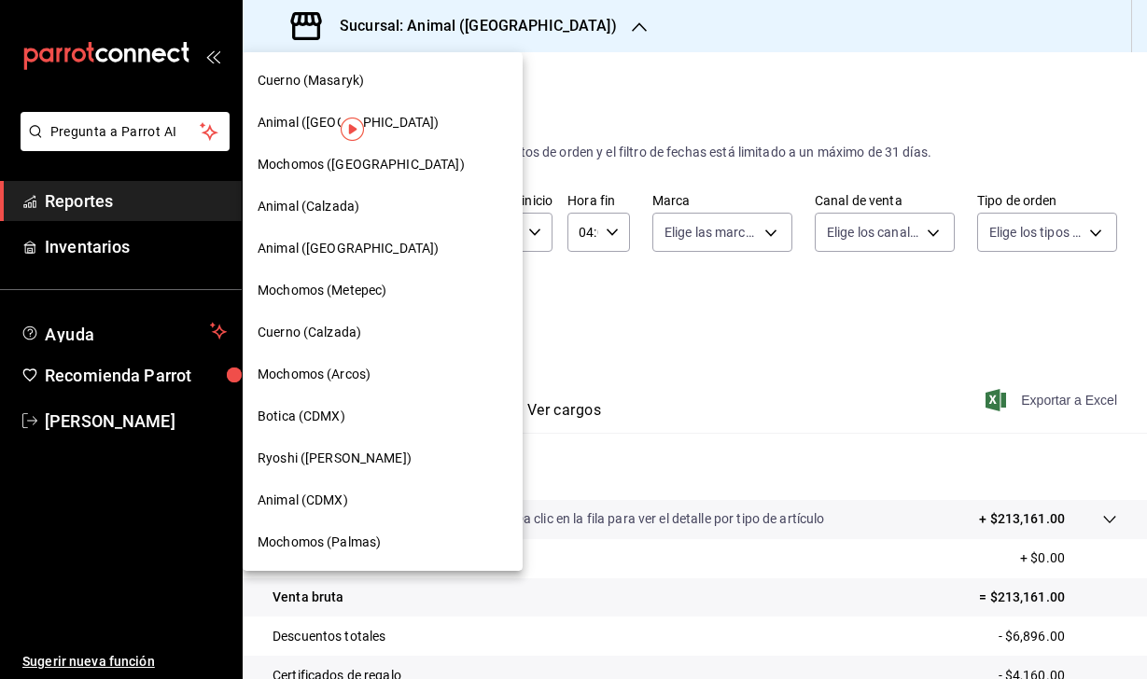
click at [309, 242] on span "Animal (Puebla)" at bounding box center [348, 249] width 181 height 20
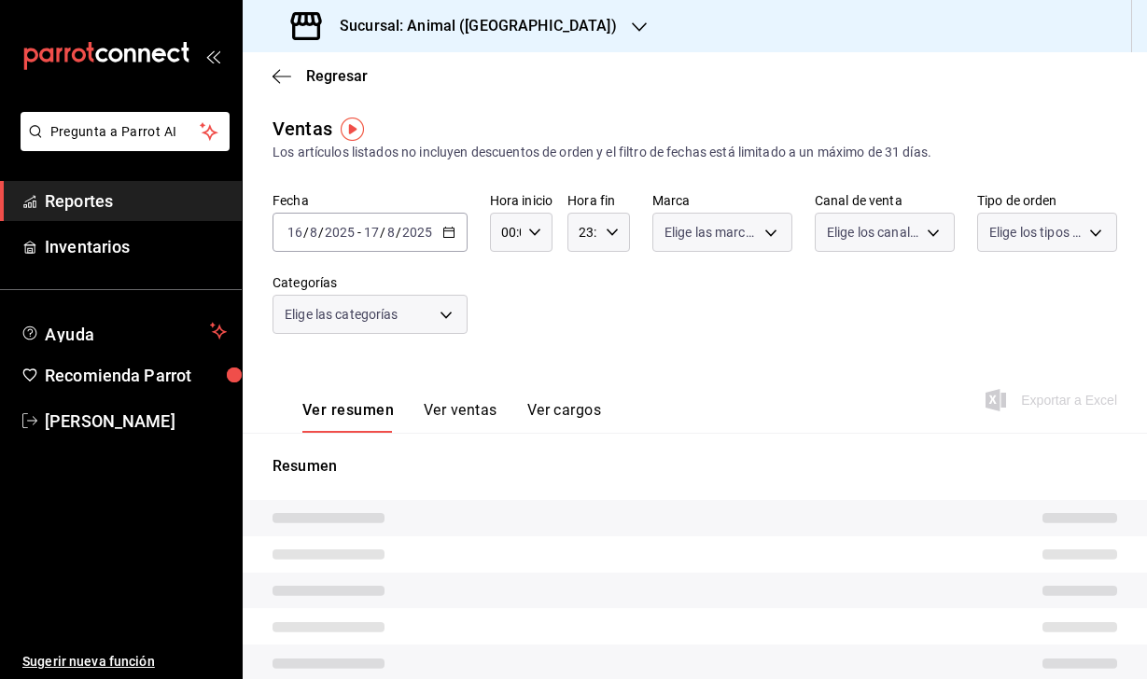
type input "04:00"
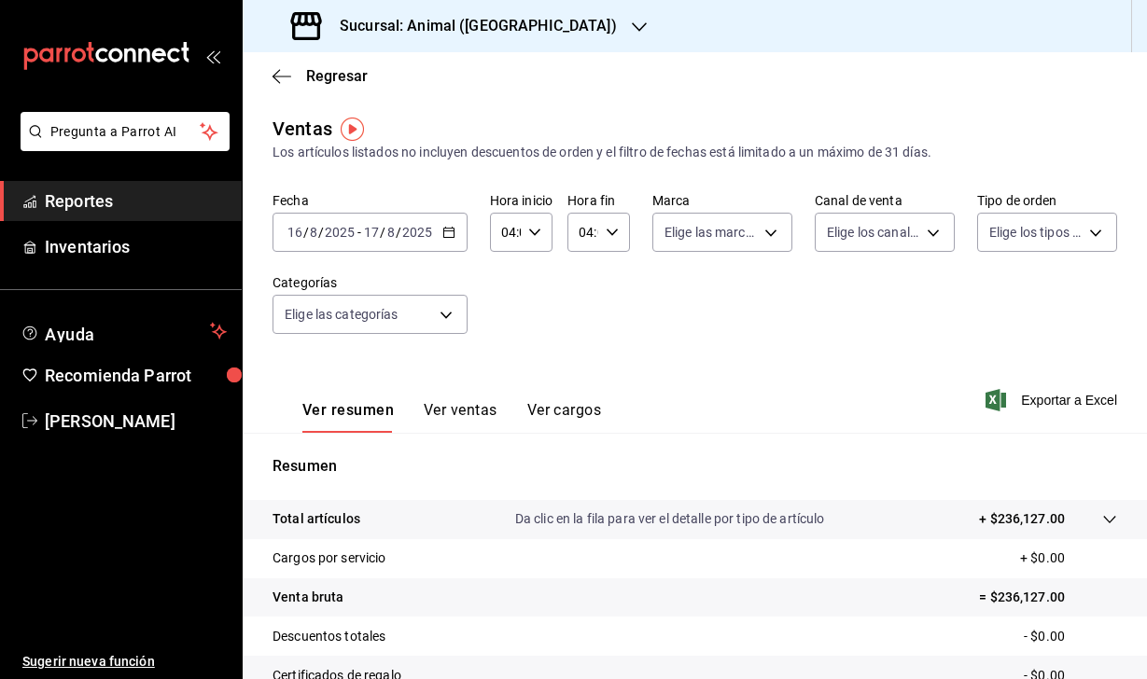
click at [340, 234] on input "2025" at bounding box center [340, 232] width 32 height 15
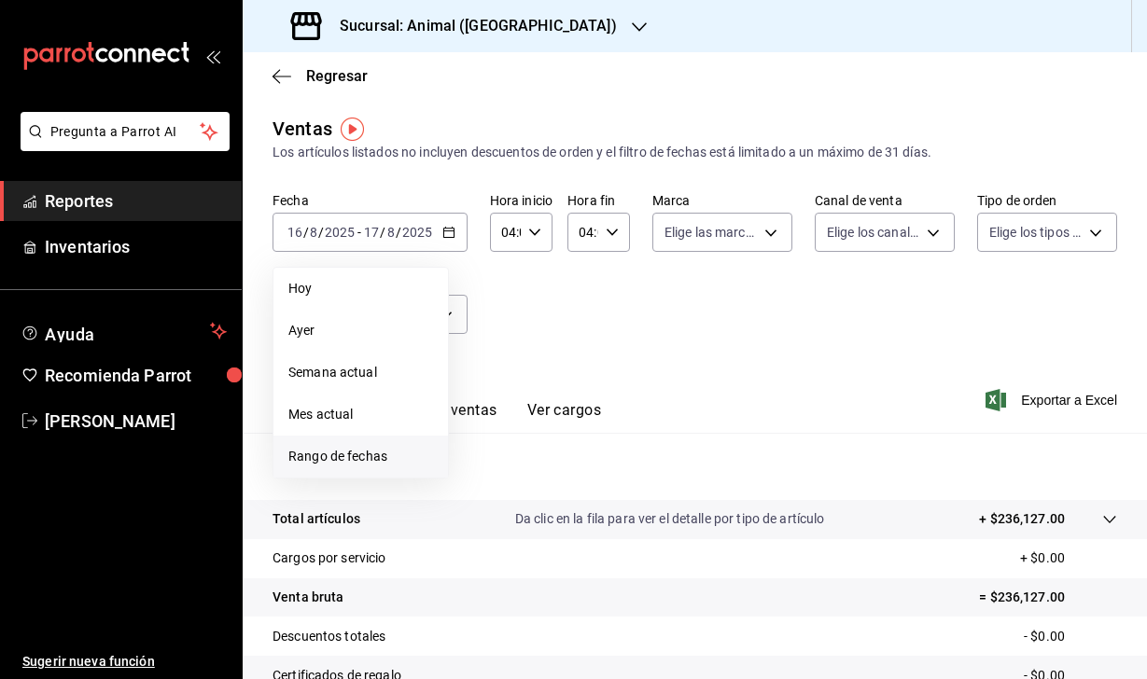
click at [390, 462] on span "Rango de fechas" at bounding box center [360, 457] width 145 height 20
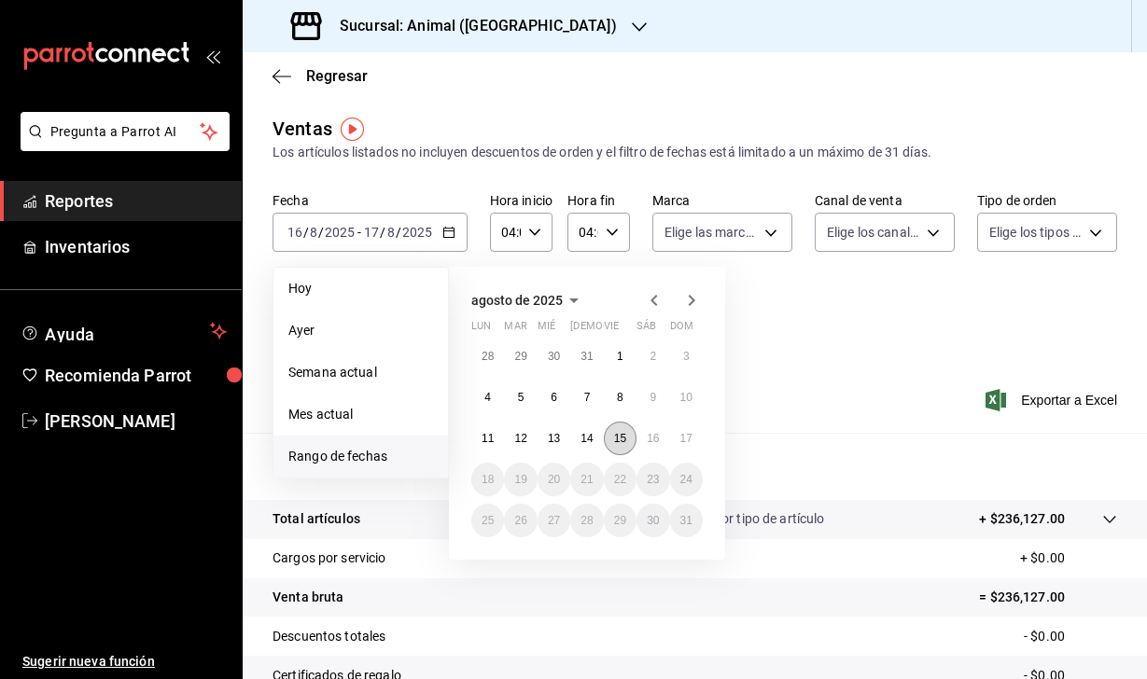
click at [619, 444] on abbr "15" at bounding box center [620, 438] width 12 height 13
click at [651, 444] on abbr "16" at bounding box center [653, 438] width 12 height 13
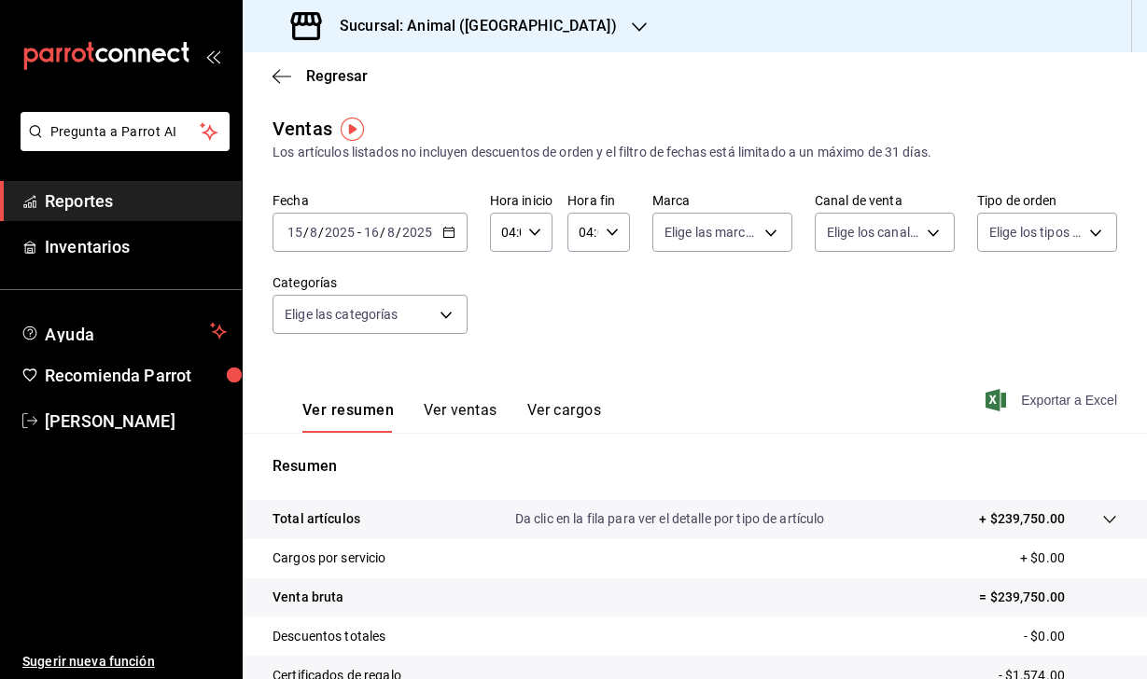
click at [998, 398] on icon "button" at bounding box center [995, 400] width 21 height 22
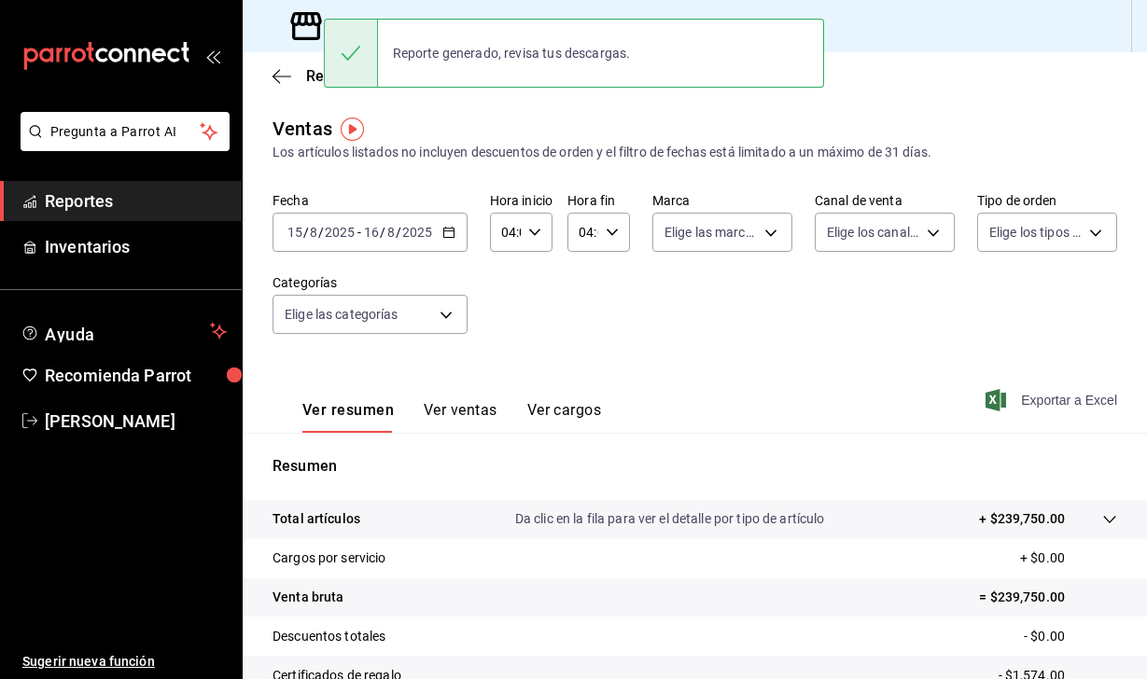
click at [437, 119] on div "Ventas Los artículos listados no incluyen descuentos de orden y el filtro de fe…" at bounding box center [694, 139] width 845 height 48
click at [333, 235] on input "2025" at bounding box center [340, 232] width 32 height 15
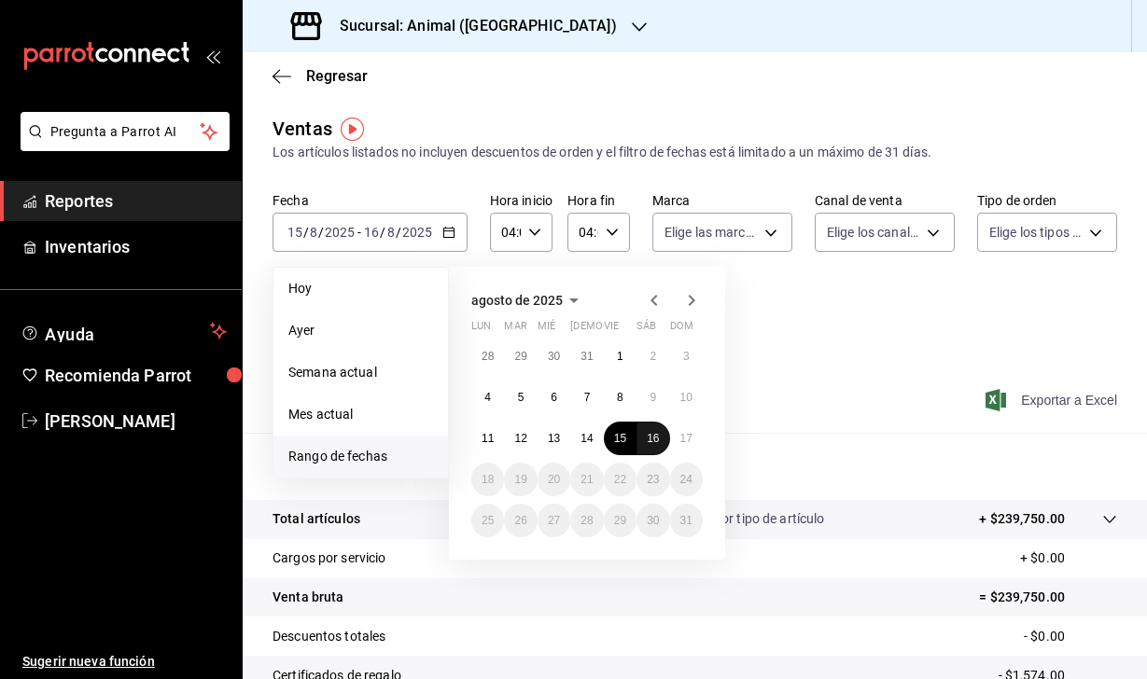
click at [653, 440] on abbr "16" at bounding box center [653, 438] width 12 height 13
click at [679, 440] on button "17" at bounding box center [686, 439] width 33 height 34
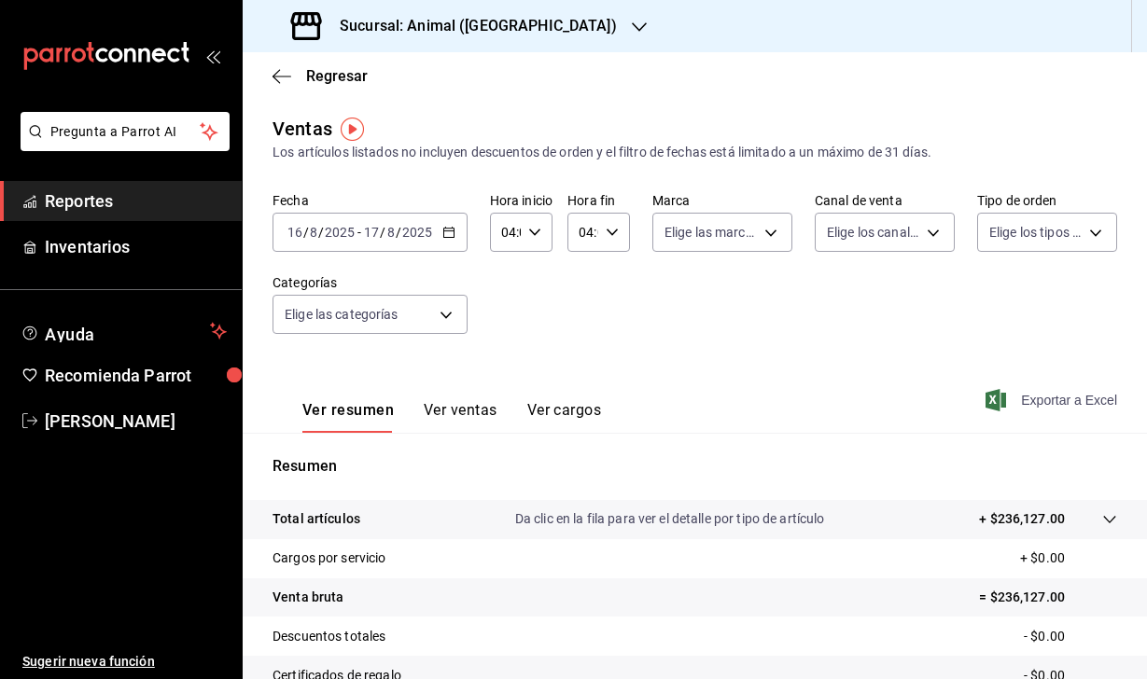
click at [985, 400] on icon "button" at bounding box center [995, 400] width 21 height 22
click at [418, 31] on h3 "Sucursal: Animal (Puebla)" at bounding box center [471, 26] width 292 height 22
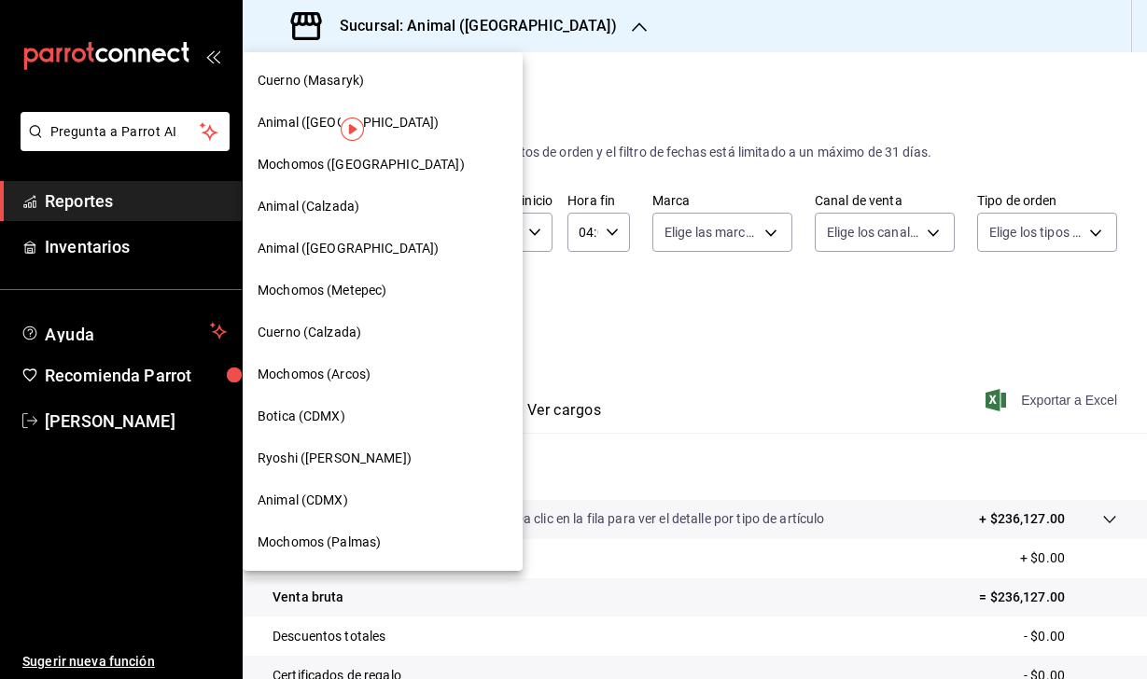
click at [302, 533] on span "Mochomos (Palmas)" at bounding box center [319, 543] width 123 height 20
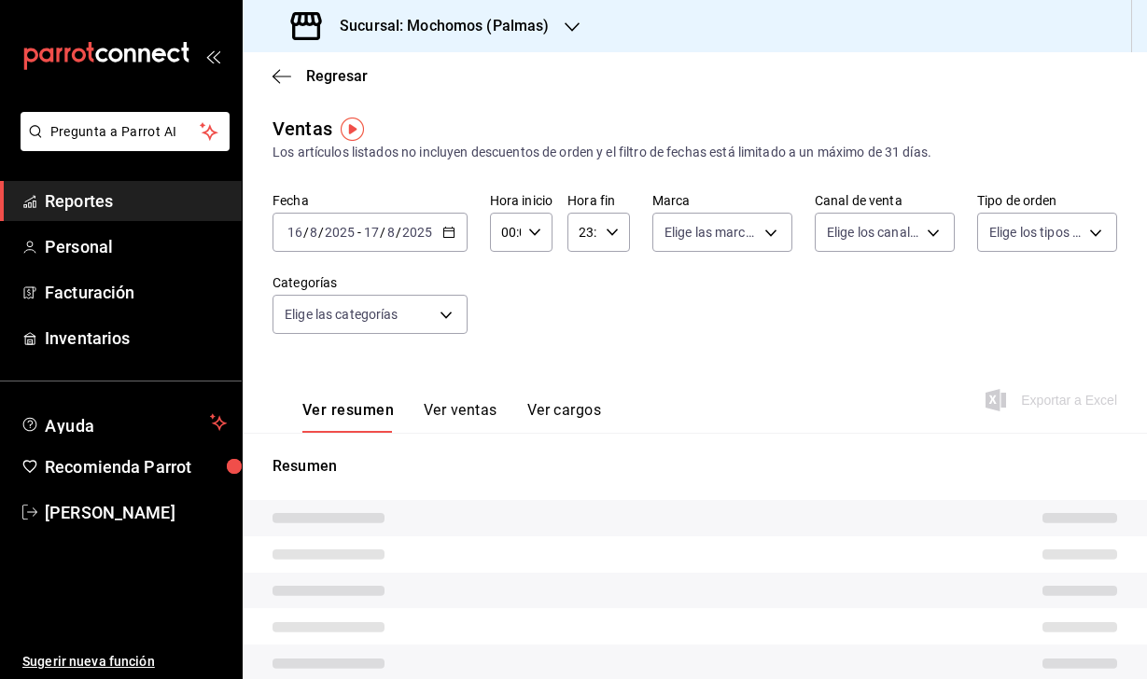
type input "04:00"
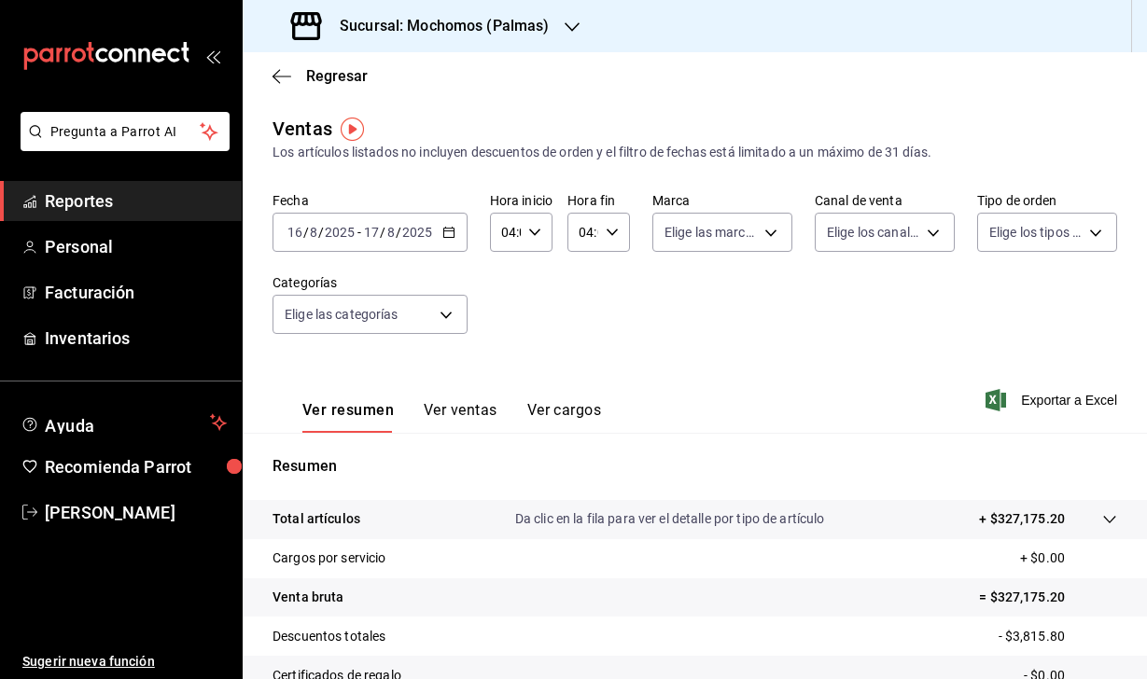
click at [329, 241] on div "2025-08-16 16 / 8 / 2025 - 2025-08-17 17 / 8 / 2025" at bounding box center [369, 232] width 195 height 39
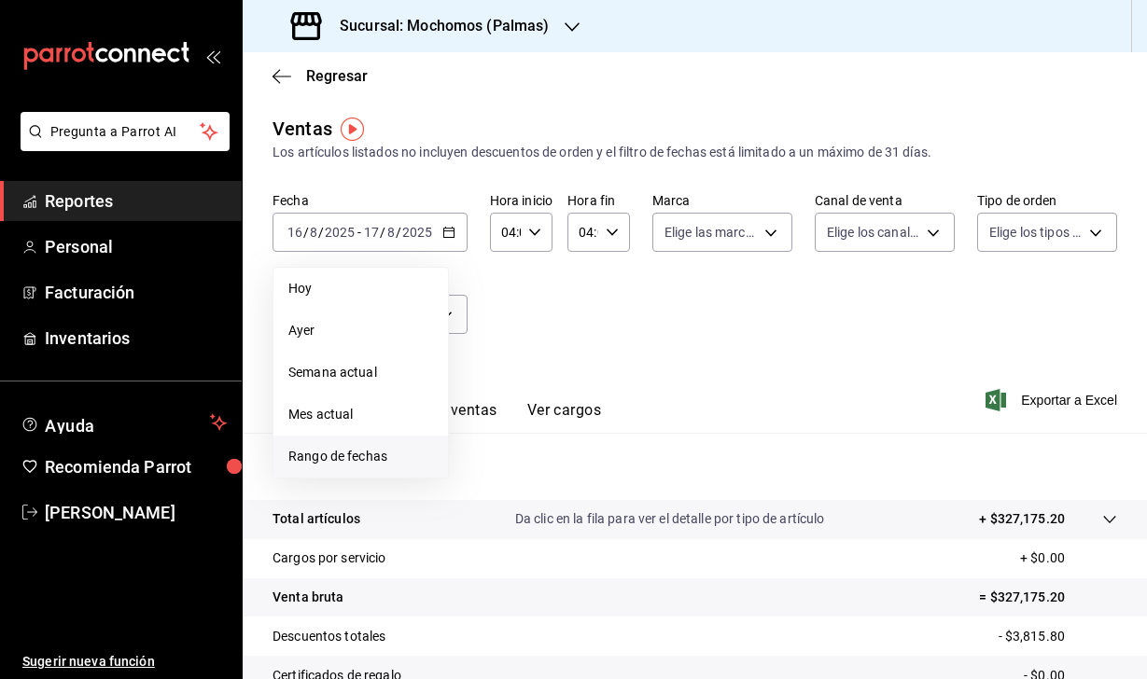
click at [375, 451] on span "Rango de fechas" at bounding box center [360, 457] width 145 height 20
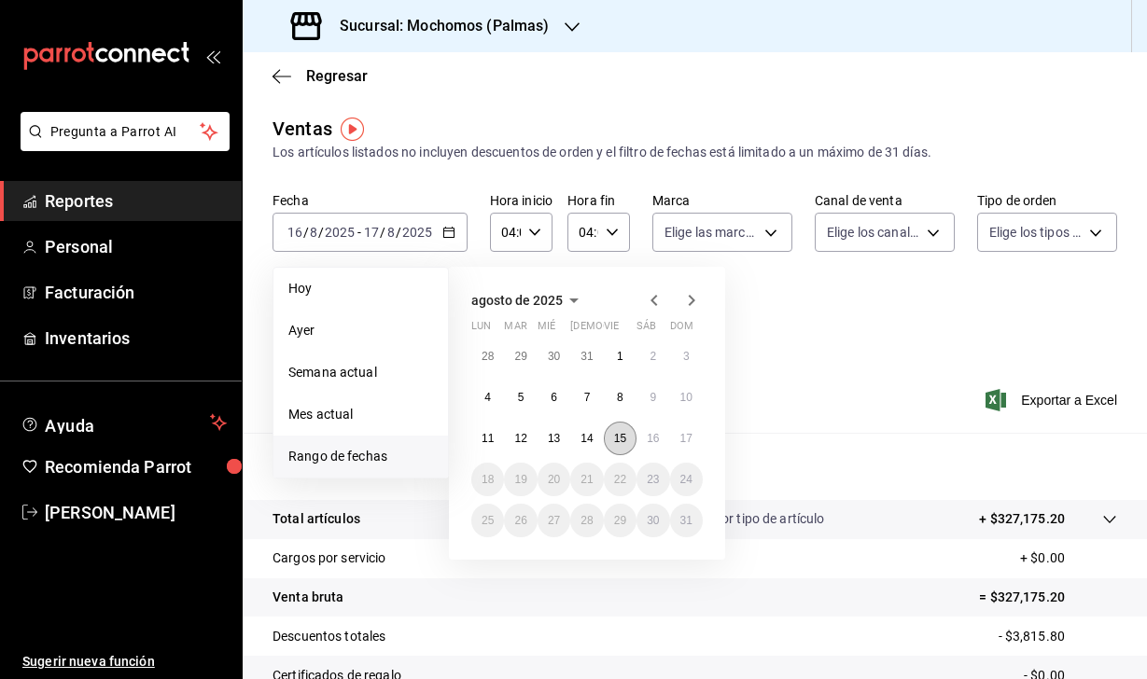
click at [623, 436] on abbr "15" at bounding box center [620, 438] width 12 height 13
click at [658, 437] on abbr "16" at bounding box center [653, 438] width 12 height 13
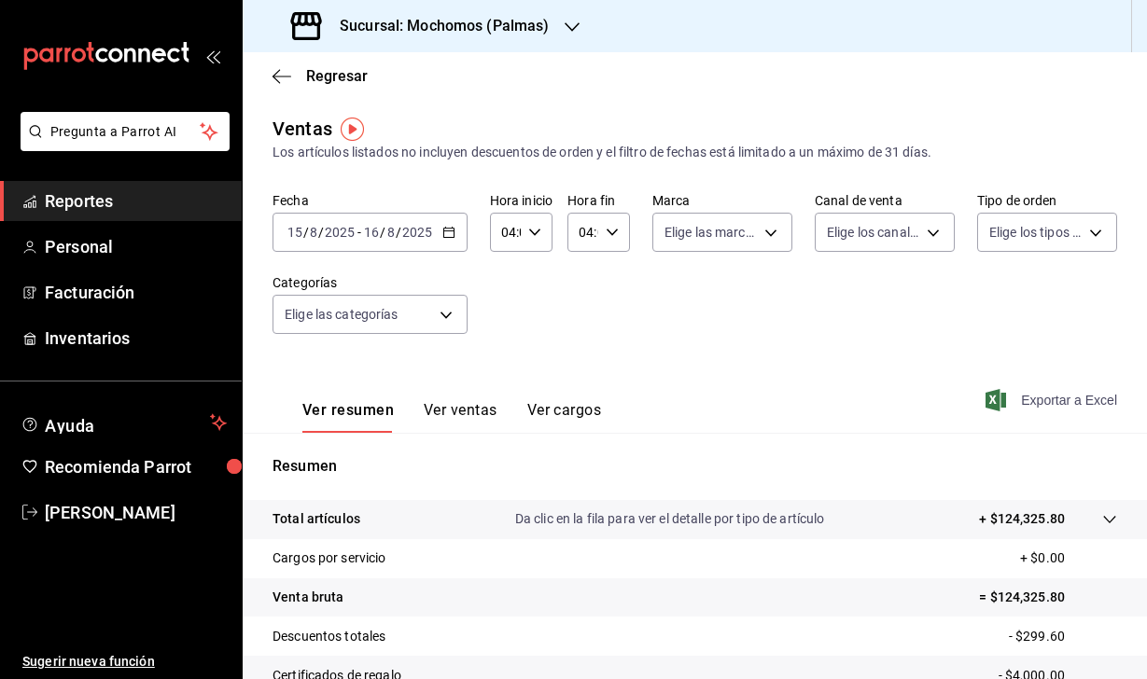
click at [999, 405] on icon "button" at bounding box center [995, 400] width 21 height 22
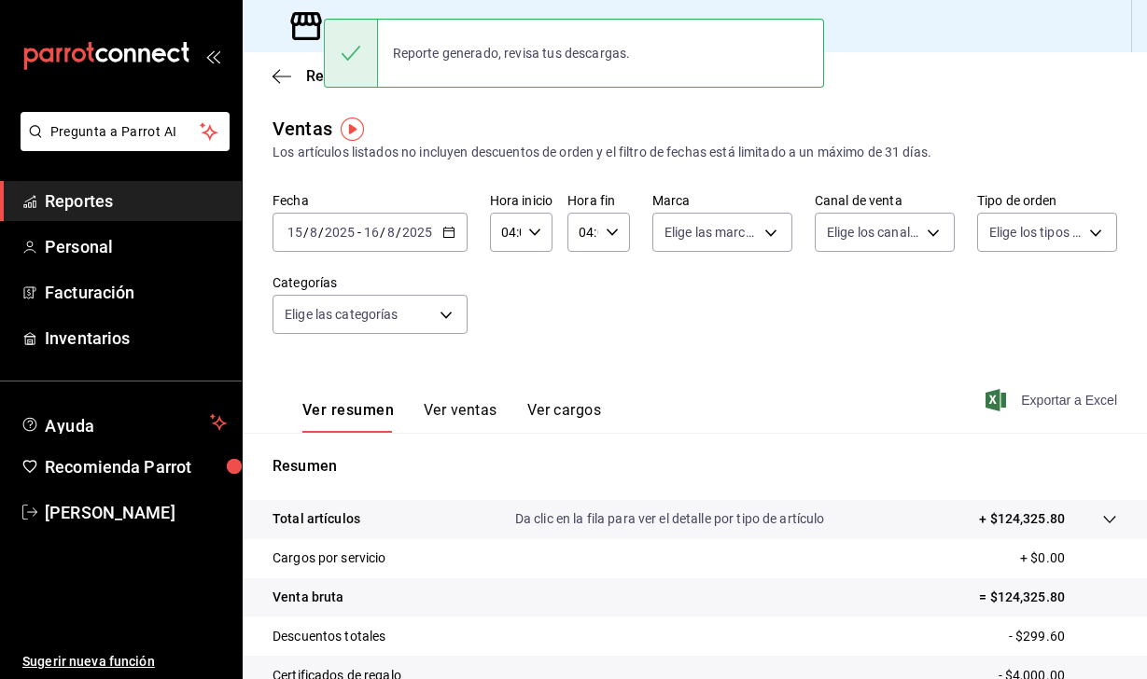
click at [364, 222] on div "2025-08-15 15 / 8 / 2025 - 2025-08-16 16 / 8 / 2025" at bounding box center [369, 232] width 195 height 39
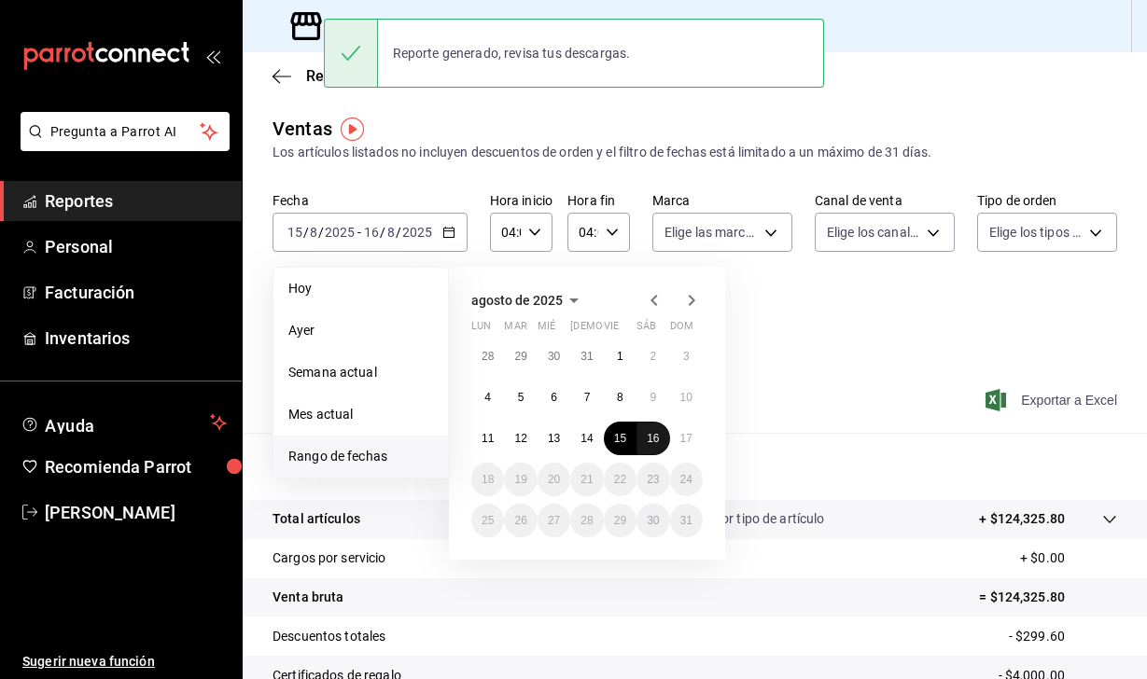
click at [655, 432] on abbr "16" at bounding box center [653, 438] width 12 height 13
click at [684, 436] on abbr "17" at bounding box center [686, 438] width 12 height 13
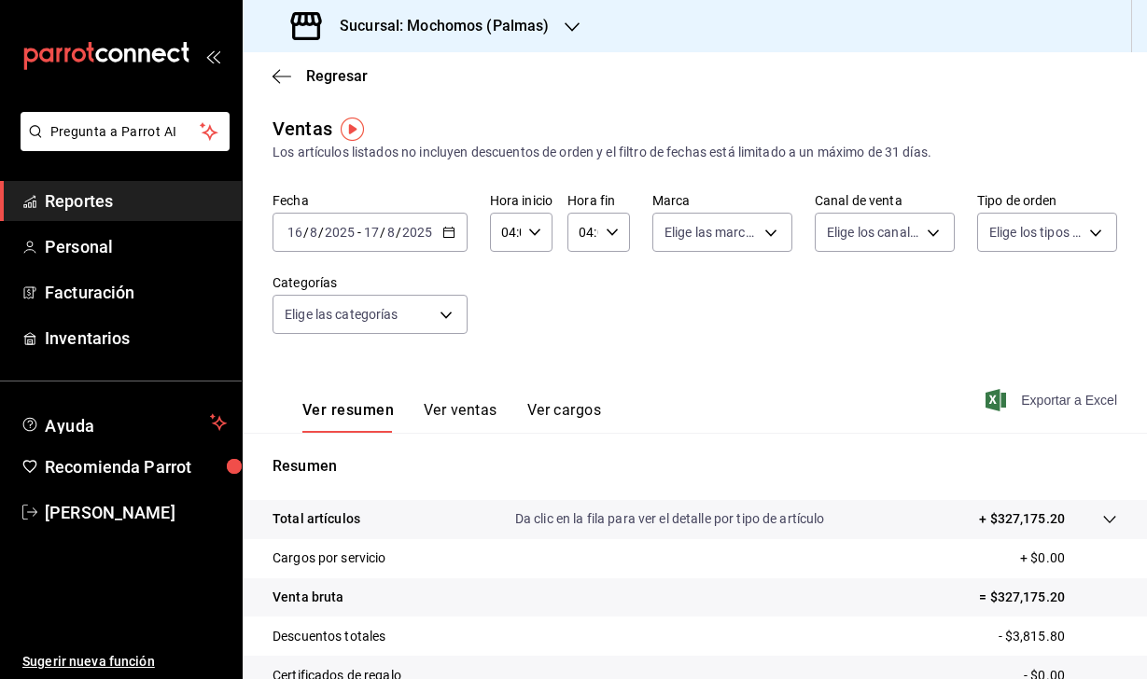
click at [985, 393] on icon "button" at bounding box center [995, 400] width 21 height 22
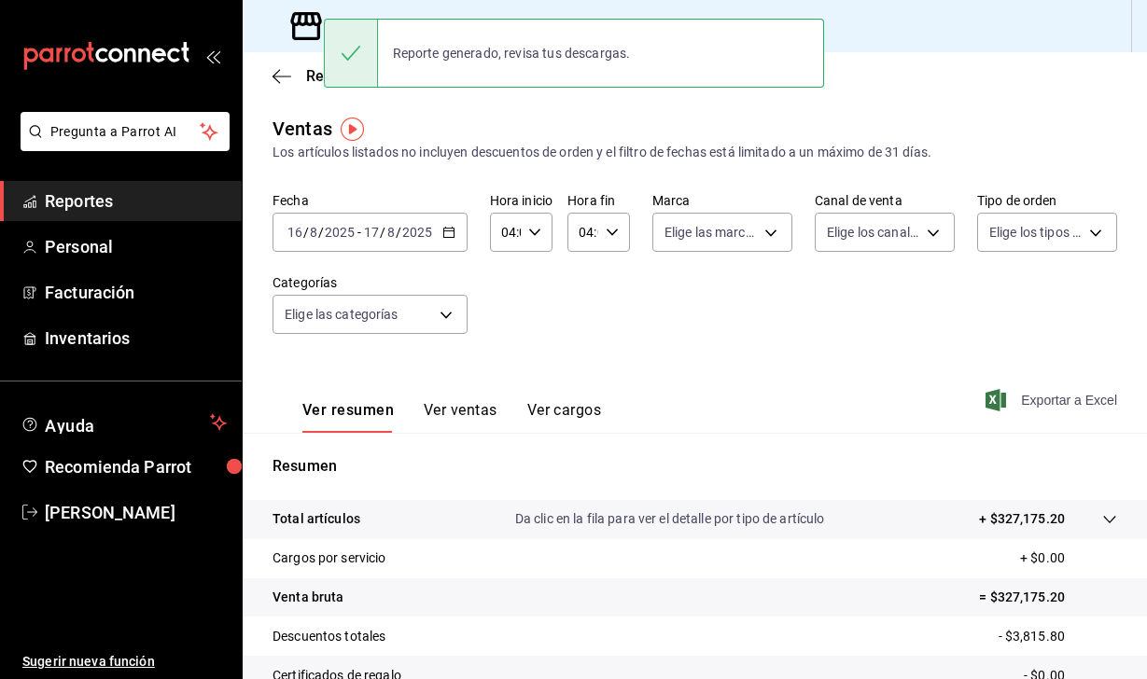
click at [399, 129] on div "Ventas Los artículos listados no incluyen descuentos de orden y el filtro de fe…" at bounding box center [694, 139] width 845 height 48
click at [300, 28] on icon at bounding box center [305, 25] width 37 height 37
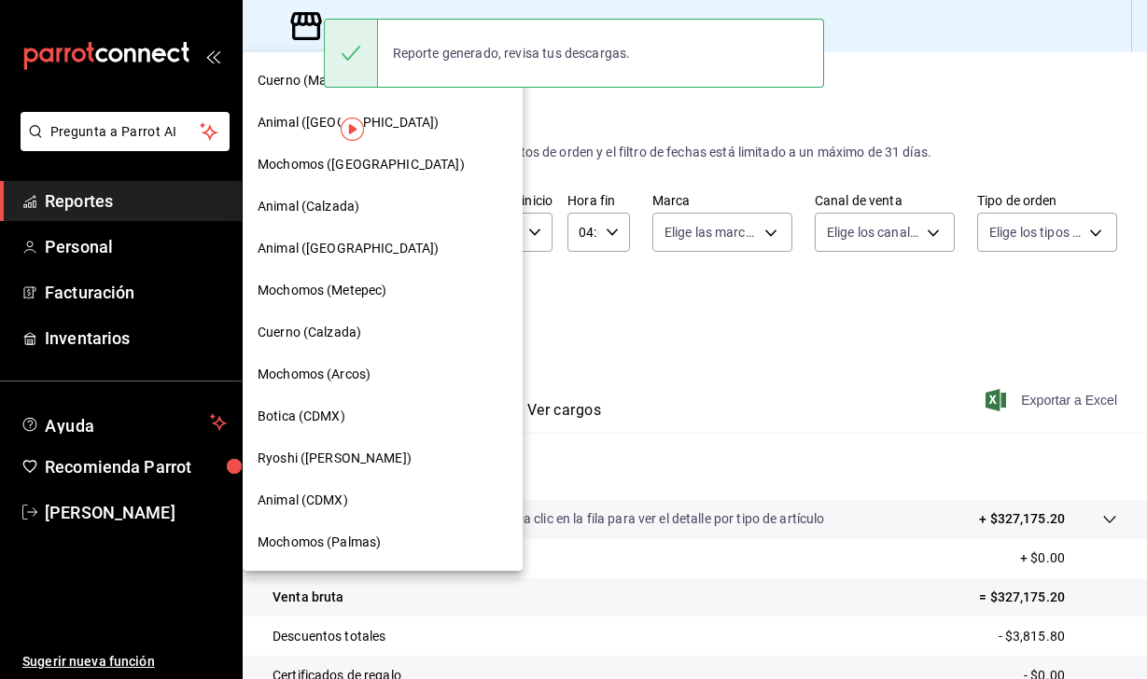
click at [344, 289] on span "Mochomos (Metepec)" at bounding box center [322, 291] width 129 height 20
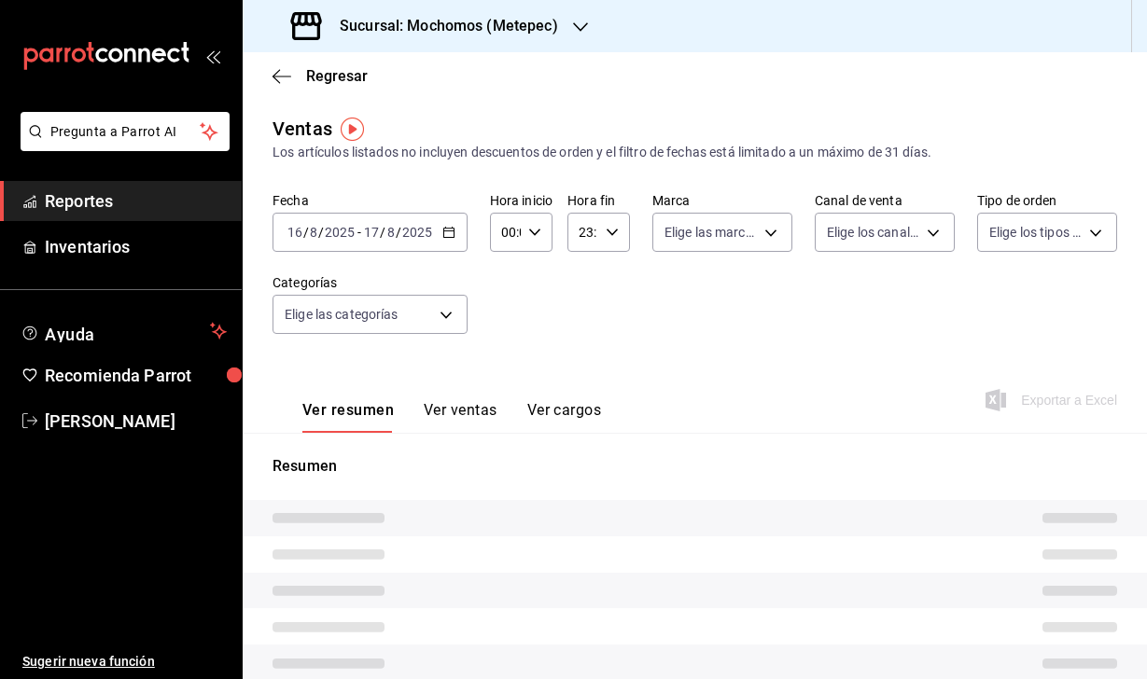
type input "04:00"
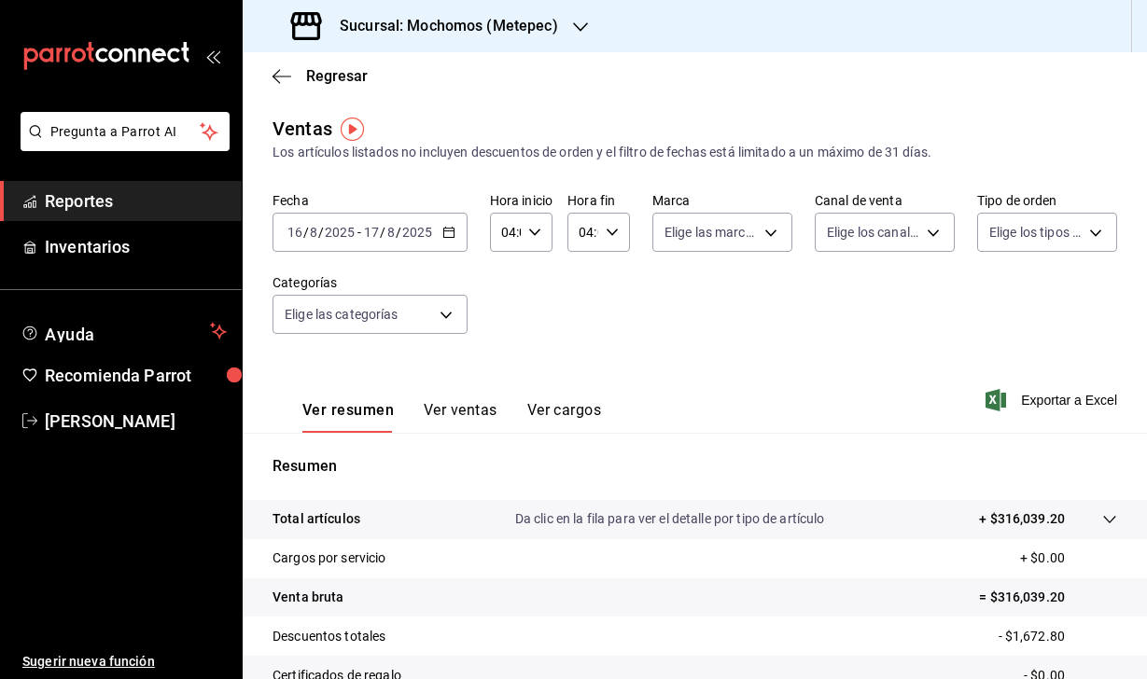
click at [341, 229] on input "2025" at bounding box center [340, 232] width 32 height 15
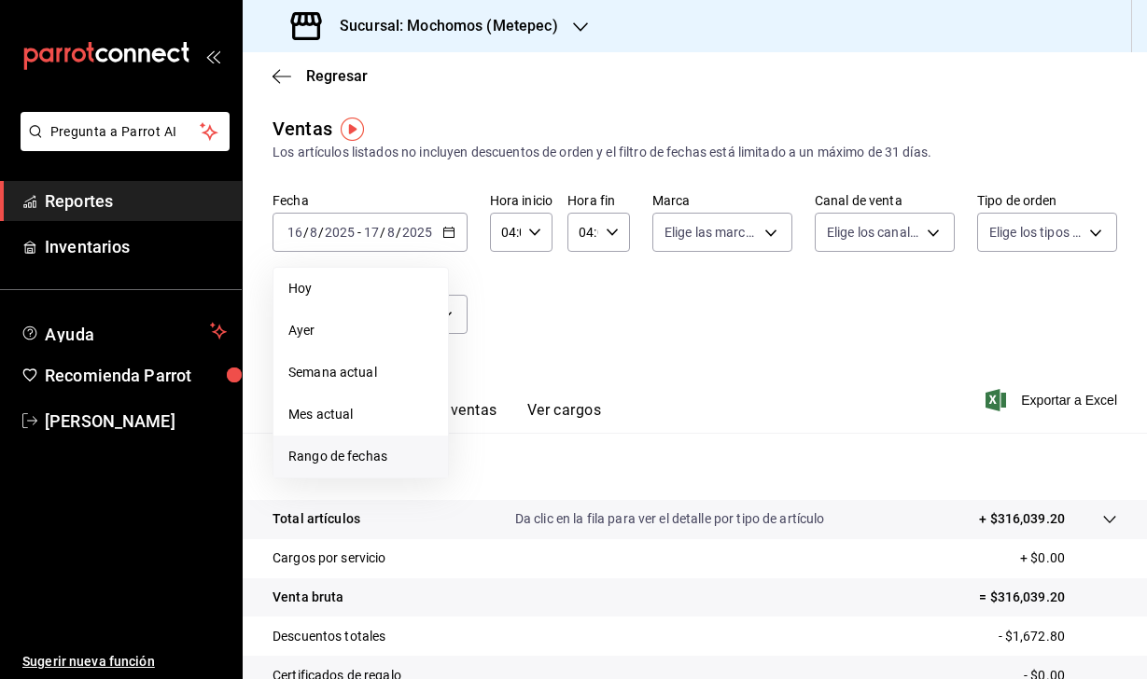
click at [386, 454] on span "Rango de fechas" at bounding box center [360, 457] width 145 height 20
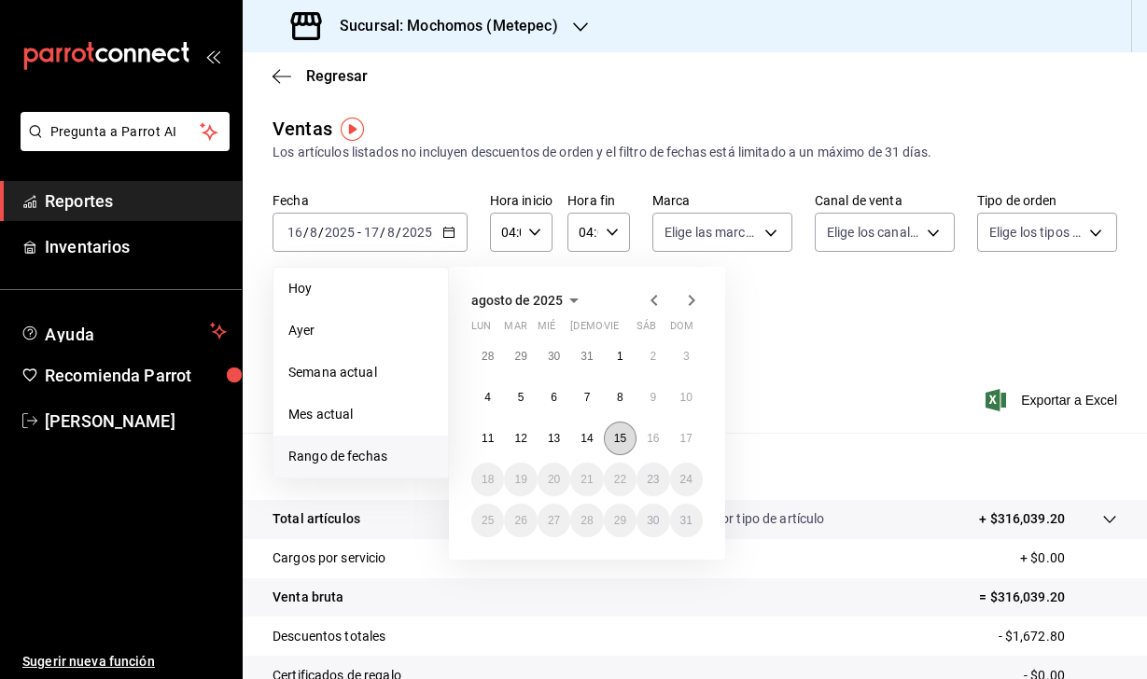
click at [624, 435] on abbr "15" at bounding box center [620, 438] width 12 height 13
click at [652, 435] on abbr "16" at bounding box center [653, 438] width 12 height 13
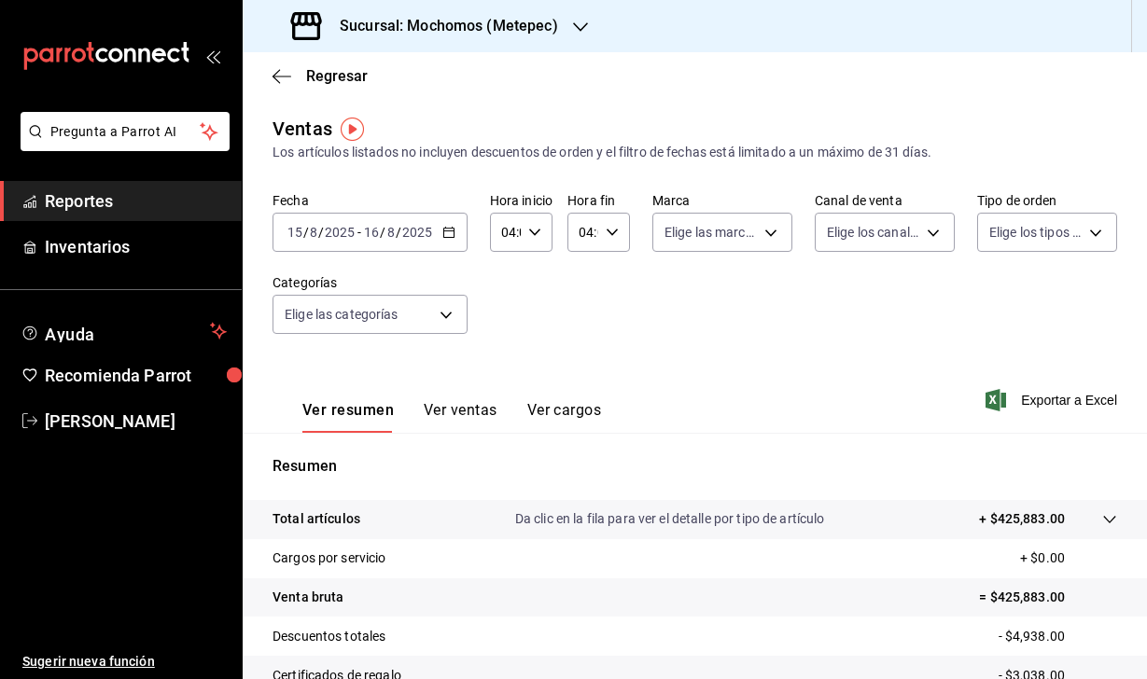
click at [981, 400] on div "Ver resumen Ver ventas Ver cargos Exportar a Excel" at bounding box center [695, 394] width 904 height 77
click at [1001, 400] on icon "button" at bounding box center [995, 400] width 21 height 22
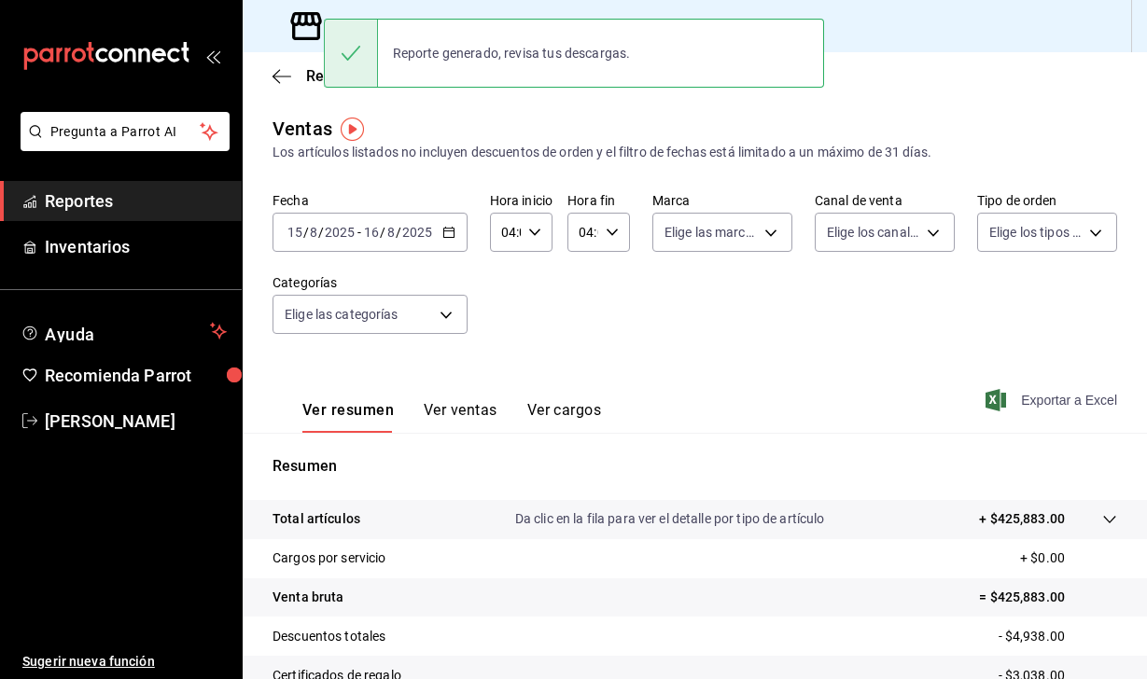
click at [347, 226] on input "2025" at bounding box center [340, 232] width 32 height 15
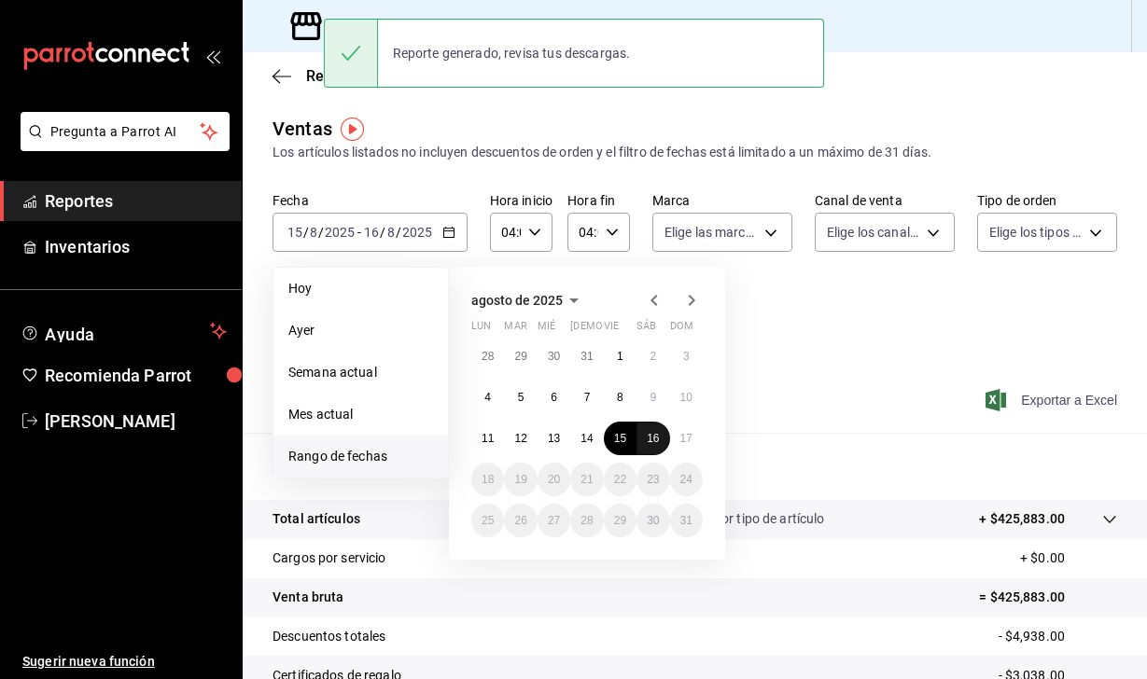
click at [651, 443] on abbr "16" at bounding box center [653, 438] width 12 height 13
click at [690, 443] on abbr "17" at bounding box center [686, 438] width 12 height 13
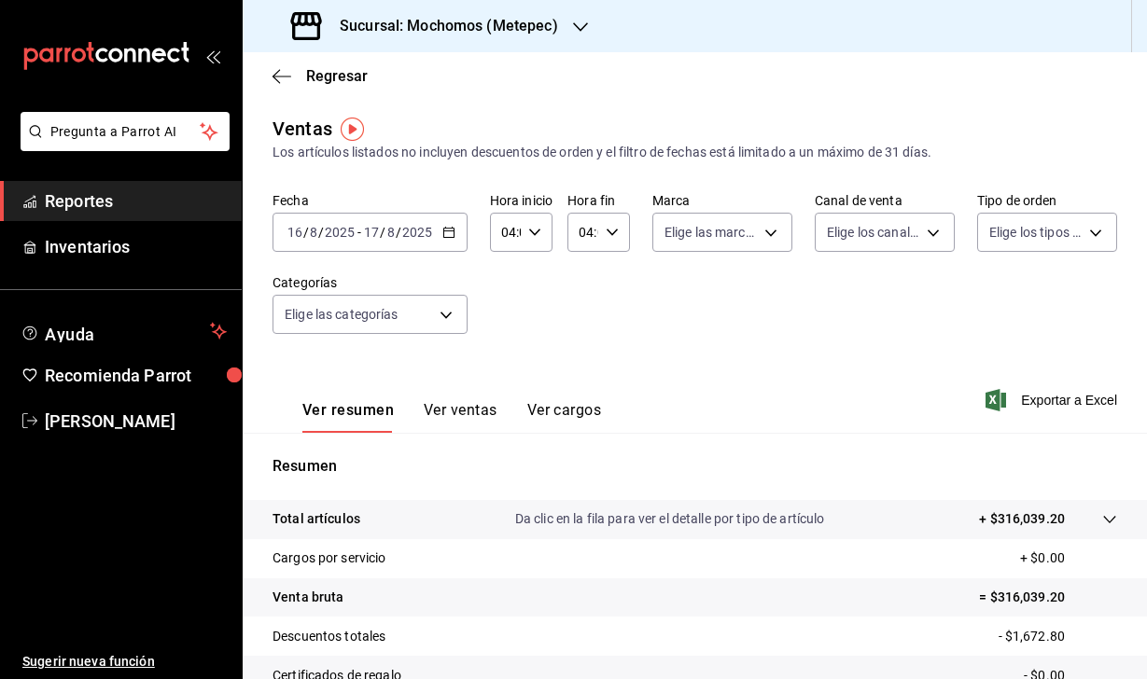
click at [999, 400] on icon "button" at bounding box center [995, 400] width 21 height 22
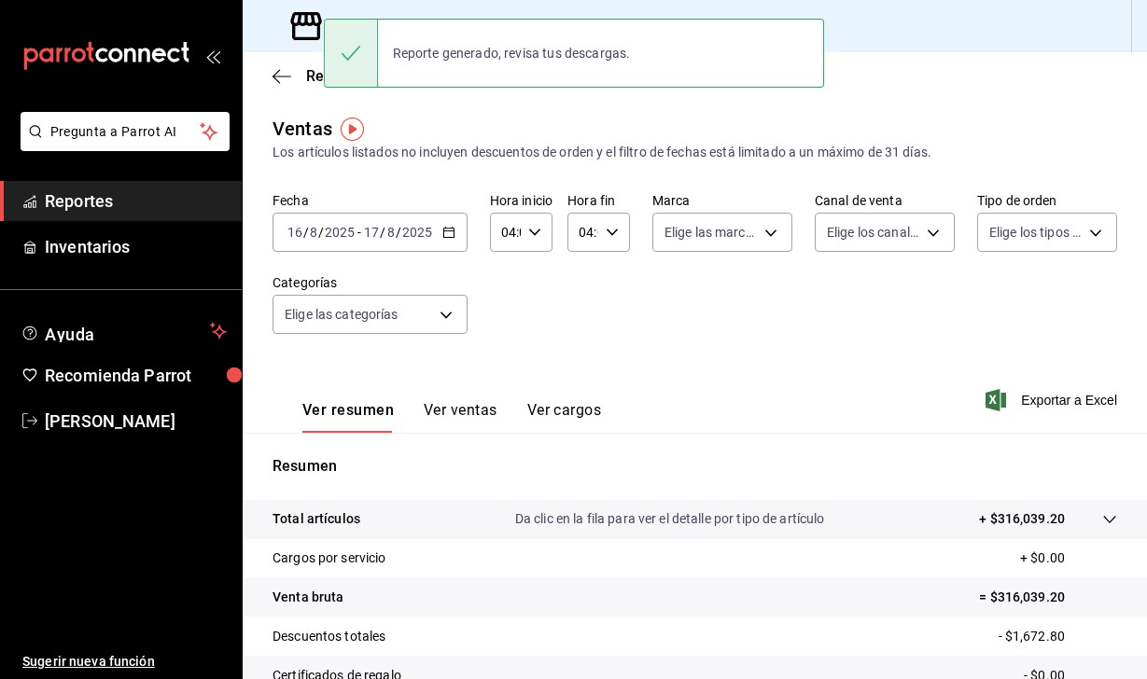
click at [472, 169] on div "Ventas Los artículos listados no incluyen descuentos de orden y el filtro de fe…" at bounding box center [695, 489] width 904 height 749
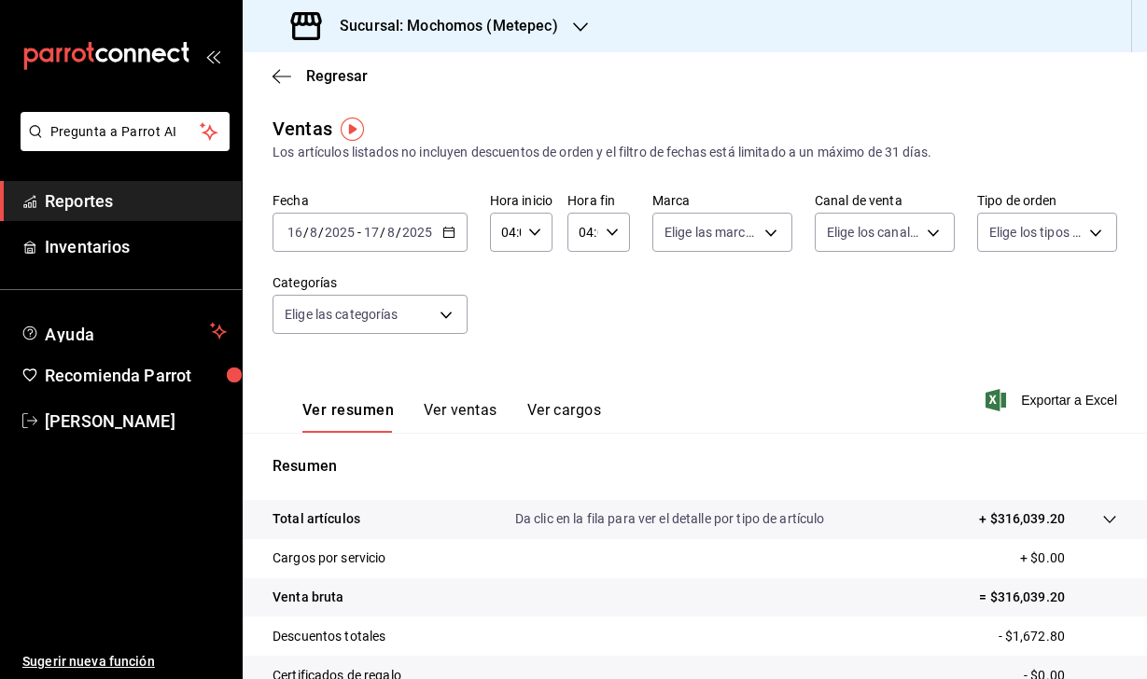
click at [313, 243] on div "2025-08-16 16 / 8 / 2025 - 2025-08-17 17 / 8 / 2025" at bounding box center [369, 232] width 195 height 39
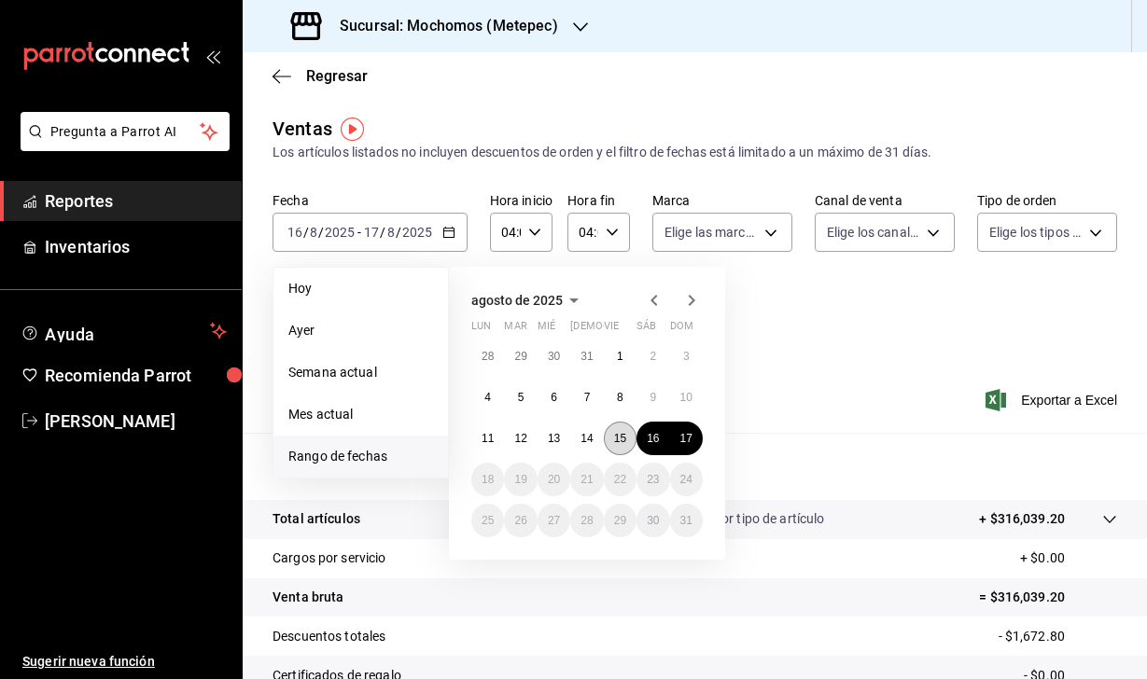
click at [622, 441] on abbr "15" at bounding box center [620, 438] width 12 height 13
click at [648, 441] on abbr "16" at bounding box center [653, 438] width 12 height 13
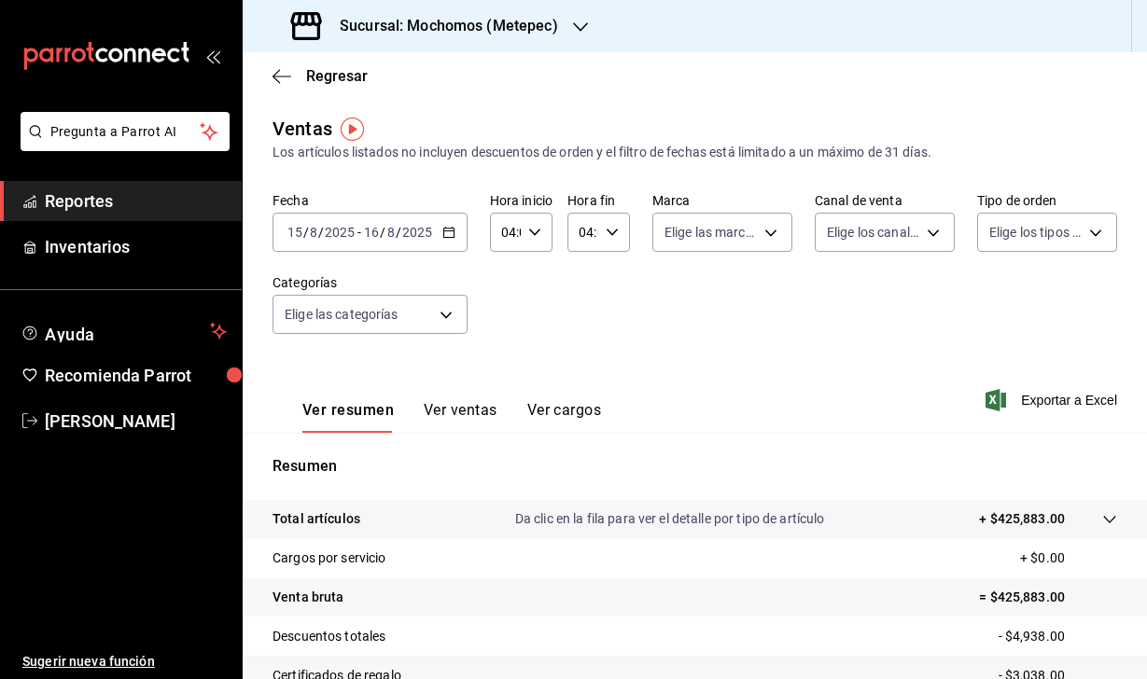
click at [454, 17] on h3 "Sucursal: Mochomos (Metepec)" at bounding box center [441, 26] width 233 height 22
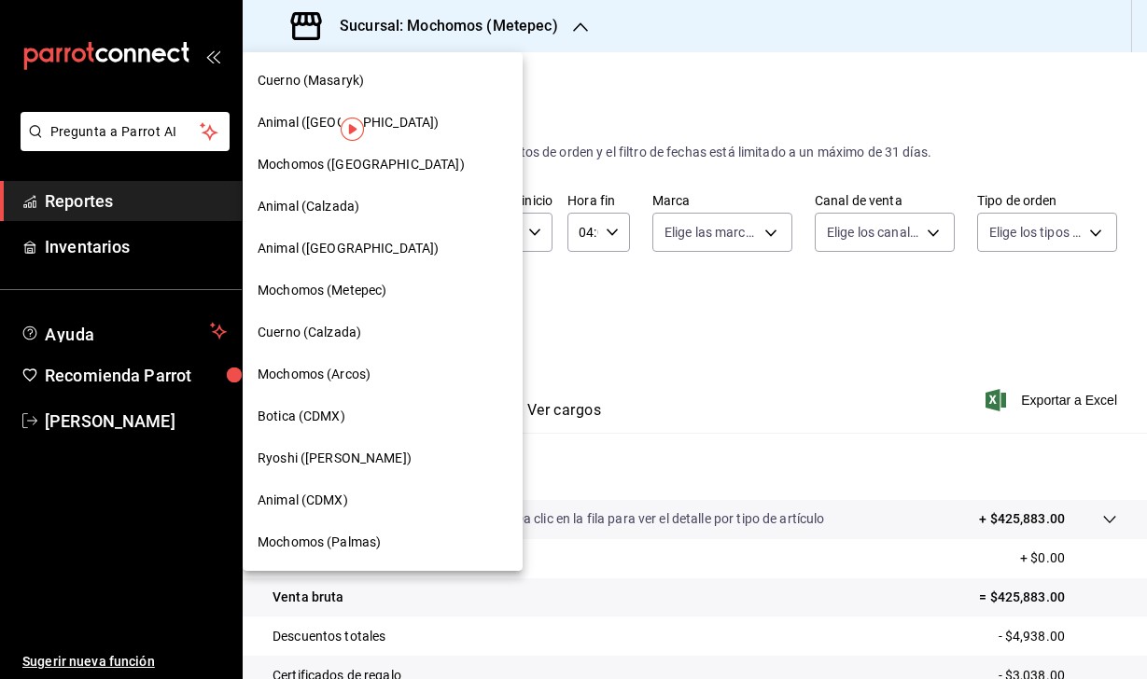
click at [302, 147] on div "Mochomos (Puebla)" at bounding box center [383, 165] width 280 height 42
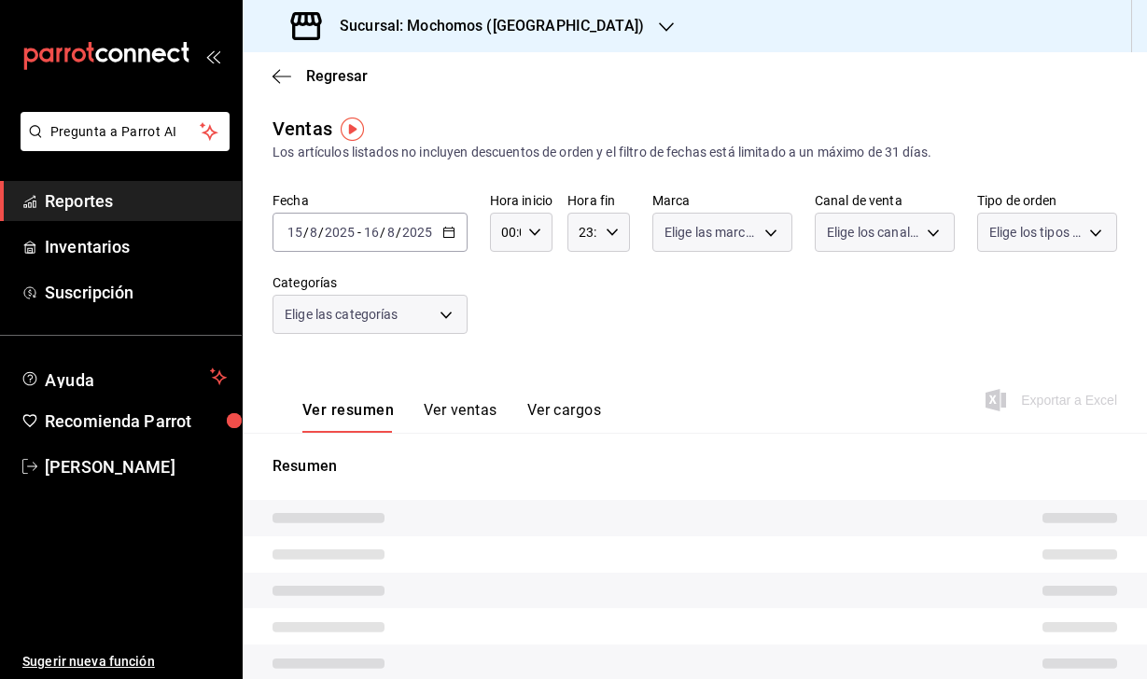
type input "04:00"
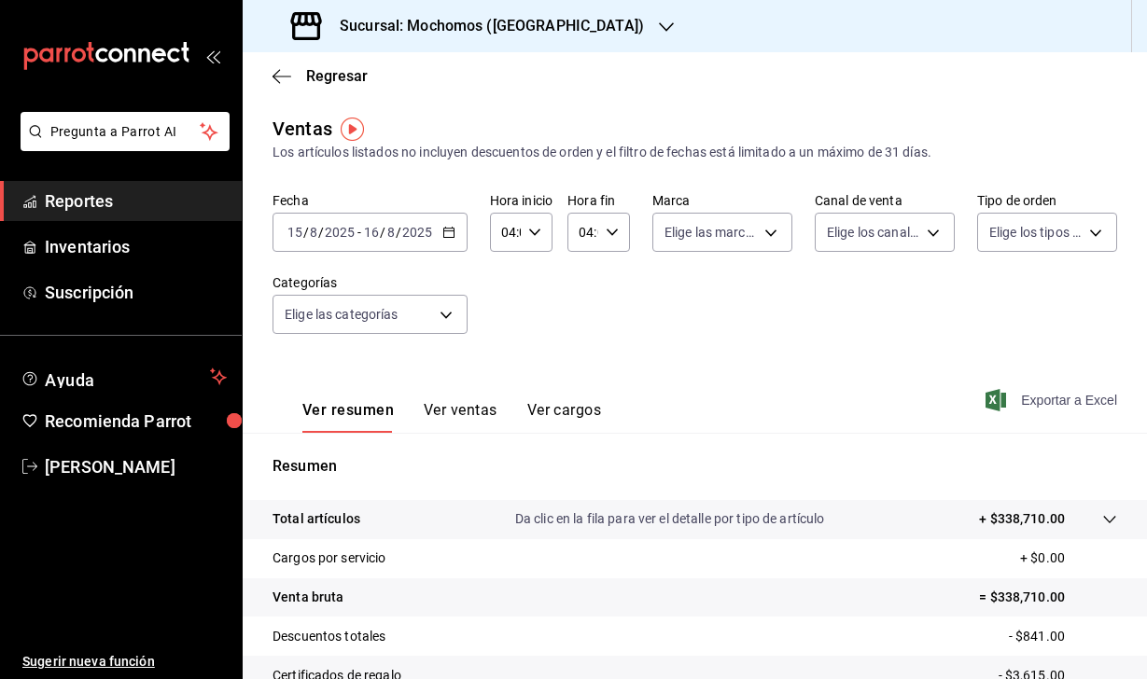
click at [995, 398] on icon "button" at bounding box center [995, 400] width 21 height 22
click at [337, 244] on div "2025-08-15 15 / 8 / 2025 - 2025-08-16 16 / 8 / 2025" at bounding box center [369, 232] width 195 height 39
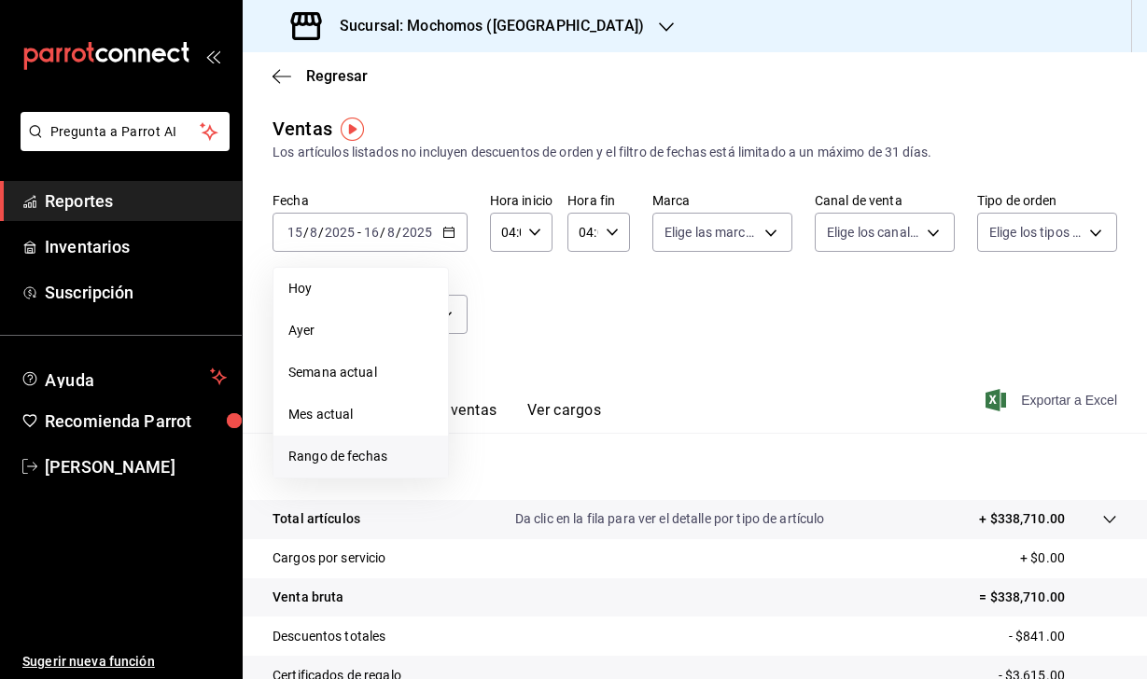
click at [384, 457] on span "Rango de fechas" at bounding box center [360, 457] width 145 height 20
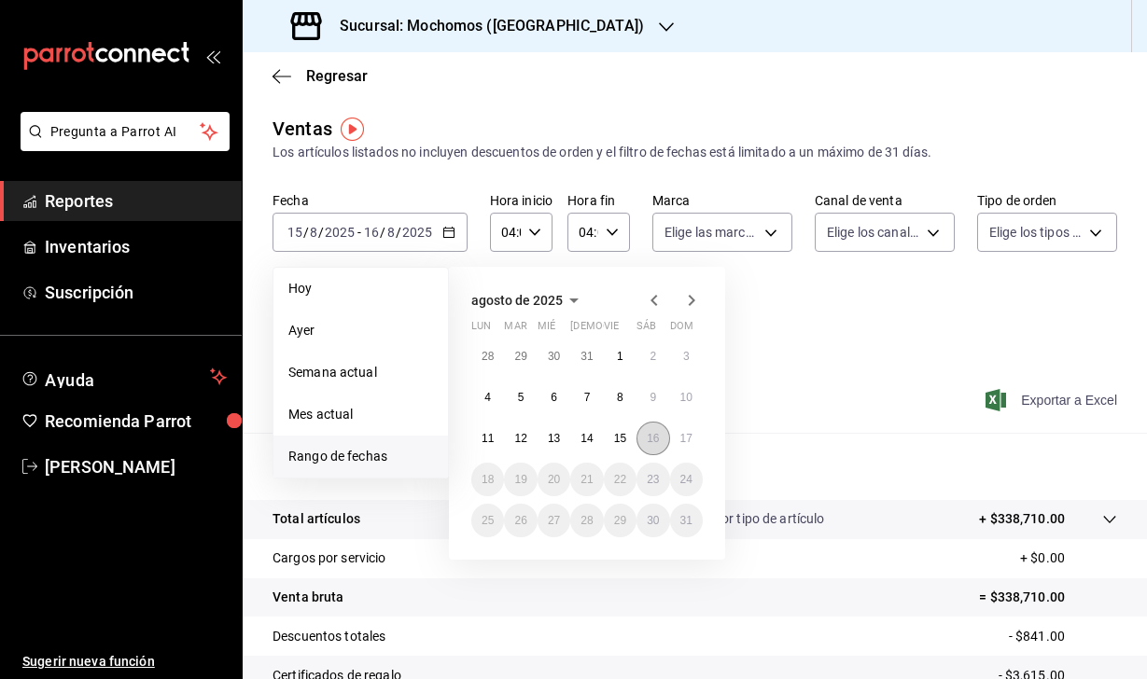
click at [658, 445] on abbr "16" at bounding box center [653, 438] width 12 height 13
click at [679, 445] on button "17" at bounding box center [686, 439] width 33 height 34
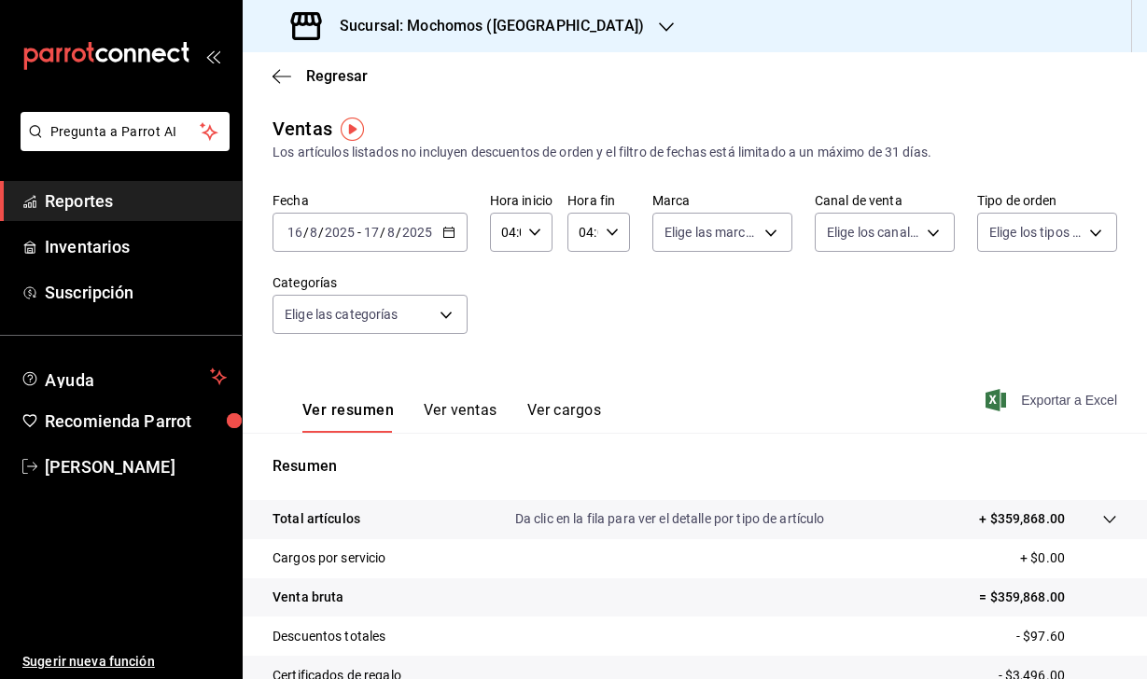
click at [1004, 410] on span "Exportar a Excel" at bounding box center [1053, 400] width 128 height 22
